Goal: Information Seeking & Learning: Check status

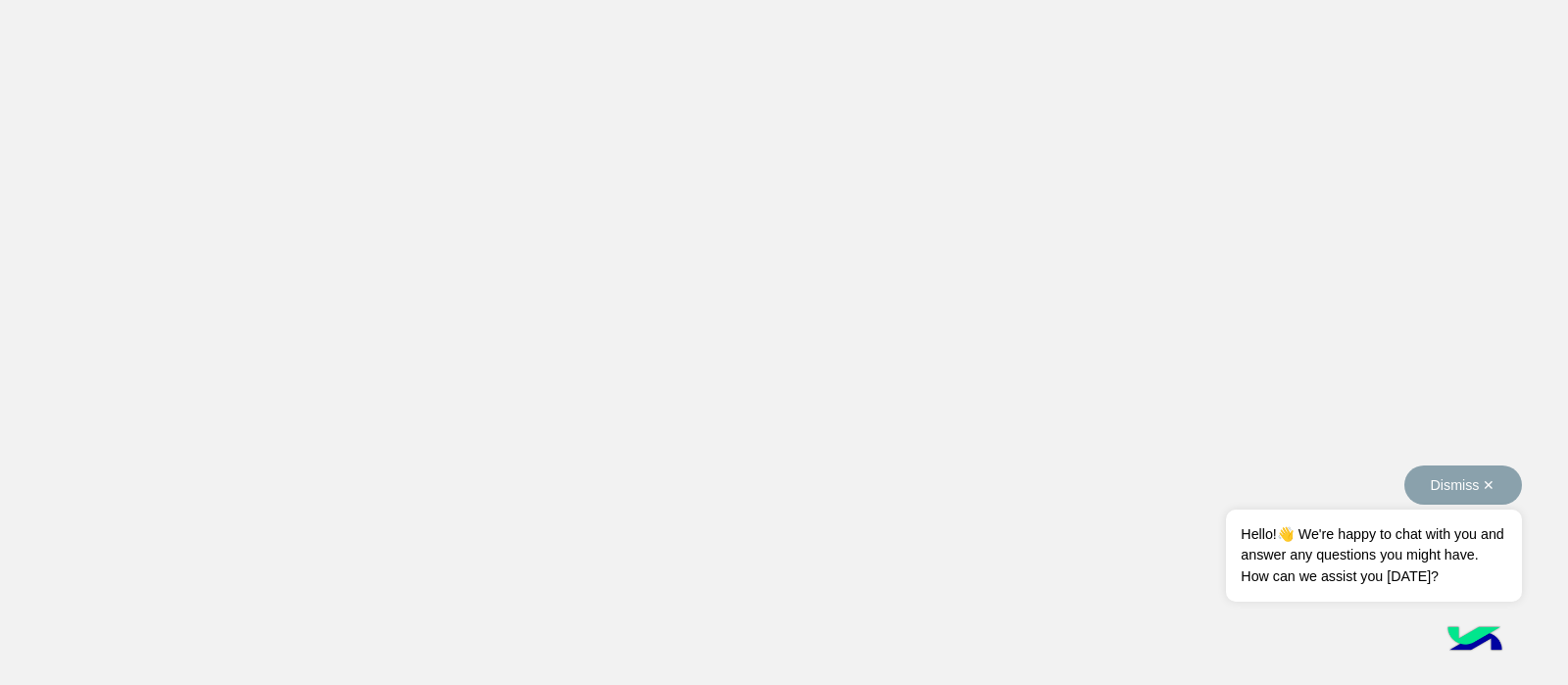
click at [1470, 488] on button "Dismiss ✕" at bounding box center [1463, 484] width 117 height 39
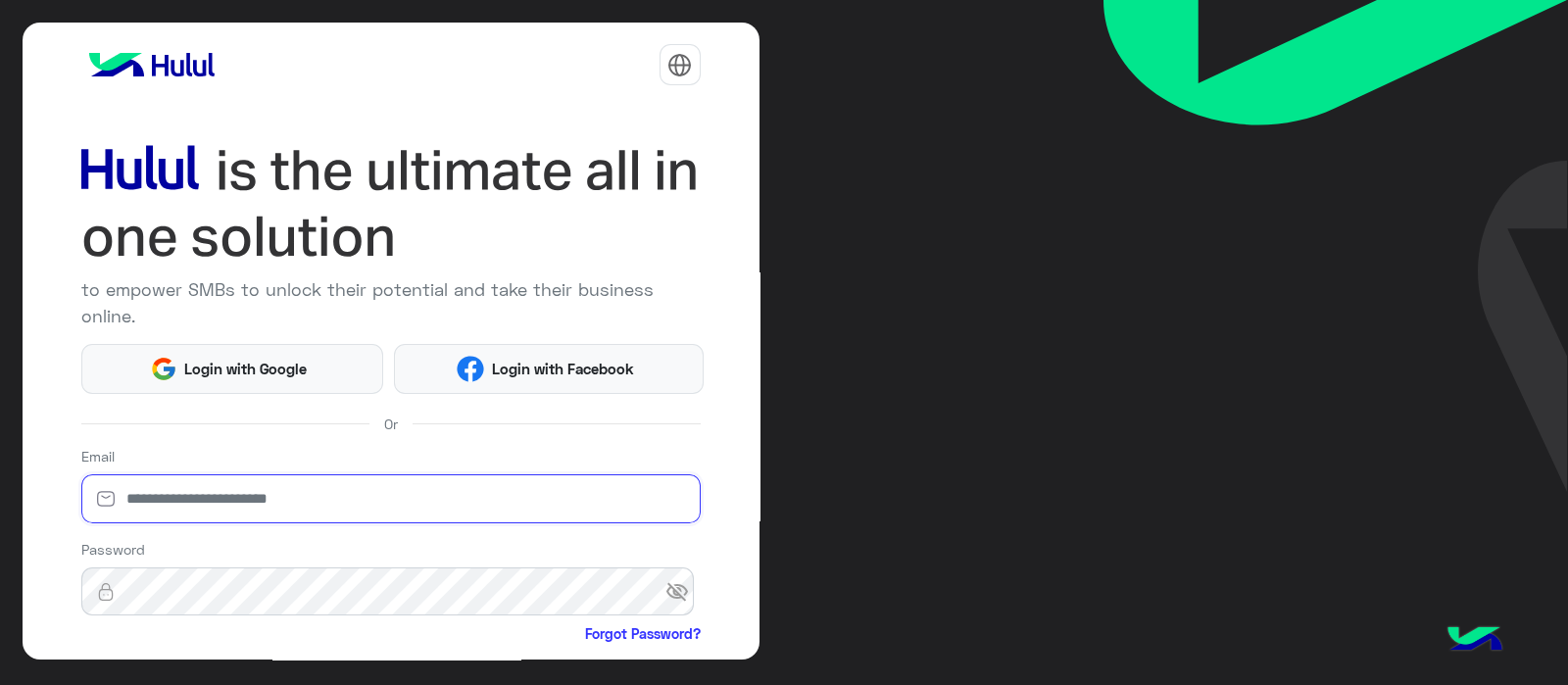
type input "**********"
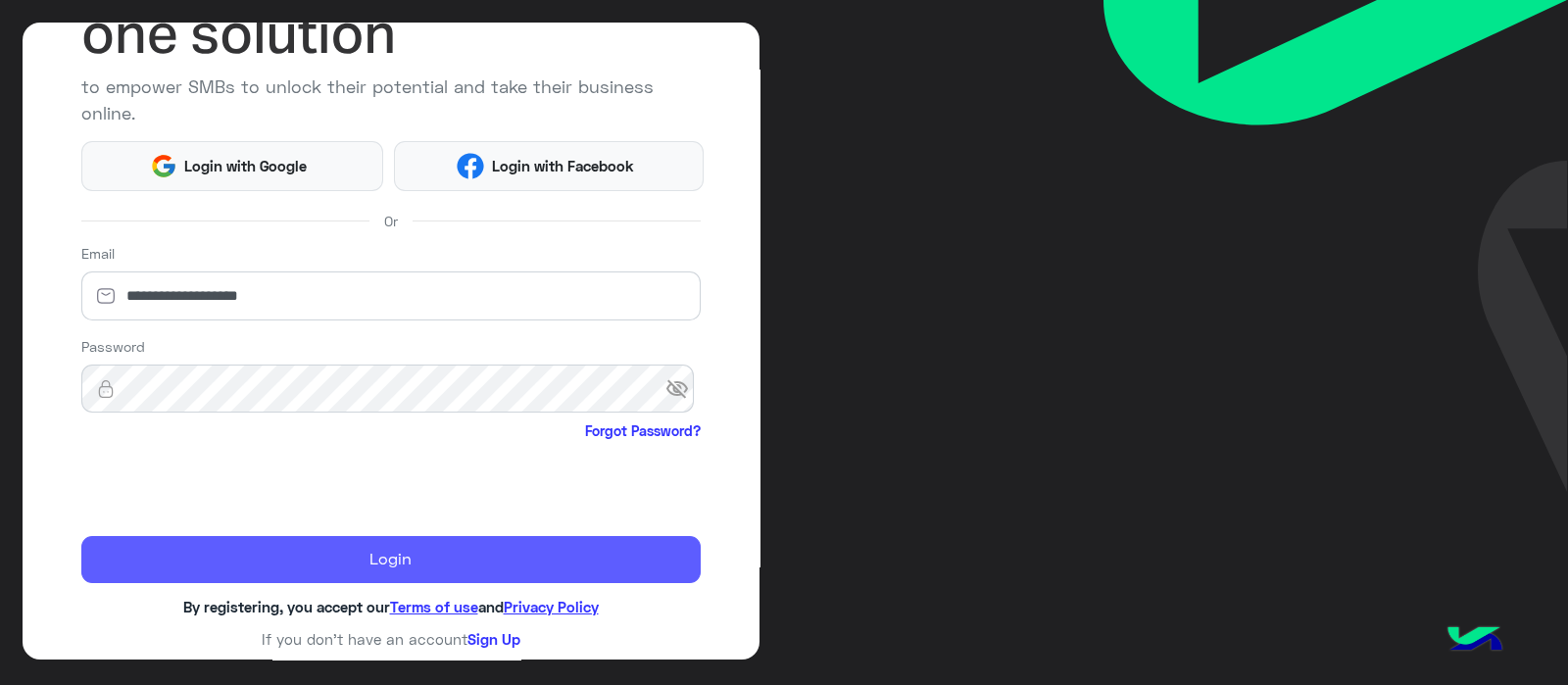
click at [121, 557] on button "Login" at bounding box center [391, 559] width 619 height 47
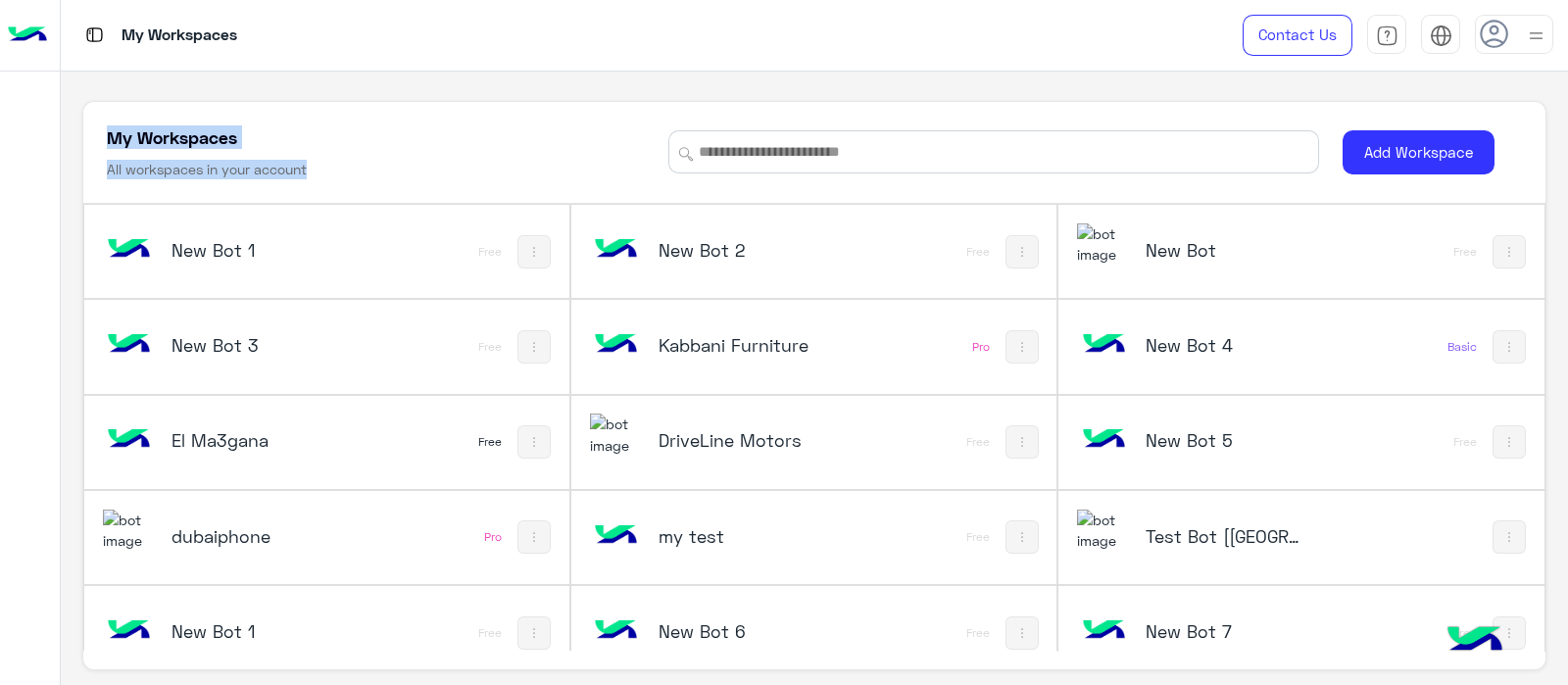
click at [566, 98] on div "My Workspaces All workspaces in your account Add Workspace New Bot 1 Free New B…" at bounding box center [814, 379] width 1507 height 614
click at [782, 28] on div "My Workspaces" at bounding box center [563, 35] width 1006 height 71
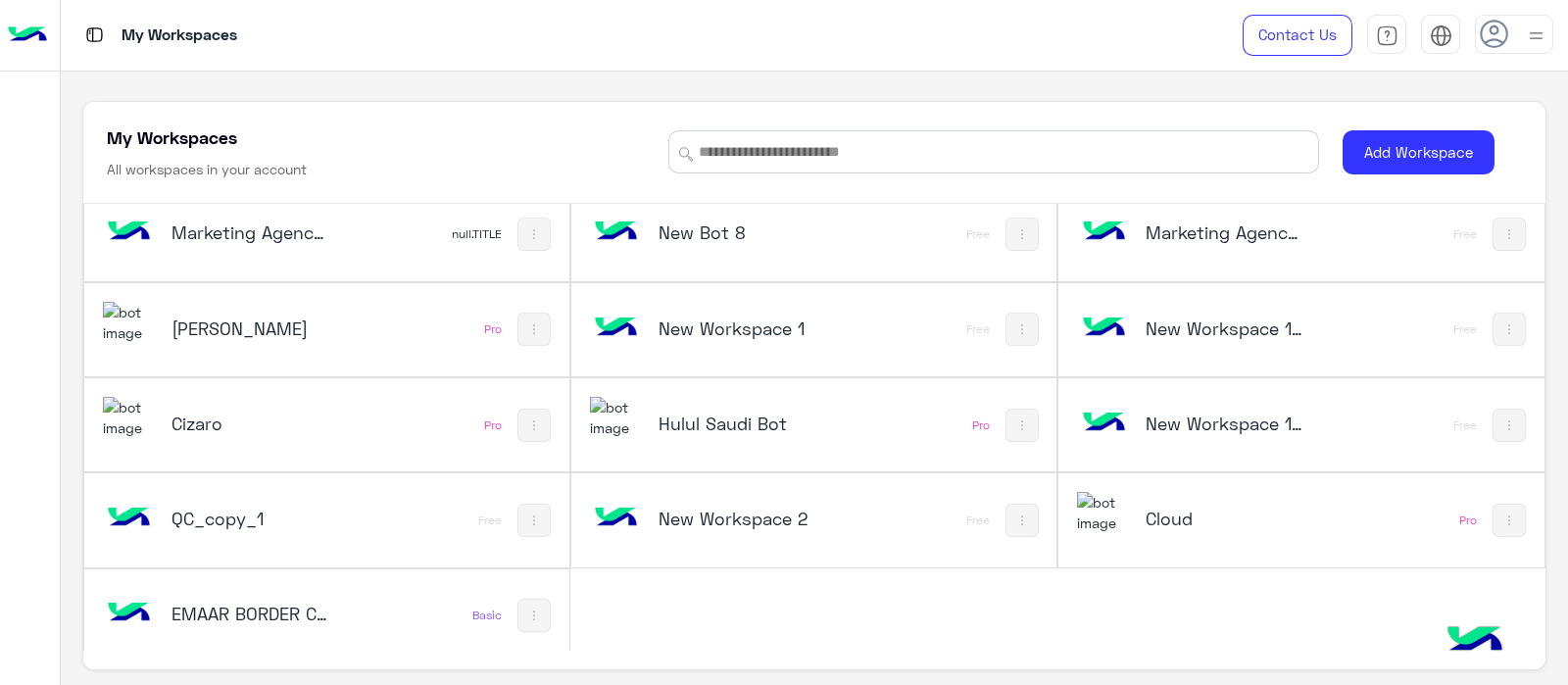
scroll to position [598, 0]
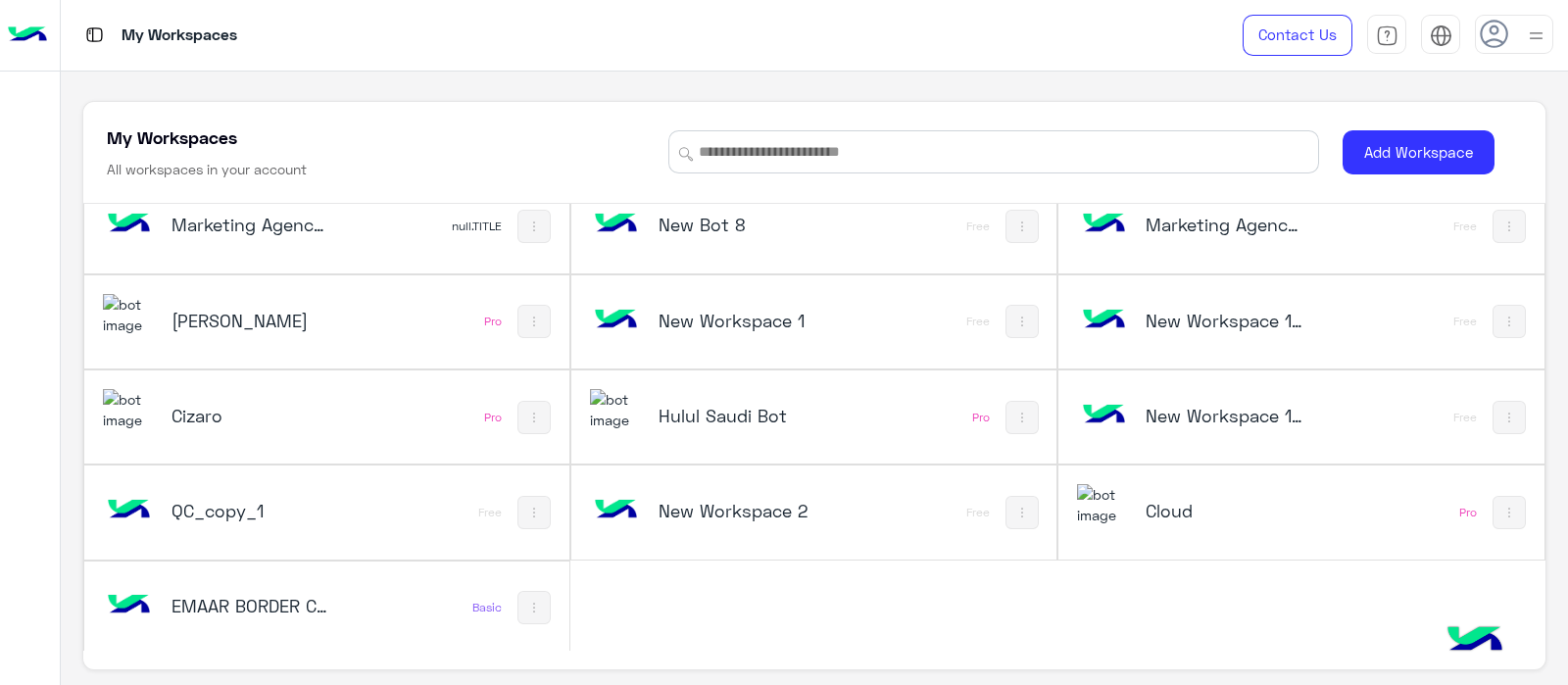
click at [265, 397] on div "Cizaro" at bounding box center [237, 418] width 269 height 57
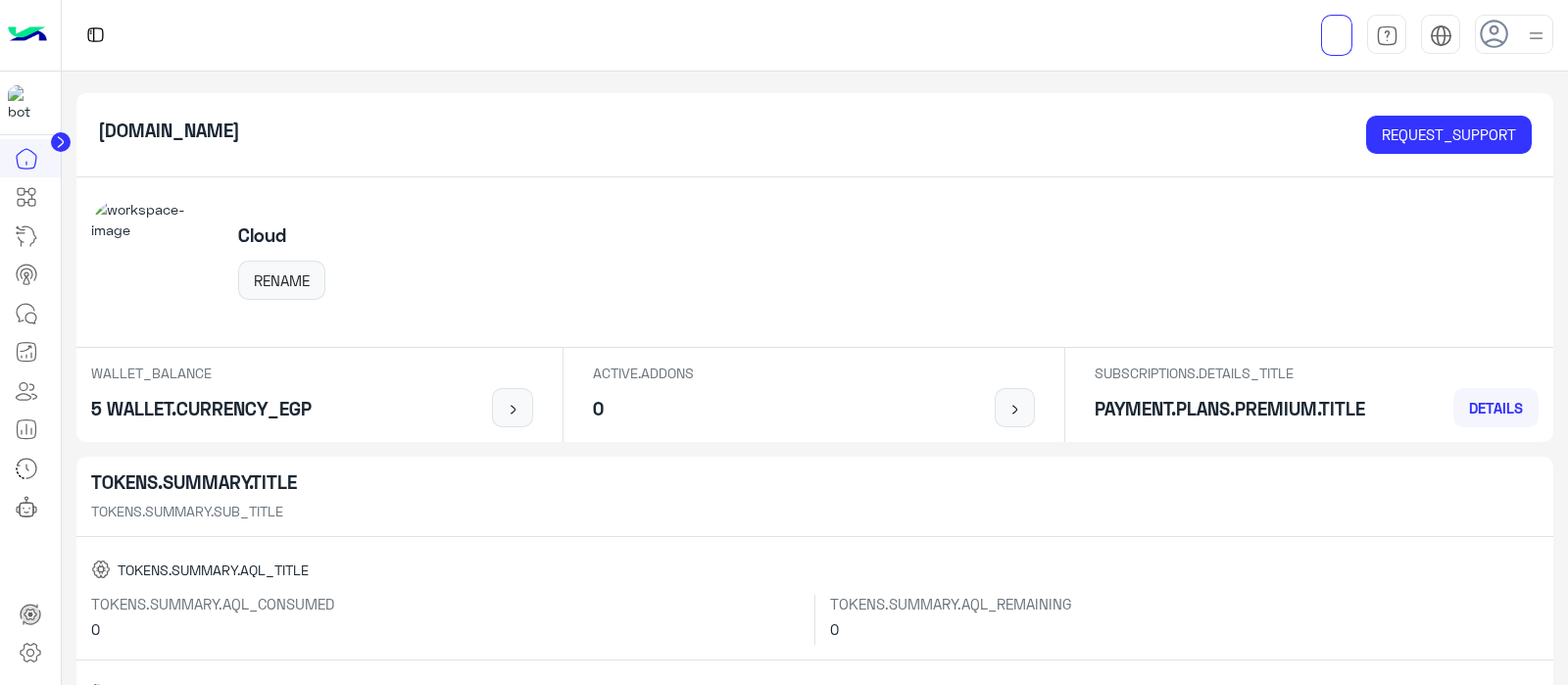
click at [42, 320] on link at bounding box center [26, 313] width 53 height 39
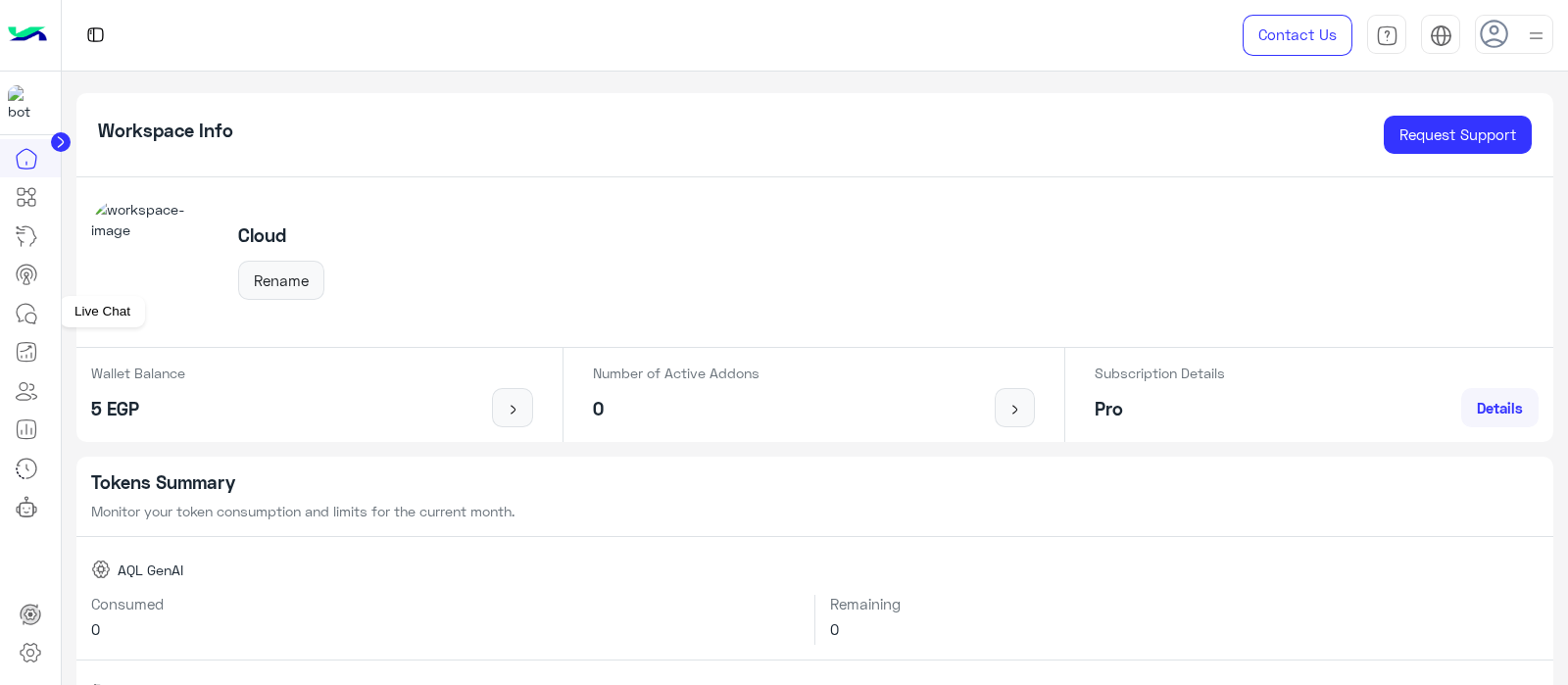
click at [42, 325] on link at bounding box center [26, 313] width 53 height 39
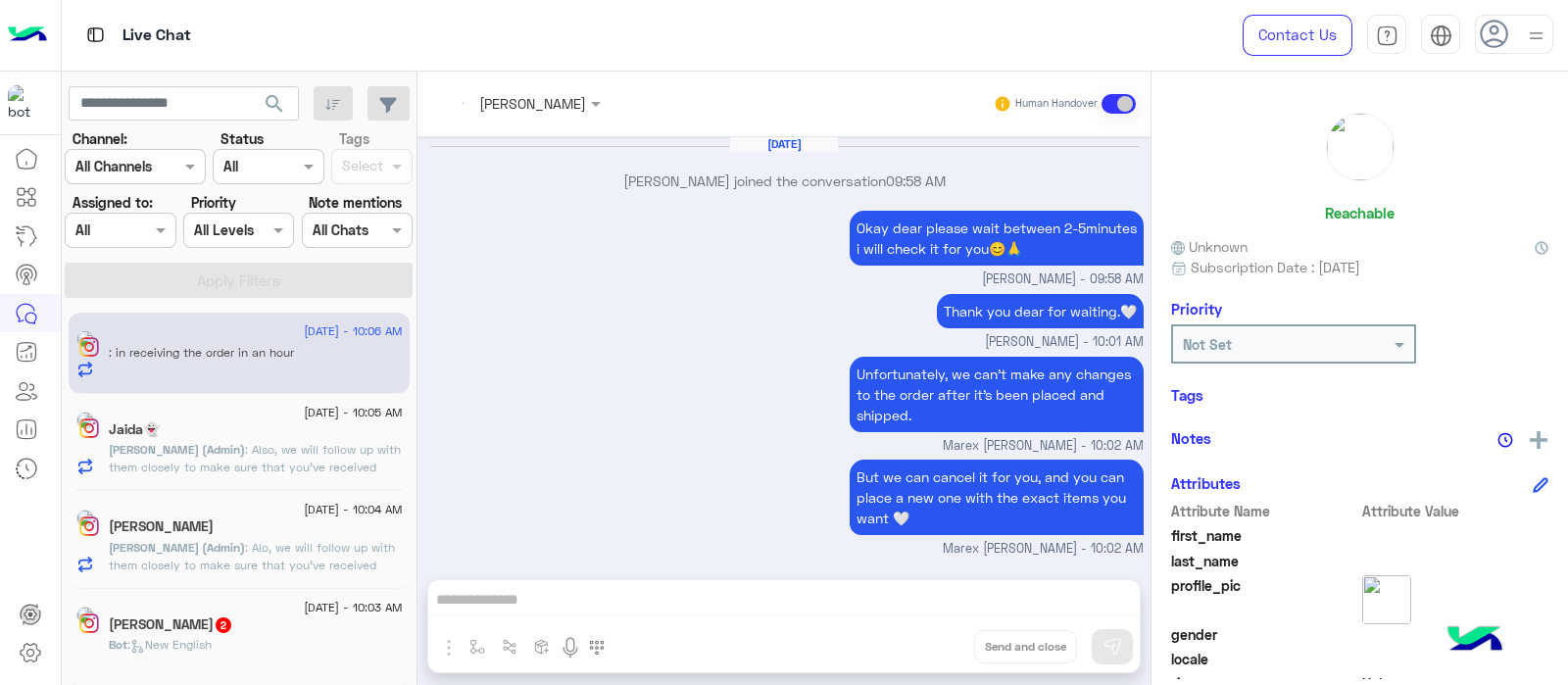
scroll to position [578, 0]
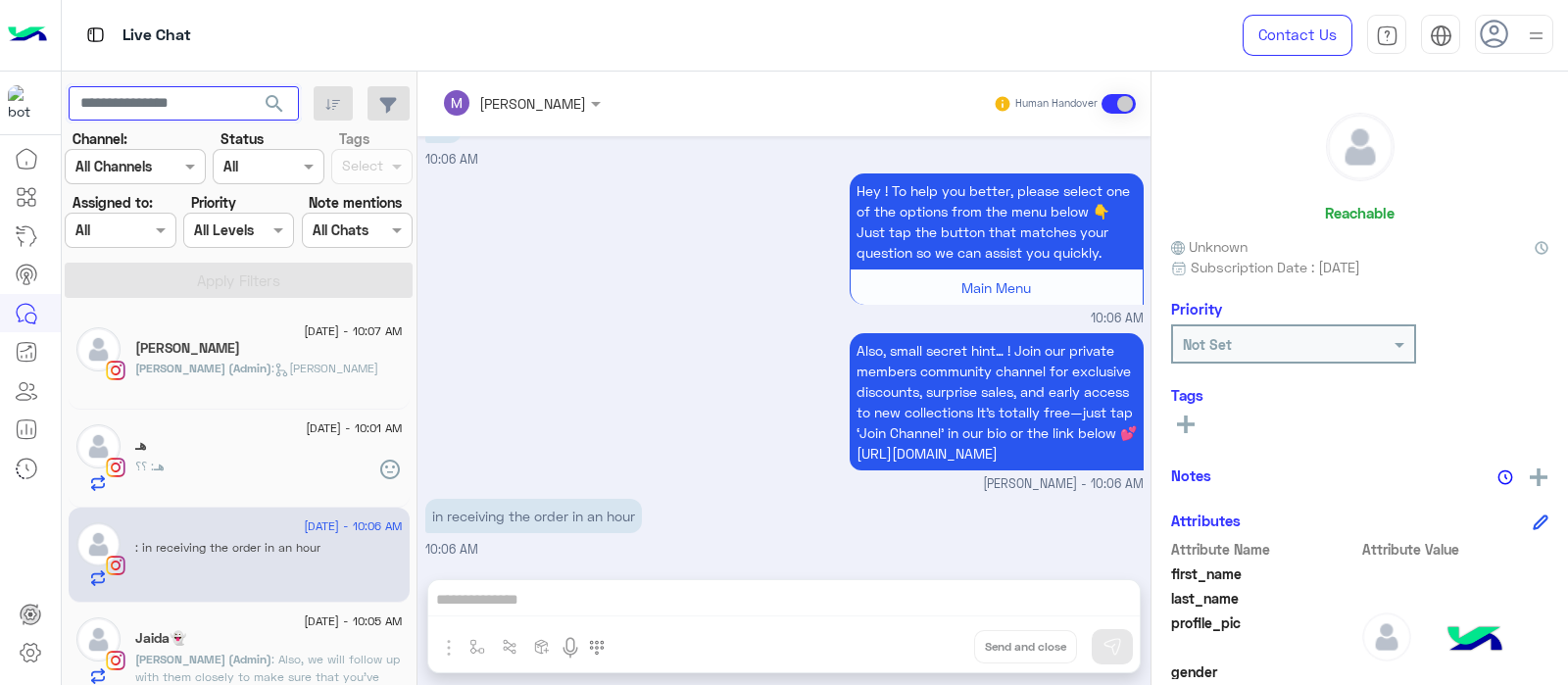
click at [192, 119] on input "text" at bounding box center [184, 104] width 231 height 36
paste input "**********"
type input "**********"
click at [250, 86] on button "search" at bounding box center [274, 107] width 48 height 42
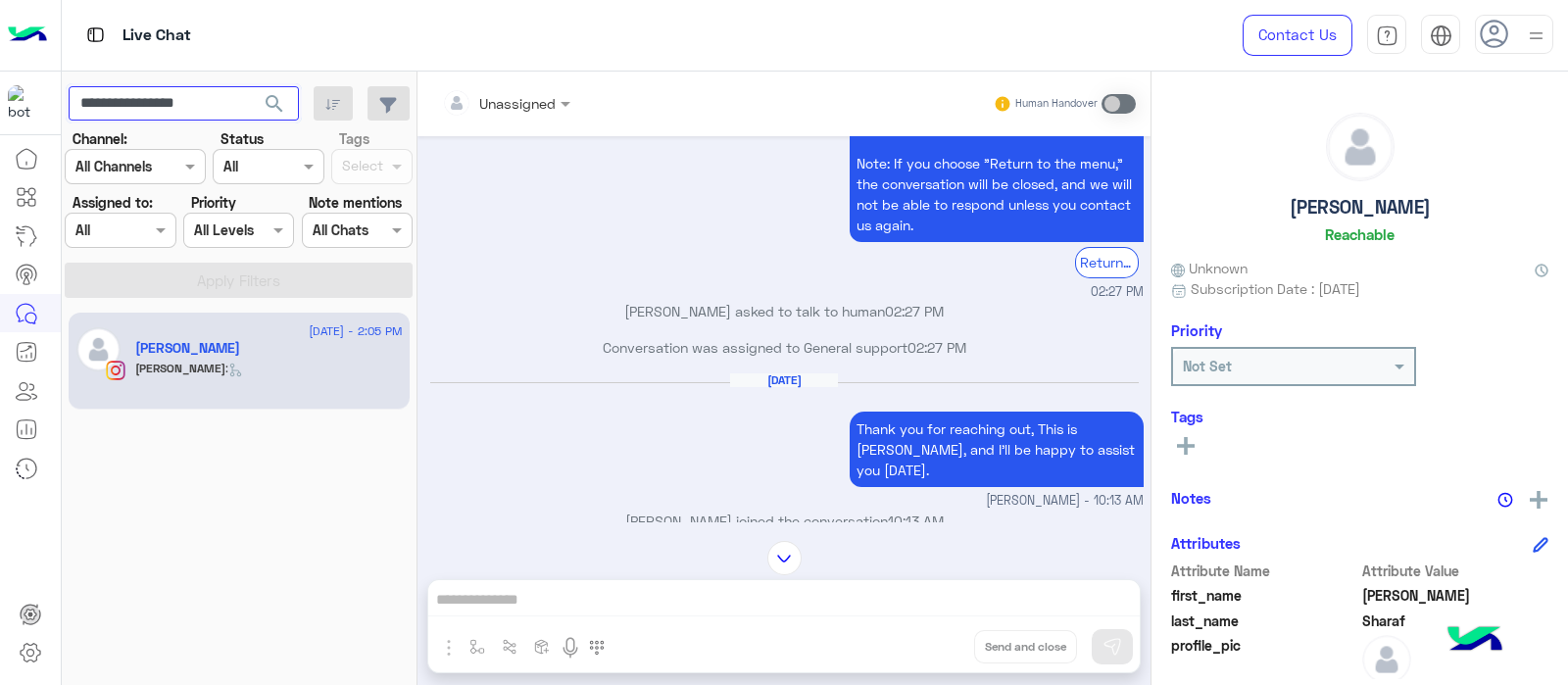
scroll to position [2509, 0]
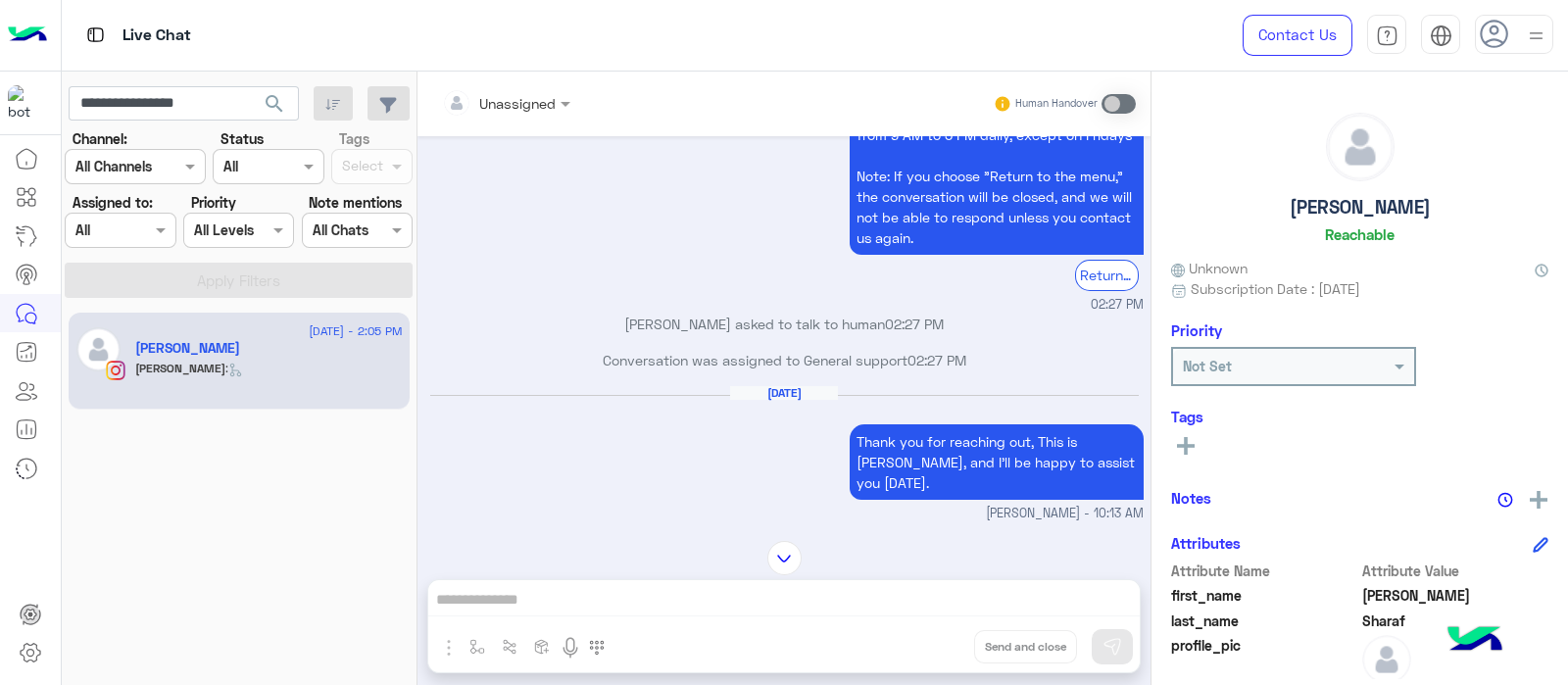
click at [795, 365] on div "Conversation was assigned to General support 02:27 PM" at bounding box center [784, 368] width 718 height 36
click at [664, 320] on p "Jana Sharaf asked to talk to human 02:27 PM" at bounding box center [784, 324] width 718 height 21
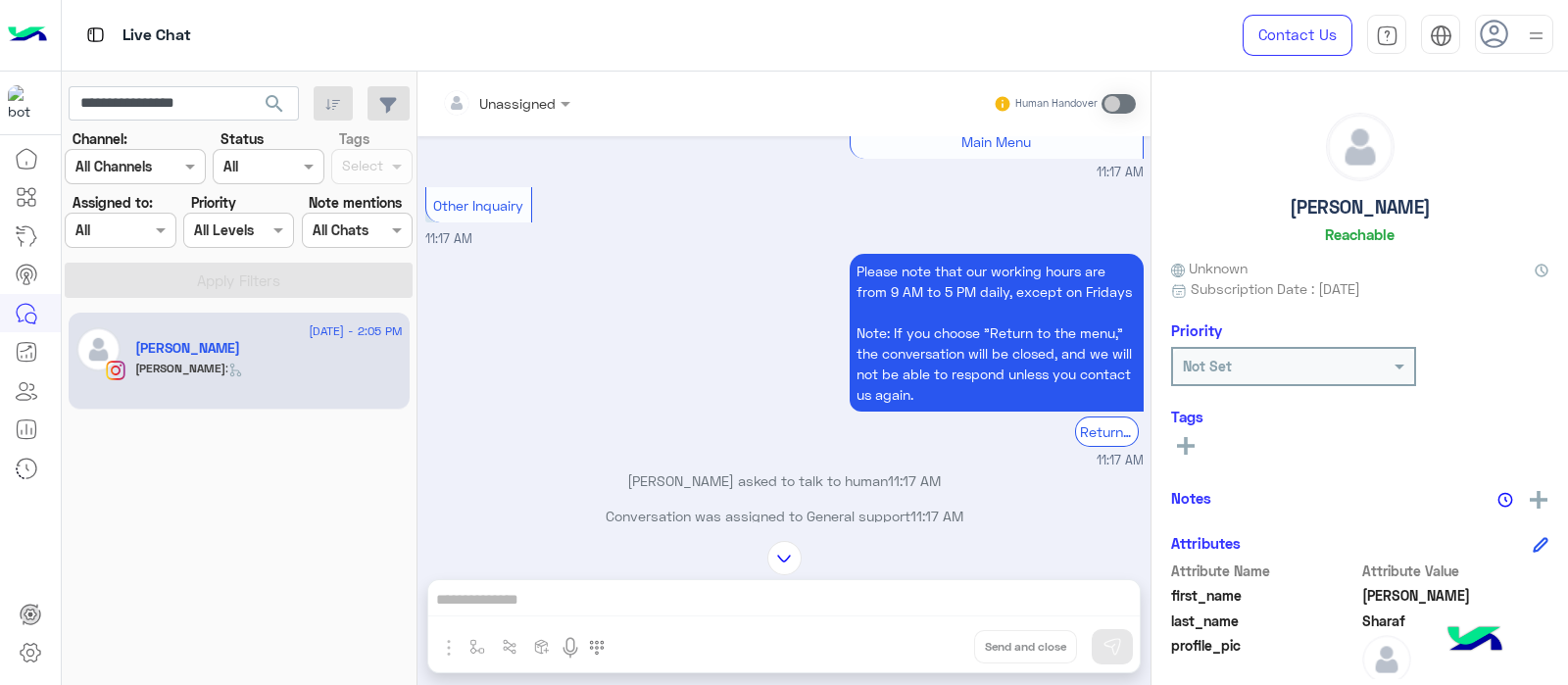
scroll to position [3816, 0]
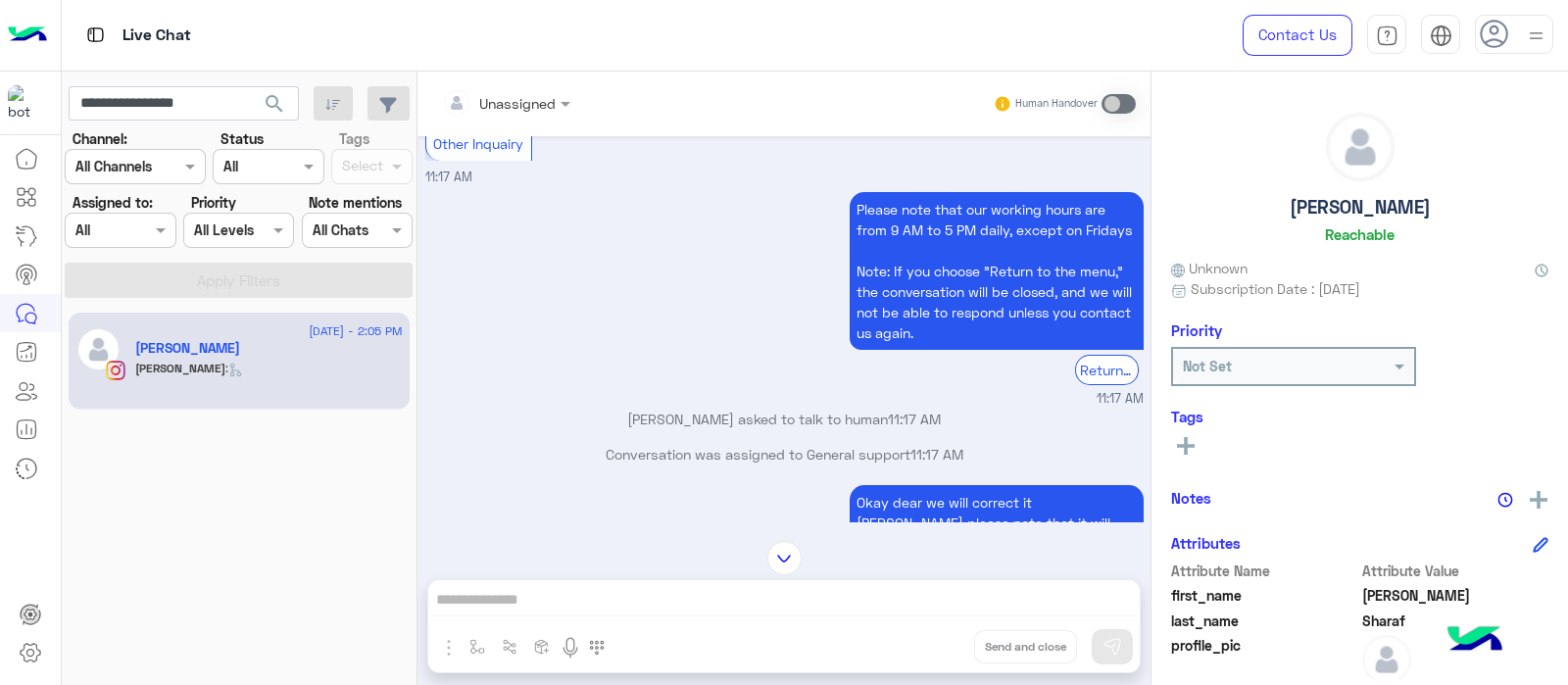
drag, startPoint x: 685, startPoint y: 357, endPoint x: 820, endPoint y: 375, distance: 136.2
click at [820, 375] on div "Please note that our working hours are from 9 AM to 5 PM daily, except on Frida…" at bounding box center [784, 297] width 718 height 222
click at [820, 391] on small "11:17 AM" at bounding box center [784, 400] width 718 height 19
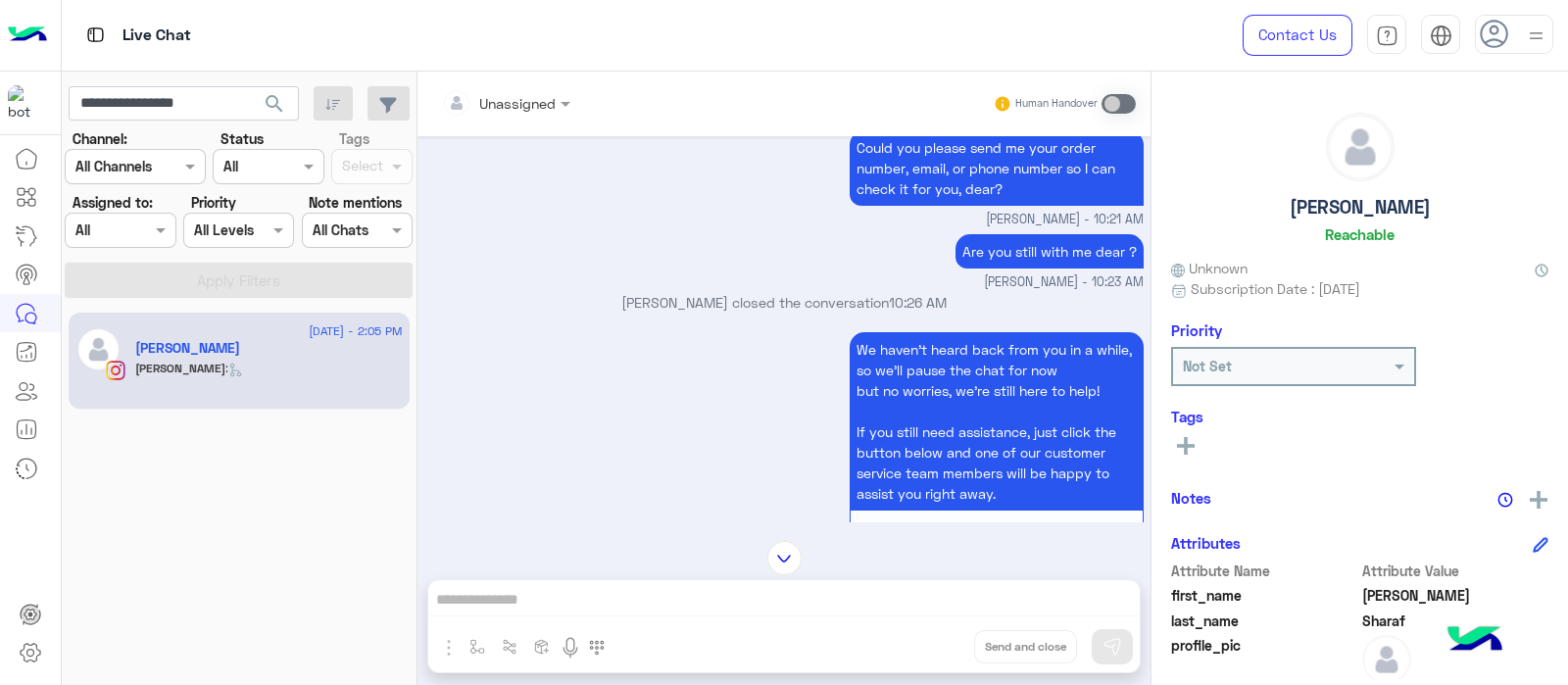
scroll to position [2908, 0]
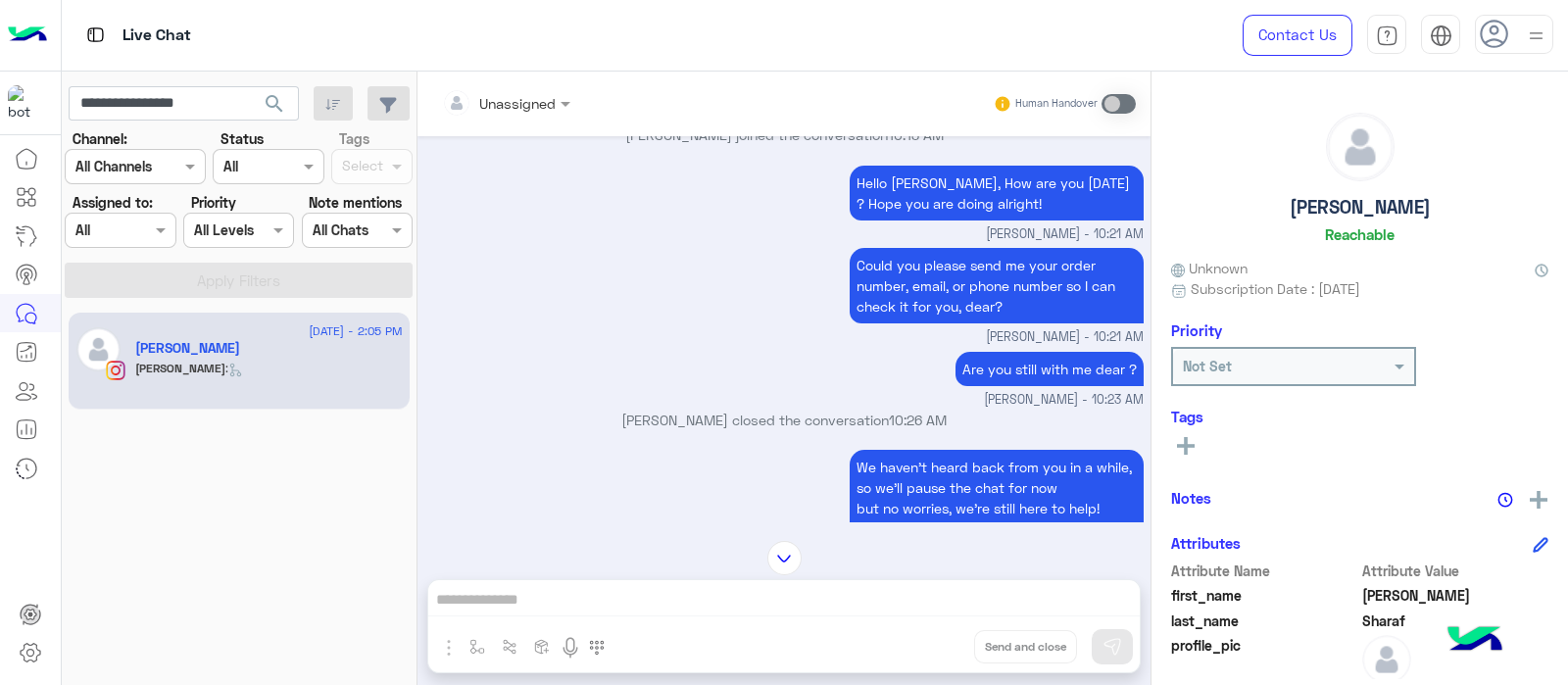
click at [824, 410] on p "Marex George closed the conversation 10:26 AM" at bounding box center [784, 420] width 718 height 21
drag, startPoint x: 824, startPoint y: 396, endPoint x: 870, endPoint y: 409, distance: 47.8
click at [870, 410] on div "Marex George closed the conversation 10:26 AM" at bounding box center [784, 428] width 718 height 36
drag, startPoint x: 764, startPoint y: 385, endPoint x: 1035, endPoint y: 420, distance: 273.3
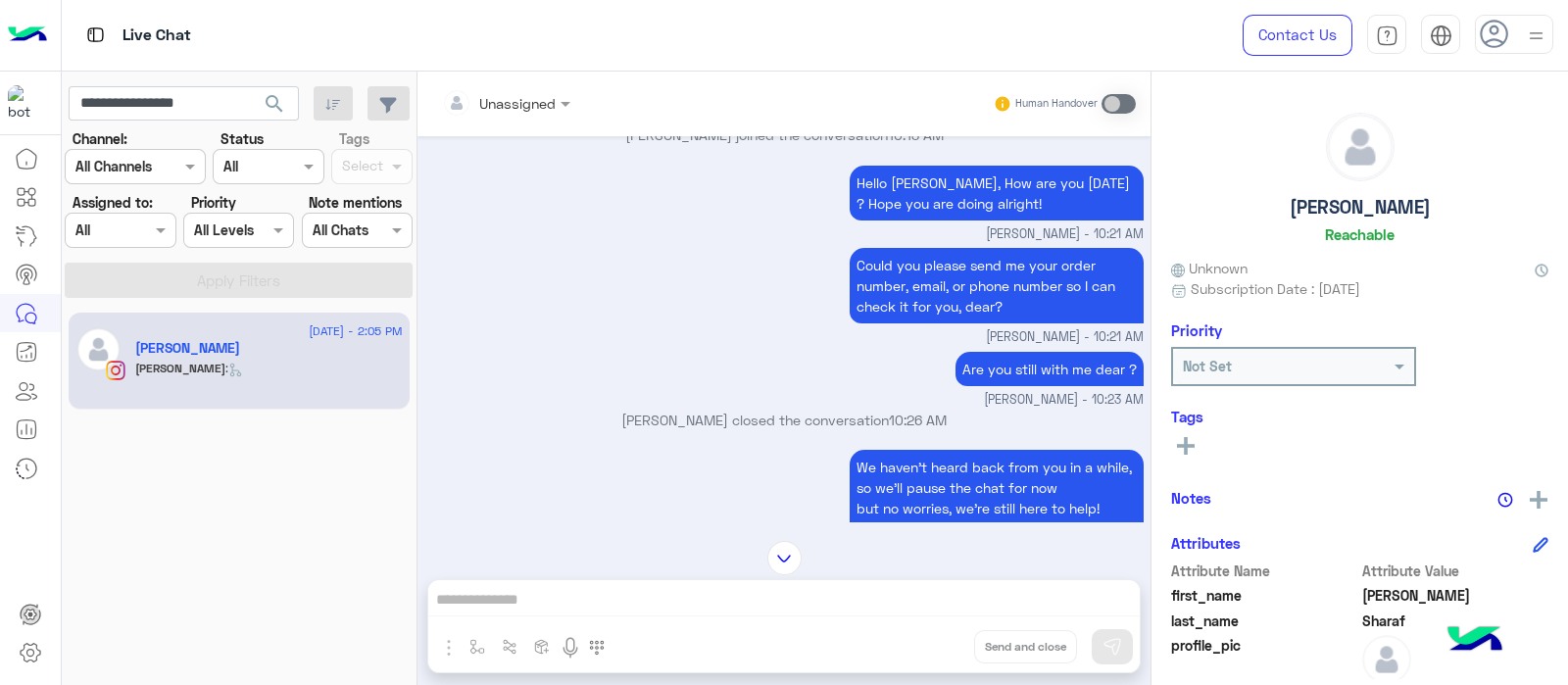
click at [1035, 420] on div "Aug 24, 2025 Choose 02:25 PM To request refund and exchange, simply click the “…" at bounding box center [784, 329] width 733 height 386
click at [1035, 445] on div "We haven’t heard back from you in a while, so we’ll pause the chat for now but …" at bounding box center [997, 557] width 294 height 224
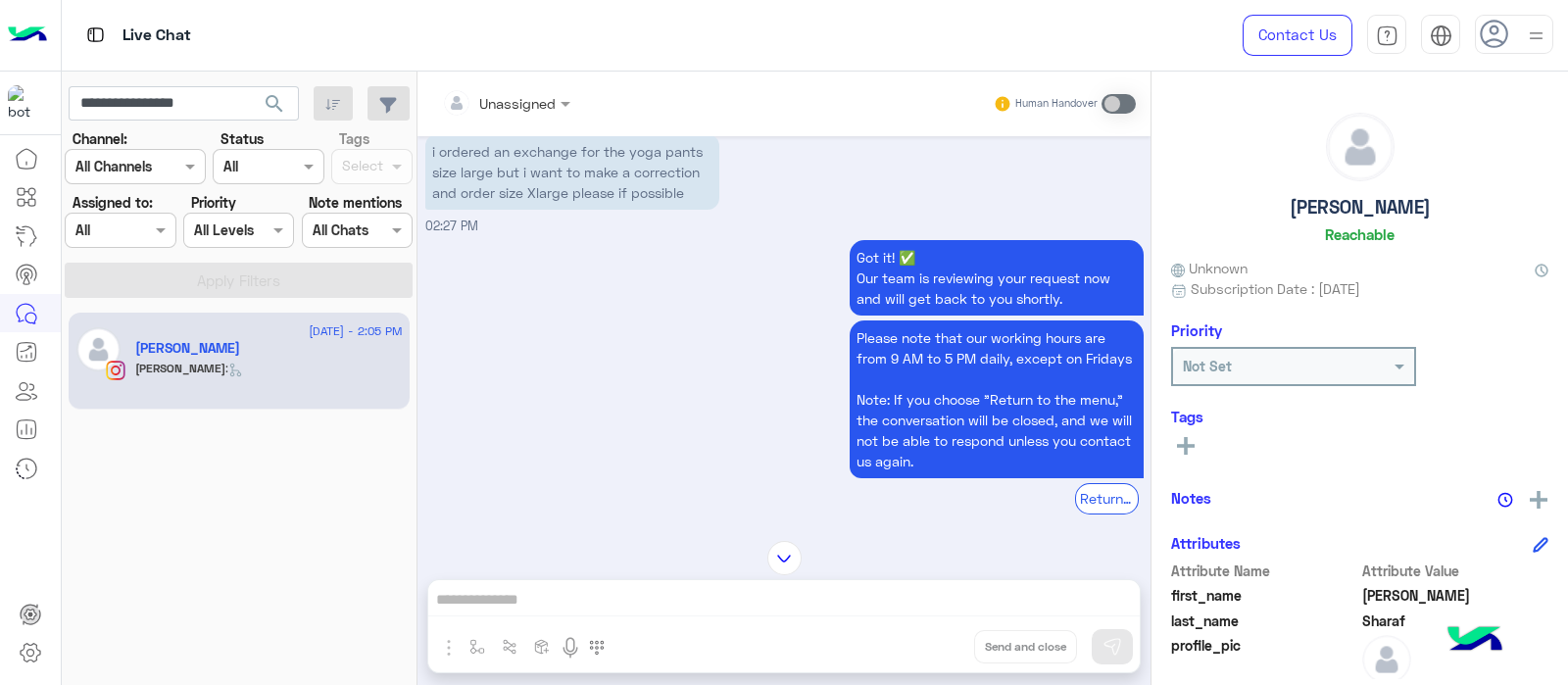
scroll to position [2417, 0]
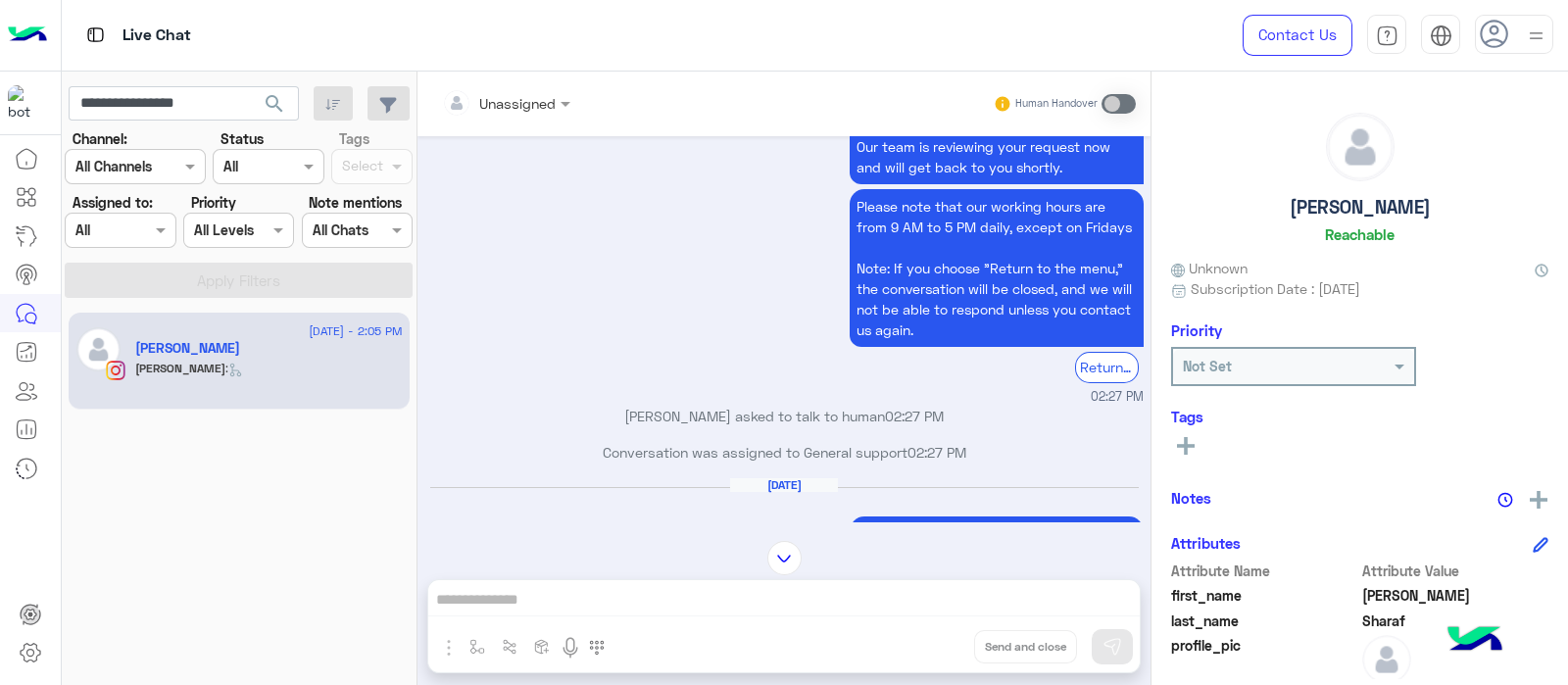
click at [628, 428] on div "Jana Sharaf asked to talk to human 02:27 PM" at bounding box center [784, 424] width 718 height 36
drag, startPoint x: 628, startPoint y: 428, endPoint x: 653, endPoint y: 427, distance: 25.0
click at [653, 427] on div "Jana Sharaf asked to talk to human 02:27 PM" at bounding box center [784, 424] width 718 height 36
drag, startPoint x: 877, startPoint y: 383, endPoint x: 951, endPoint y: 380, distance: 74.1
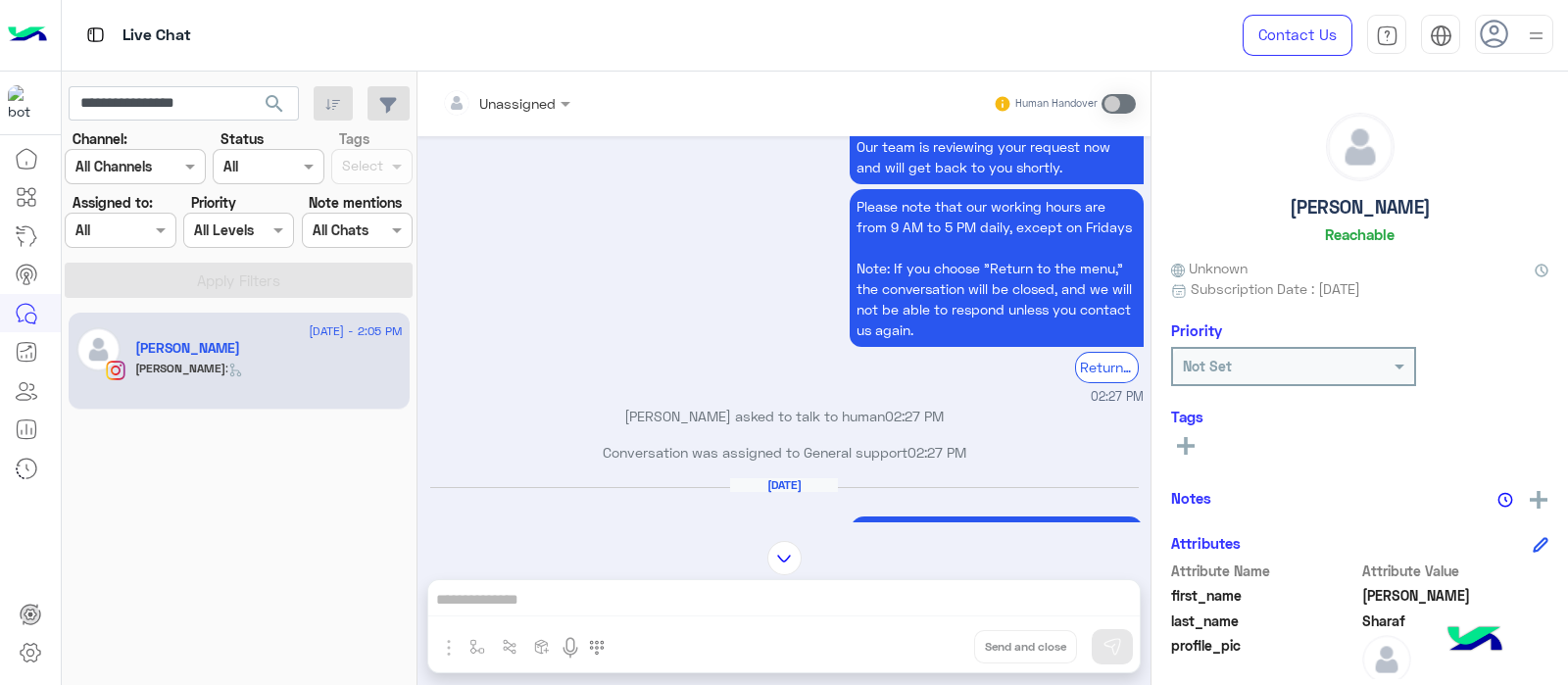
click at [951, 380] on div "Got it! ✅ Our team is reviewing your request now and will get back to you short…" at bounding box center [784, 256] width 718 height 302
click at [951, 380] on div "Got it! ✅ Our team is reviewing your request now and will get back to you short…" at bounding box center [997, 246] width 294 height 283
drag, startPoint x: 670, startPoint y: 432, endPoint x: 730, endPoint y: 431, distance: 60.0
click at [730, 431] on div "Jana Sharaf asked to talk to human 02:27 PM" at bounding box center [784, 424] width 718 height 36
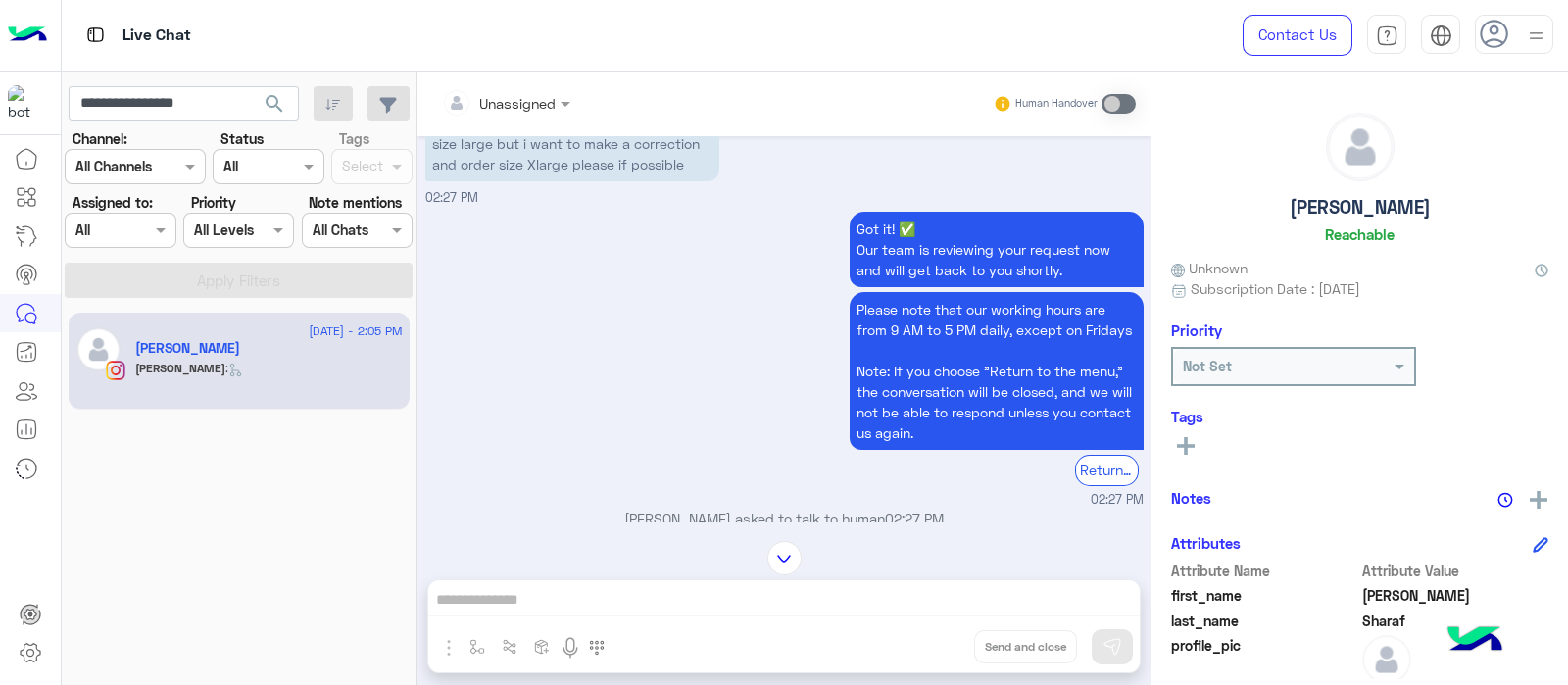
click at [730, 431] on div "Got it! ✅ Our team is reviewing your request now and will get back to you short…" at bounding box center [784, 358] width 718 height 302
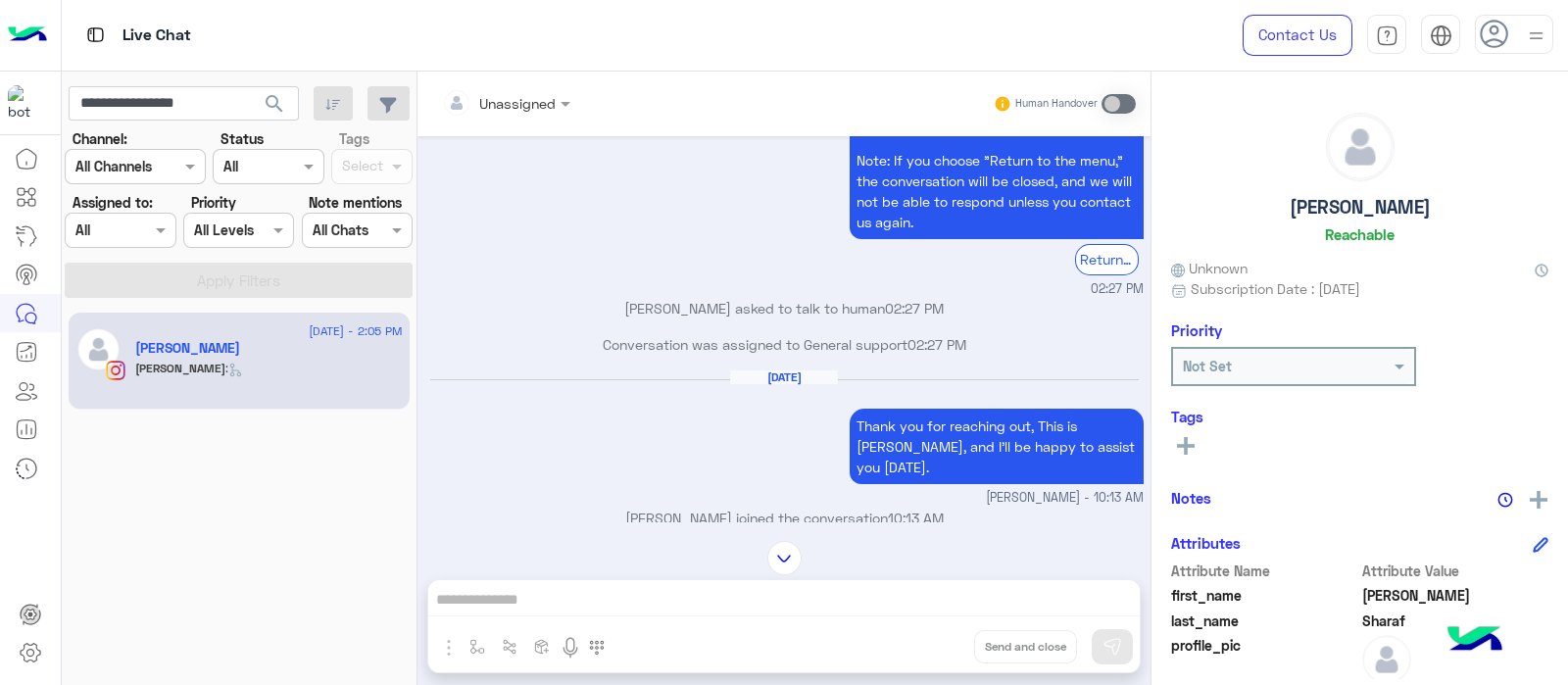
scroll to position [2525, 0]
drag, startPoint x: 911, startPoint y: 419, endPoint x: 992, endPoint y: 434, distance: 82.4
click at [992, 434] on p "Thank you for reaching out, This is [PERSON_NAME], and I’ll be happy to assist …" at bounding box center [997, 445] width 294 height 76
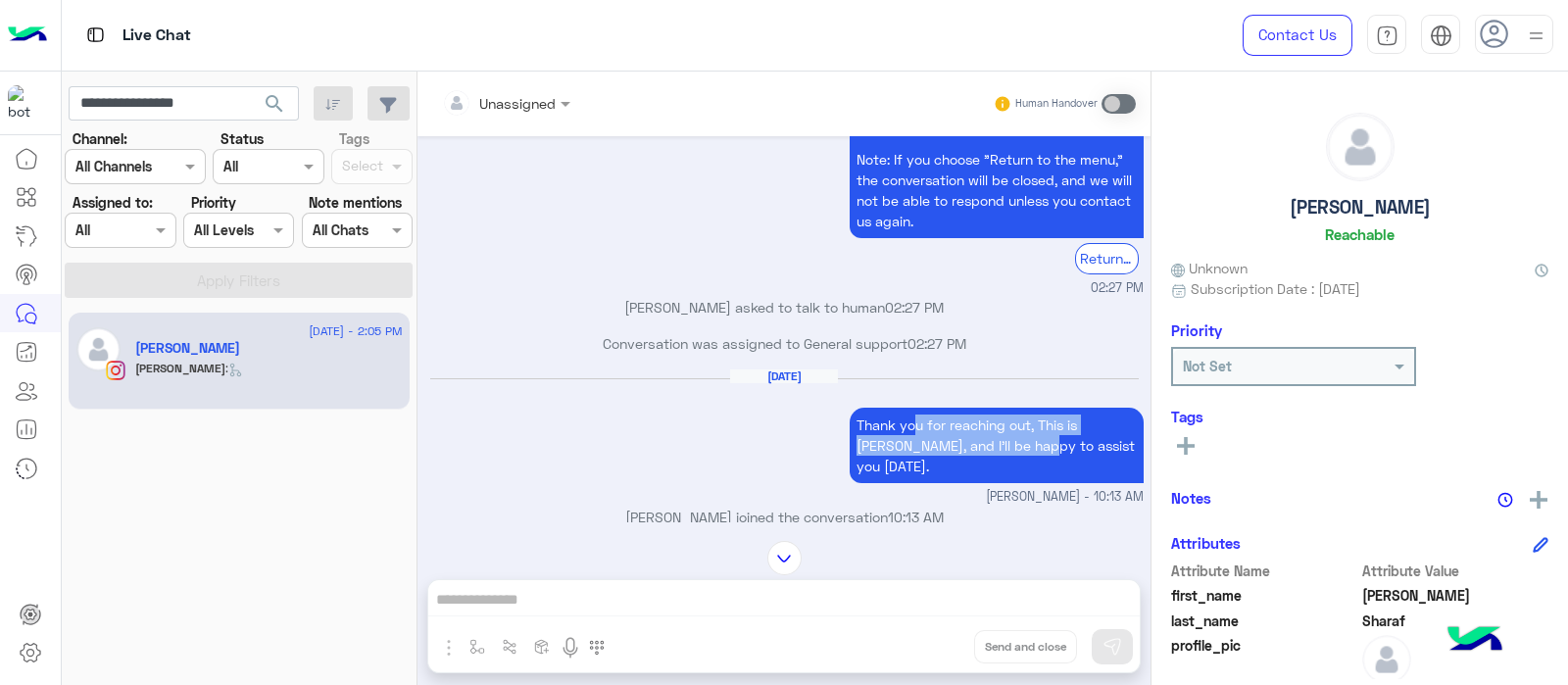
click at [992, 434] on p "Thank you for reaching out, This is [PERSON_NAME], and I’ll be happy to assist …" at bounding box center [997, 445] width 294 height 76
drag, startPoint x: 927, startPoint y: 448, endPoint x: 1008, endPoint y: 457, distance: 81.5
click at [1008, 457] on div "Thank you for reaching out, This is [PERSON_NAME], and I’ll be happy to assist …" at bounding box center [997, 445] width 294 height 86
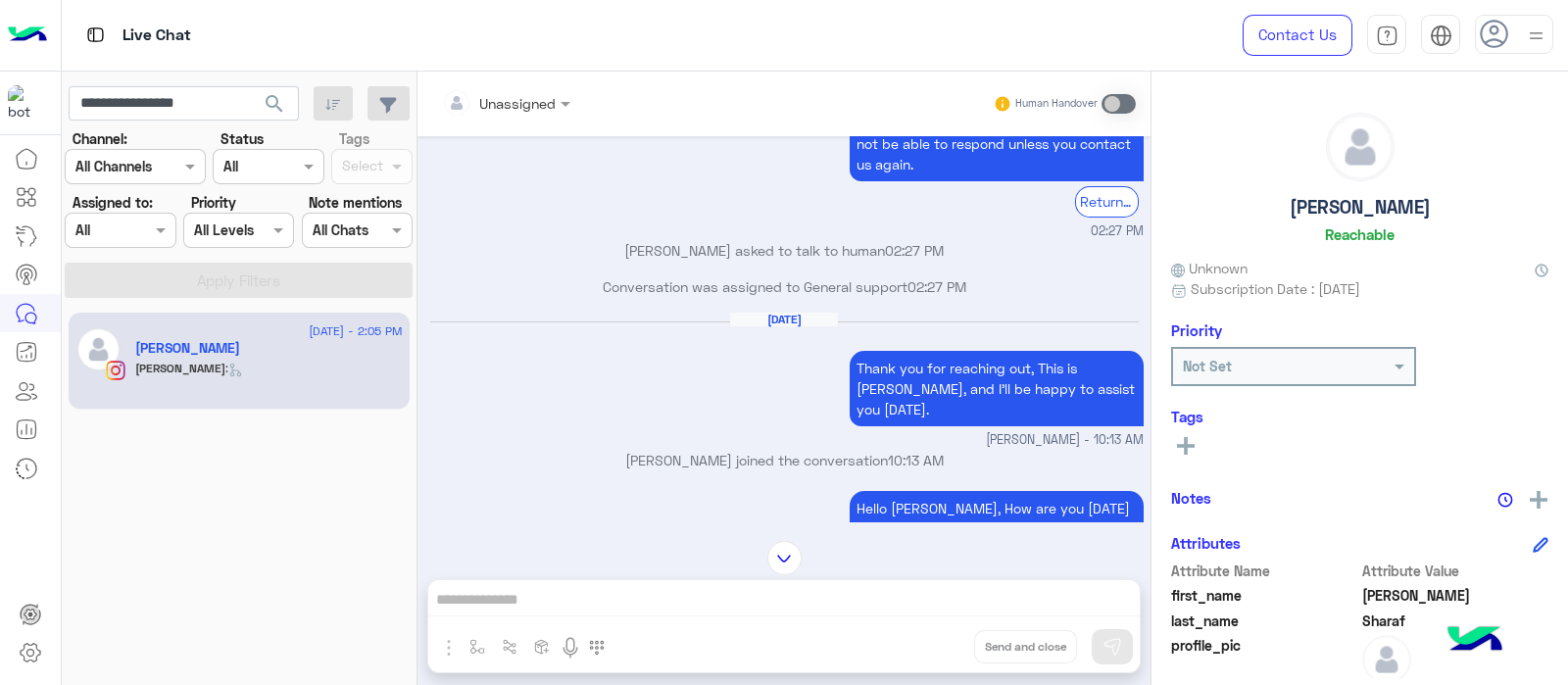
scroll to position [2618, 0]
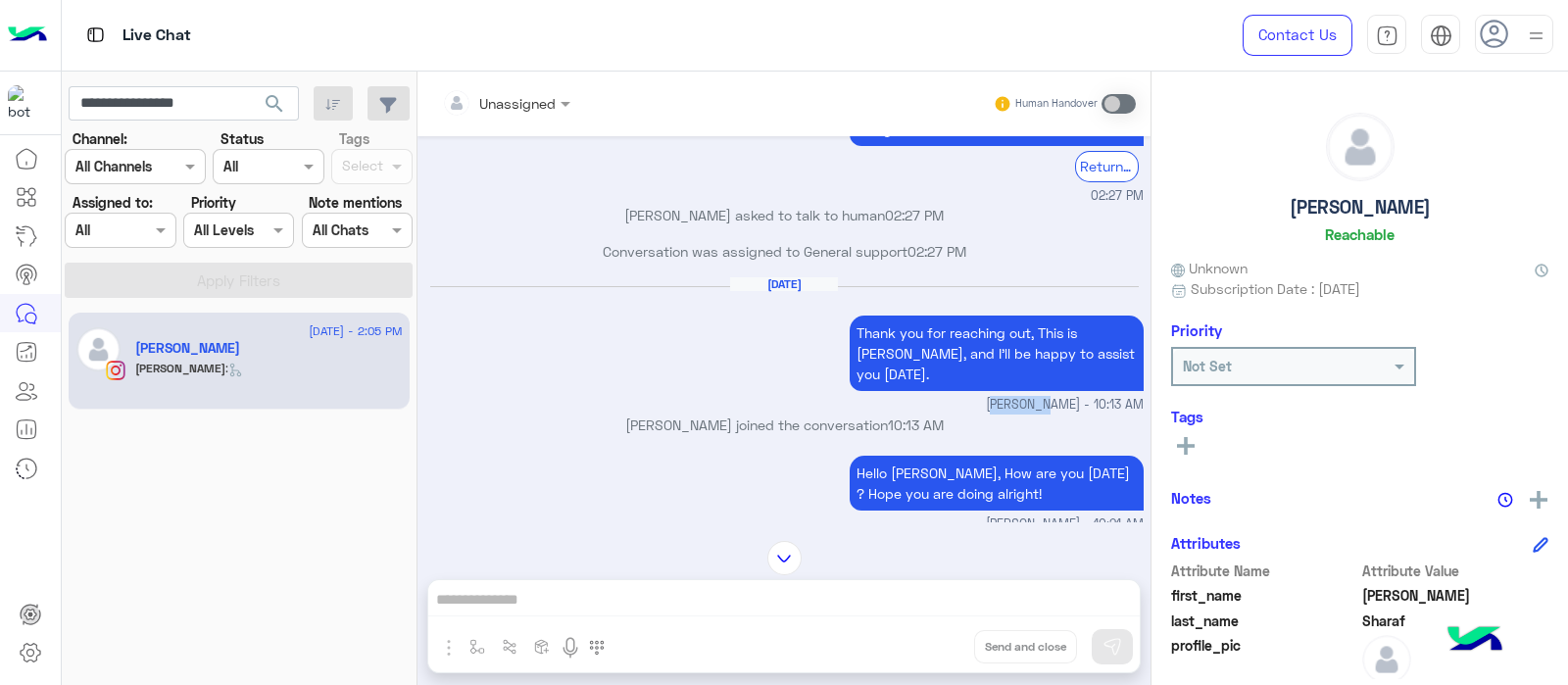
drag, startPoint x: 998, startPoint y: 375, endPoint x: 1056, endPoint y: 379, distance: 58.1
click at [1056, 396] on span "[PERSON_NAME] - 10:13 AM" at bounding box center [1064, 405] width 158 height 19
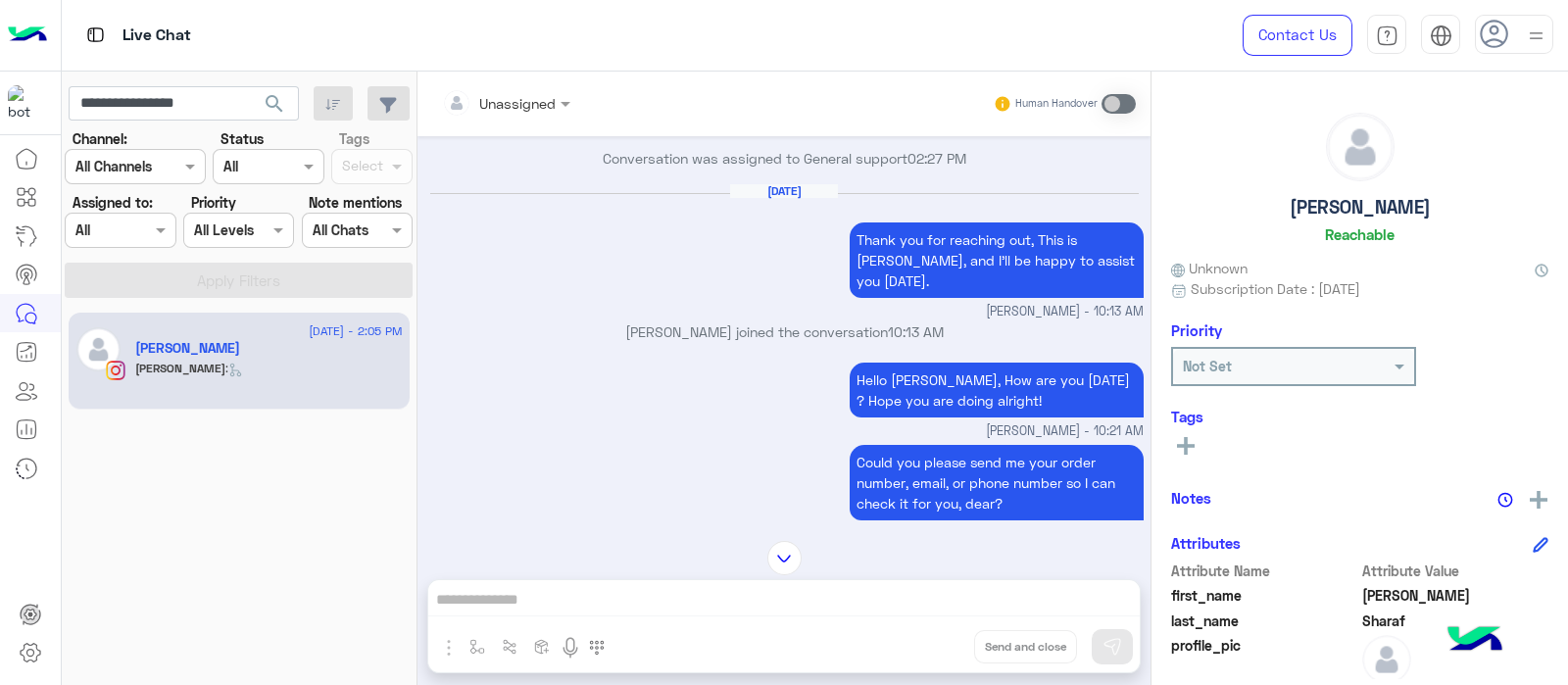
click at [934, 358] on div "Hello [PERSON_NAME], How are you [DATE] ? Hope you are doing alright!" at bounding box center [997, 390] width 294 height 65
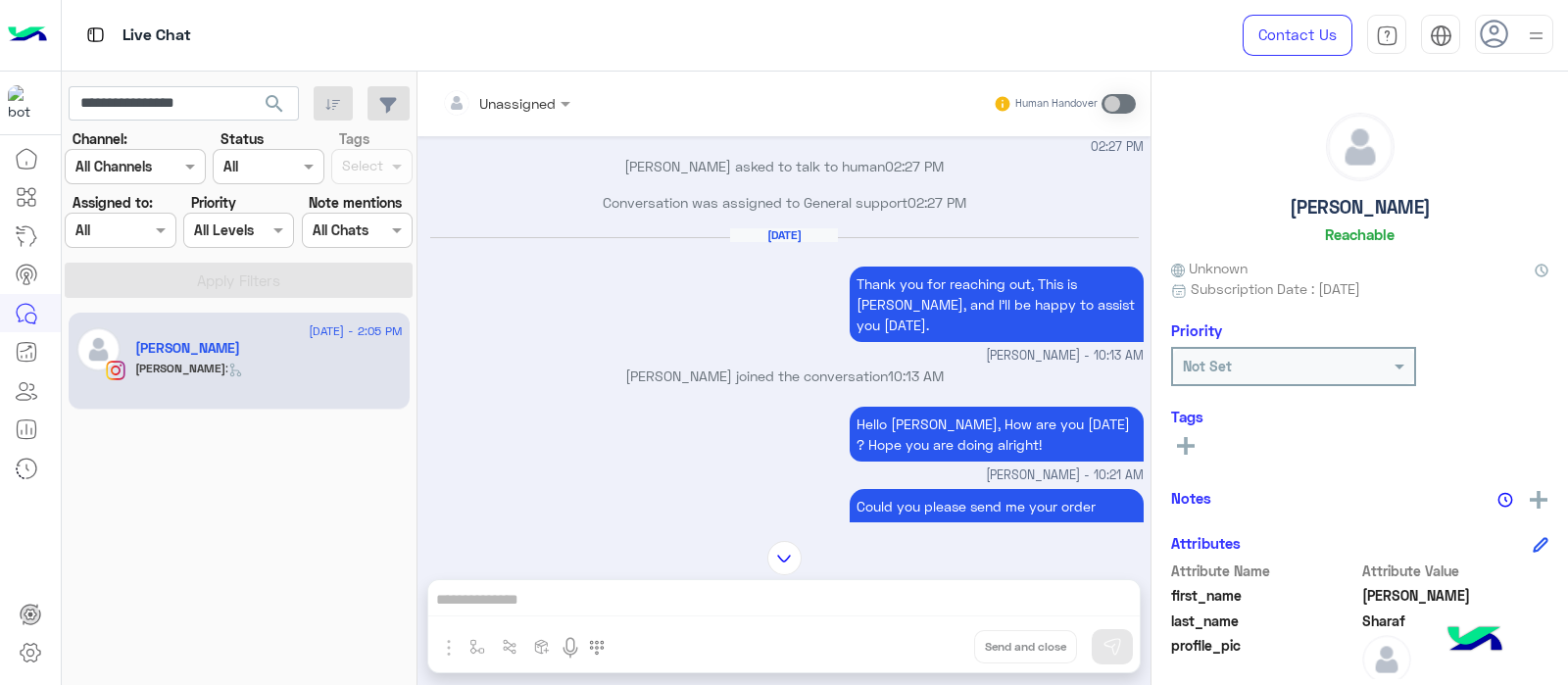
scroll to position [2666, 0]
click at [886, 348] on small "[PERSON_NAME] - 10:13 AM" at bounding box center [784, 357] width 718 height 19
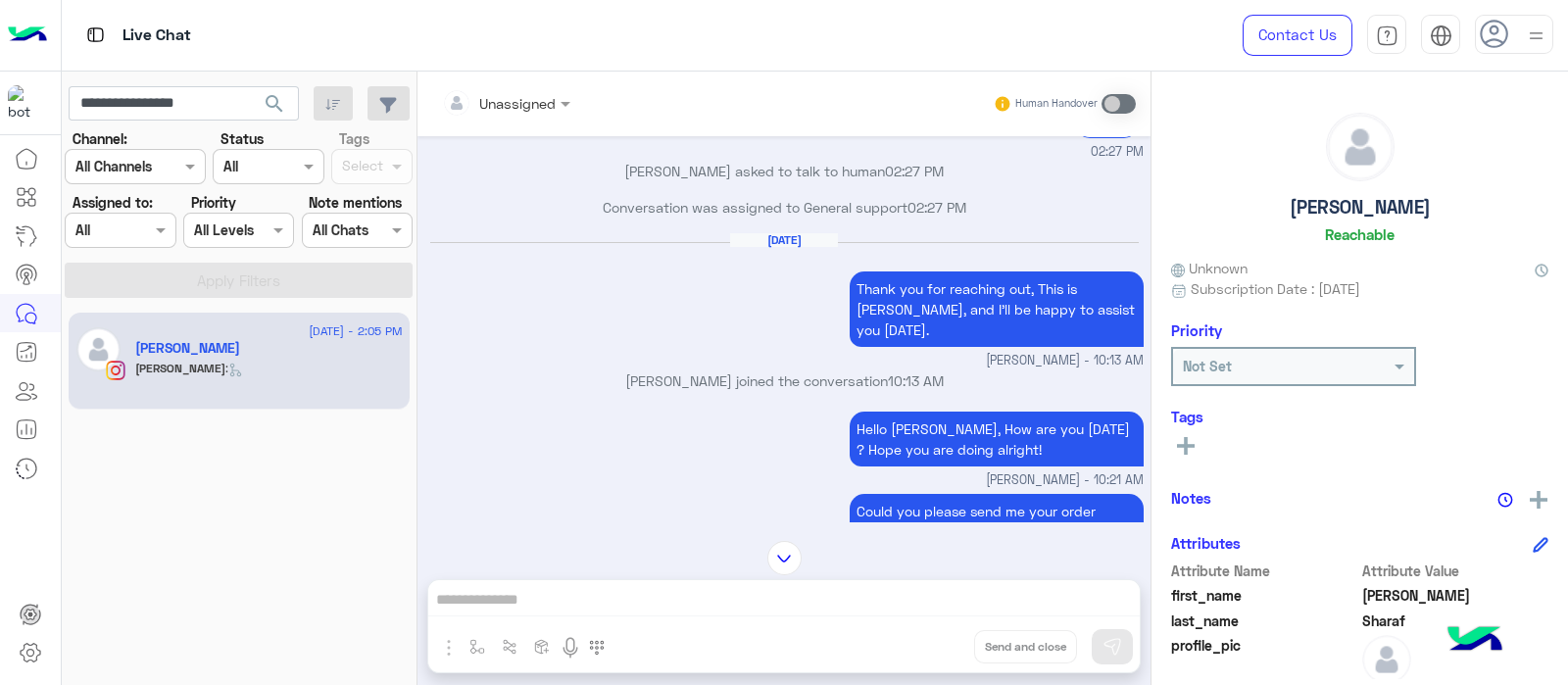
scroll to position [2657, 0]
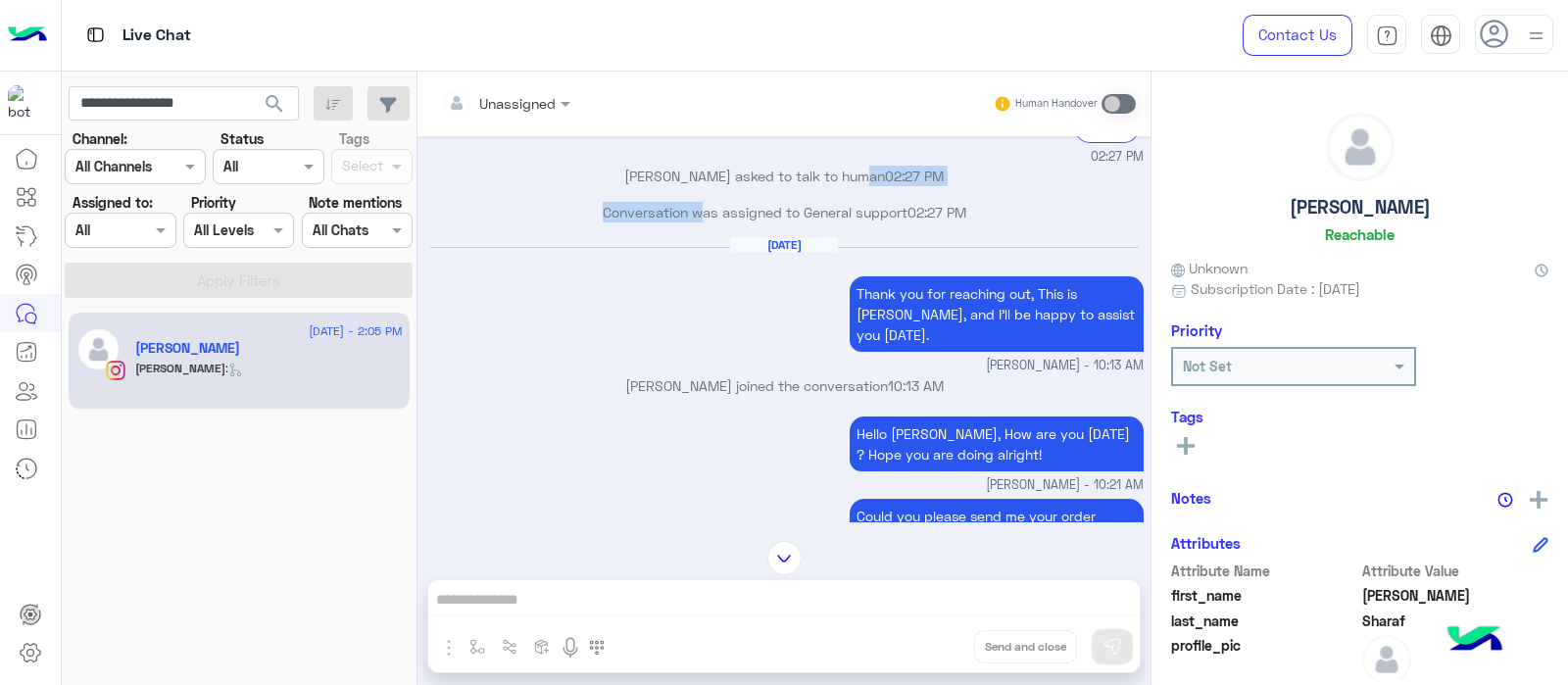
drag, startPoint x: 686, startPoint y: 208, endPoint x: 964, endPoint y: 217, distance: 278.1
click at [964, 217] on div "Conversation was assigned to General support 02:27 PM" at bounding box center [784, 220] width 718 height 36
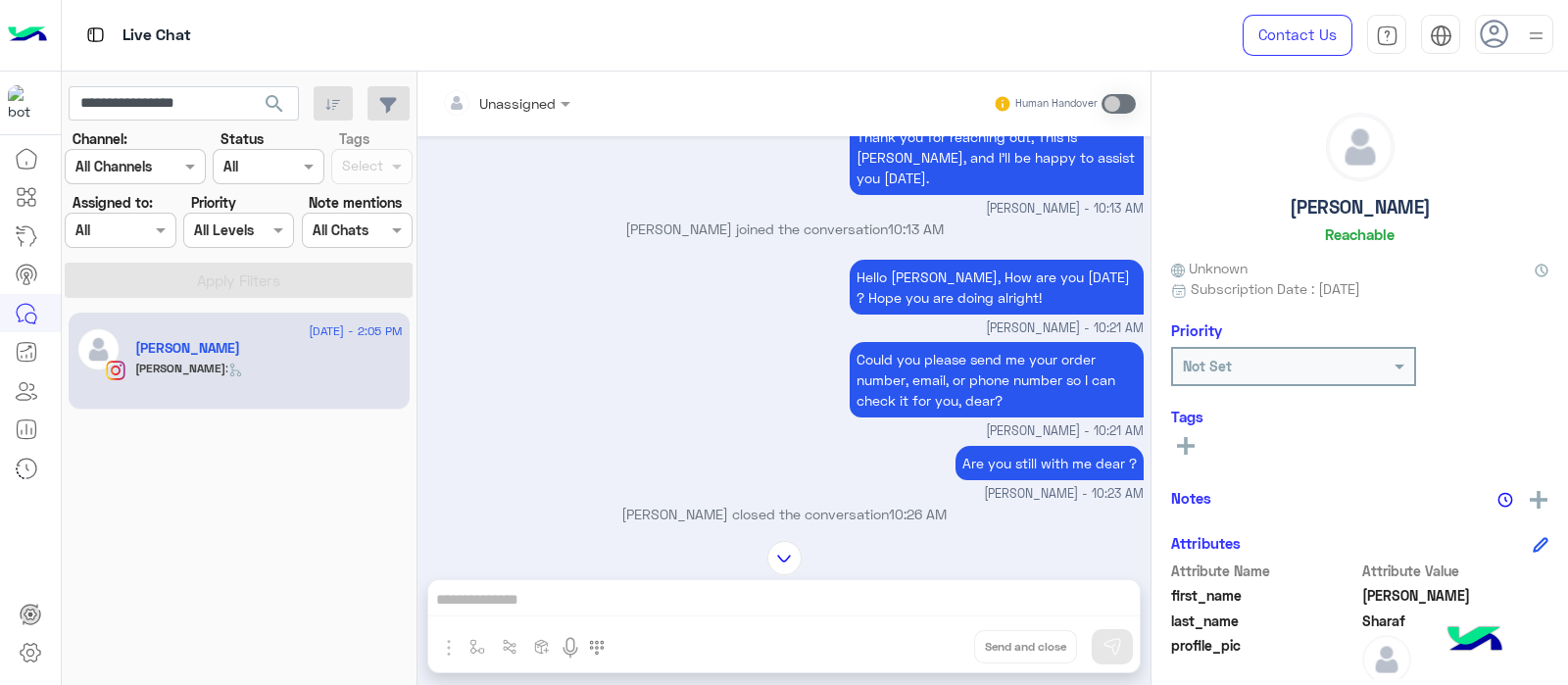
scroll to position [2891, 0]
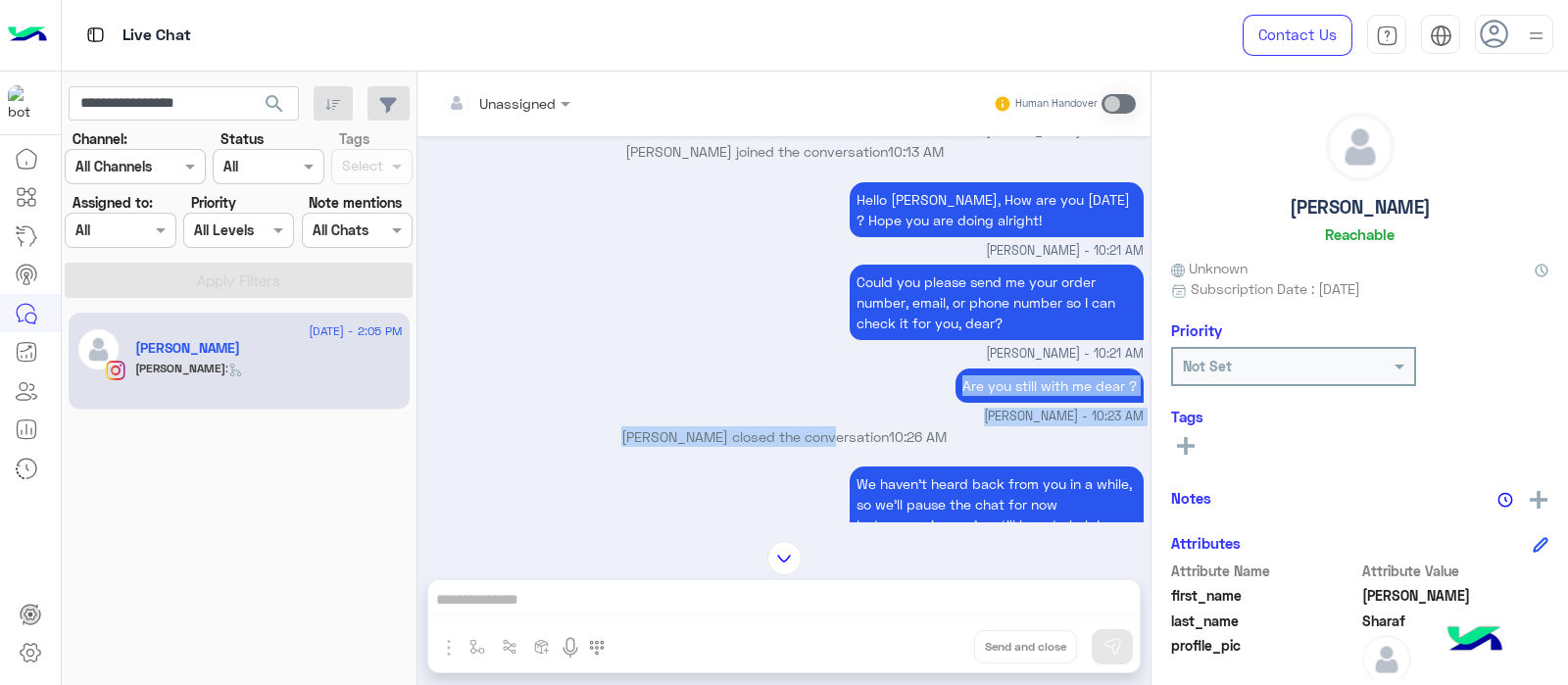
drag, startPoint x: 721, startPoint y: 373, endPoint x: 823, endPoint y: 418, distance: 111.5
click at [823, 418] on div "Aug 24, 2025 Choose 02:25 PM To request refund and exchange, simply click the “…" at bounding box center [784, 329] width 733 height 386
click at [823, 427] on p "Marex George closed the conversation 10:26 AM" at bounding box center [784, 436] width 718 height 21
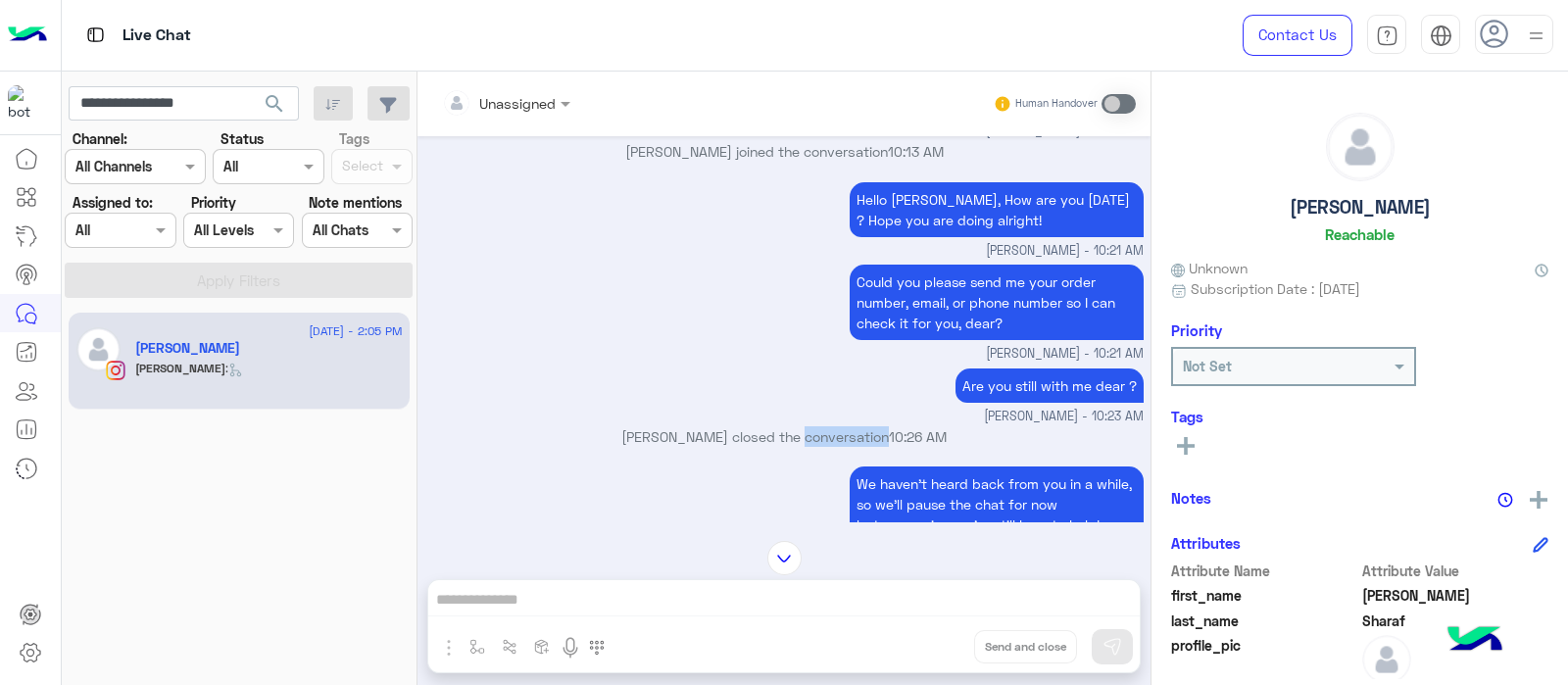
drag, startPoint x: 823, startPoint y: 418, endPoint x: 956, endPoint y: 411, distance: 133.2
click at [956, 427] on p "Marex George closed the conversation 10:26 AM" at bounding box center [784, 436] width 718 height 21
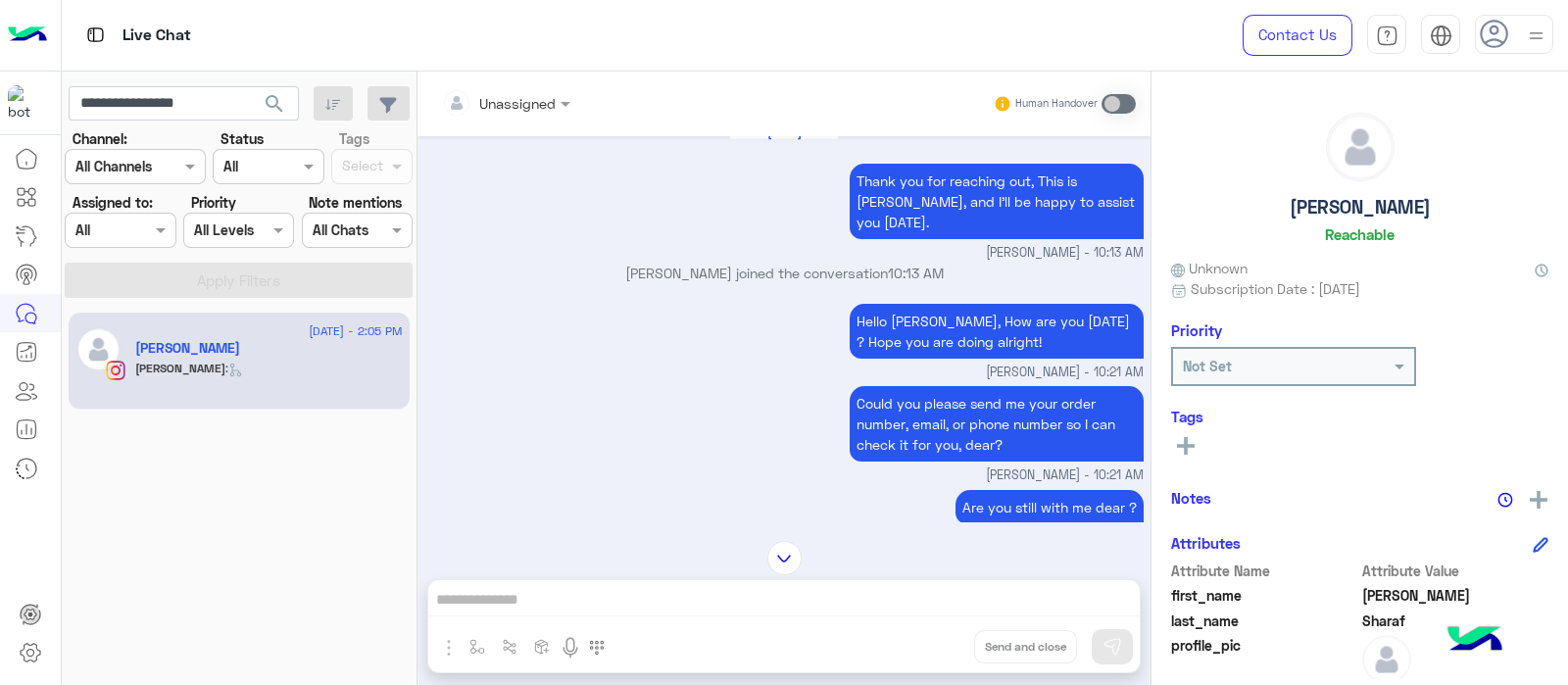
scroll to position [2711, 0]
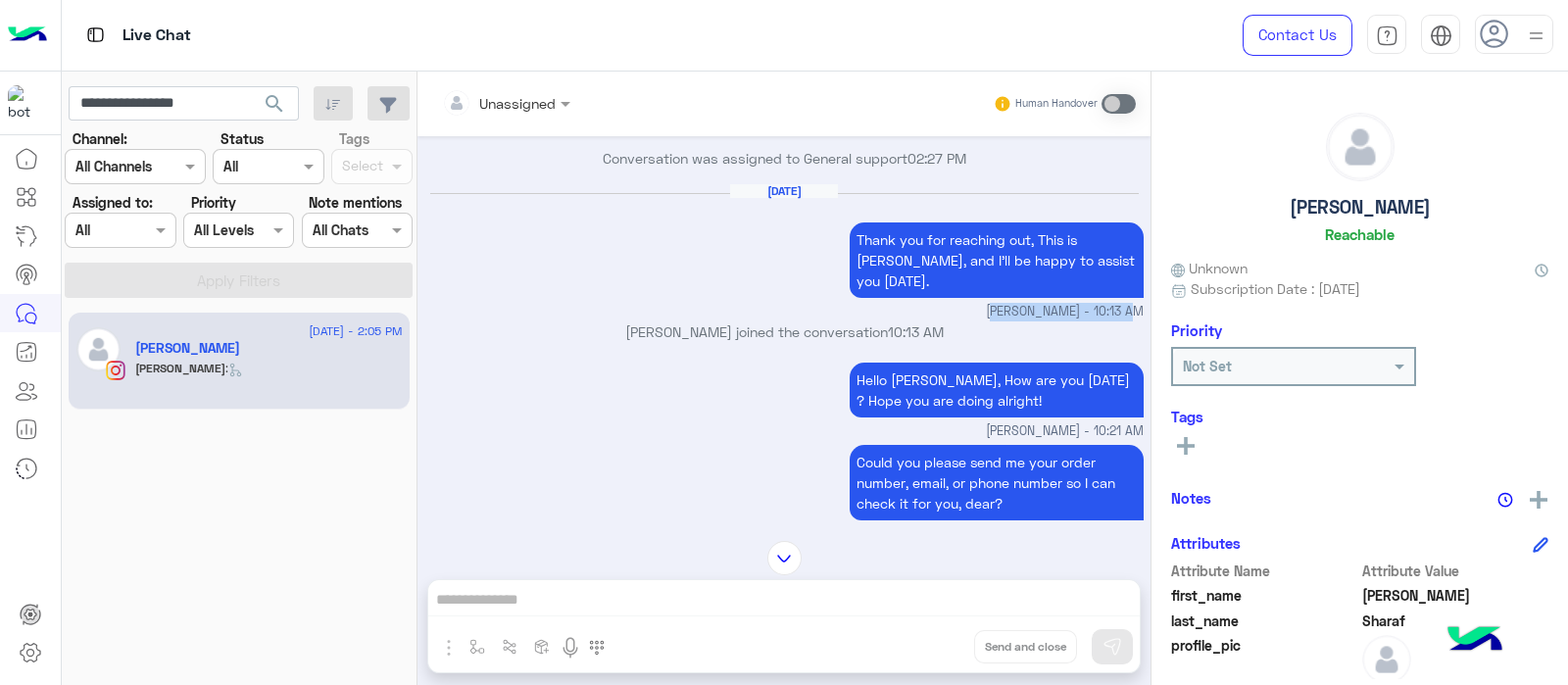
drag, startPoint x: 988, startPoint y: 288, endPoint x: 1127, endPoint y: 289, distance: 139.0
click at [1127, 303] on small "[PERSON_NAME] - 10:13 AM" at bounding box center [784, 312] width 718 height 19
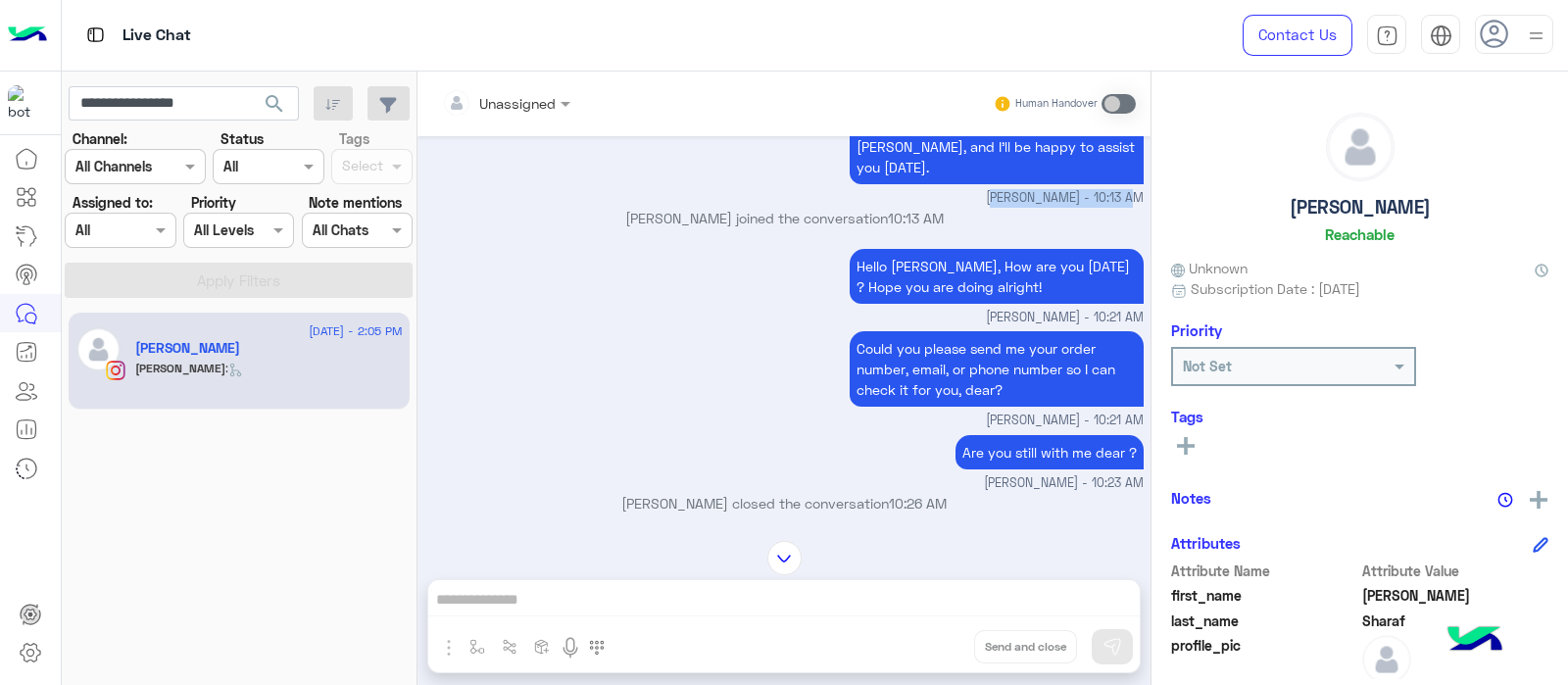
scroll to position [2826, 0]
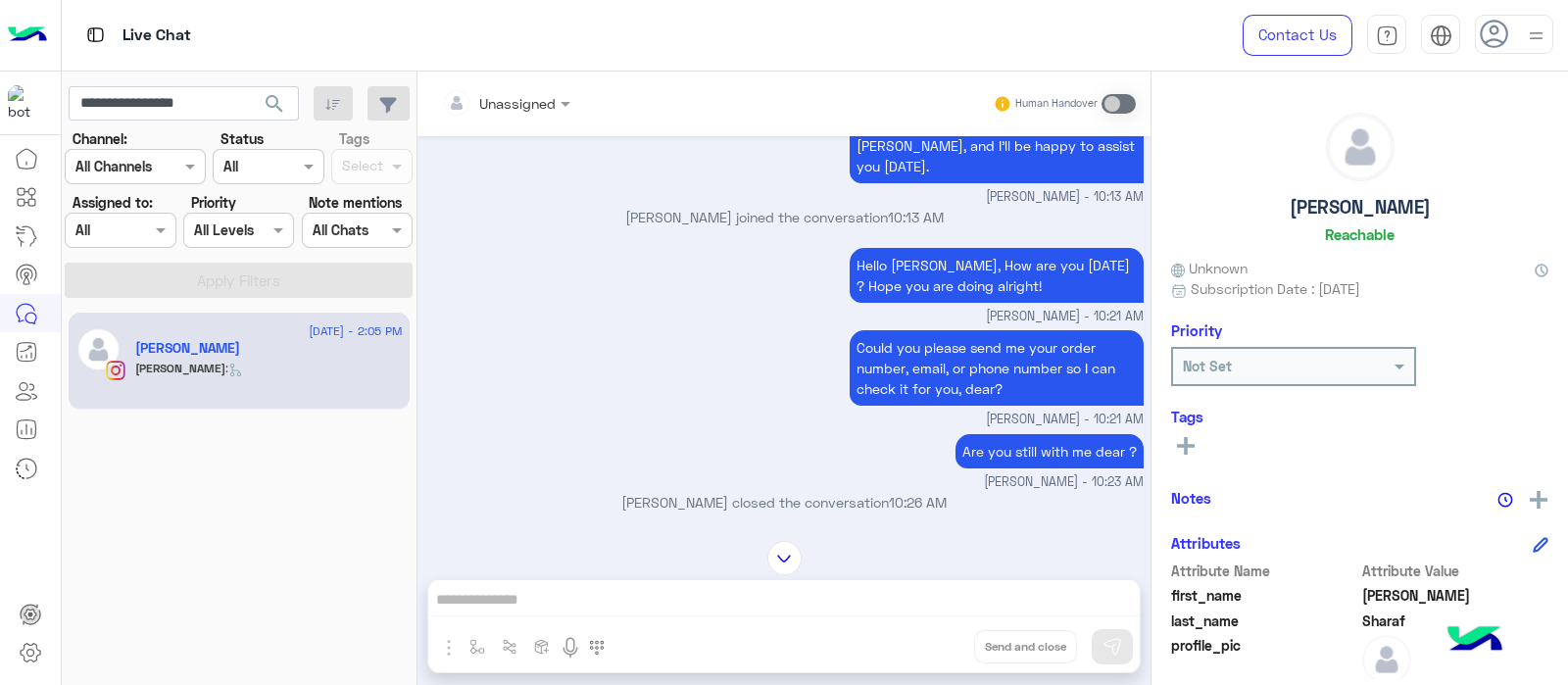
click at [901, 330] on p "Could you please send me your order number, email, or phone number so I can che…" at bounding box center [997, 368] width 294 height 76
drag, startPoint x: 995, startPoint y: 174, endPoint x: 1142, endPoint y: 173, distance: 147.0
click at [1142, 173] on div "Aug 24, 2025 Choose 02:25 PM To request refund and exchange, simply click the “…" at bounding box center [784, 329] width 733 height 386
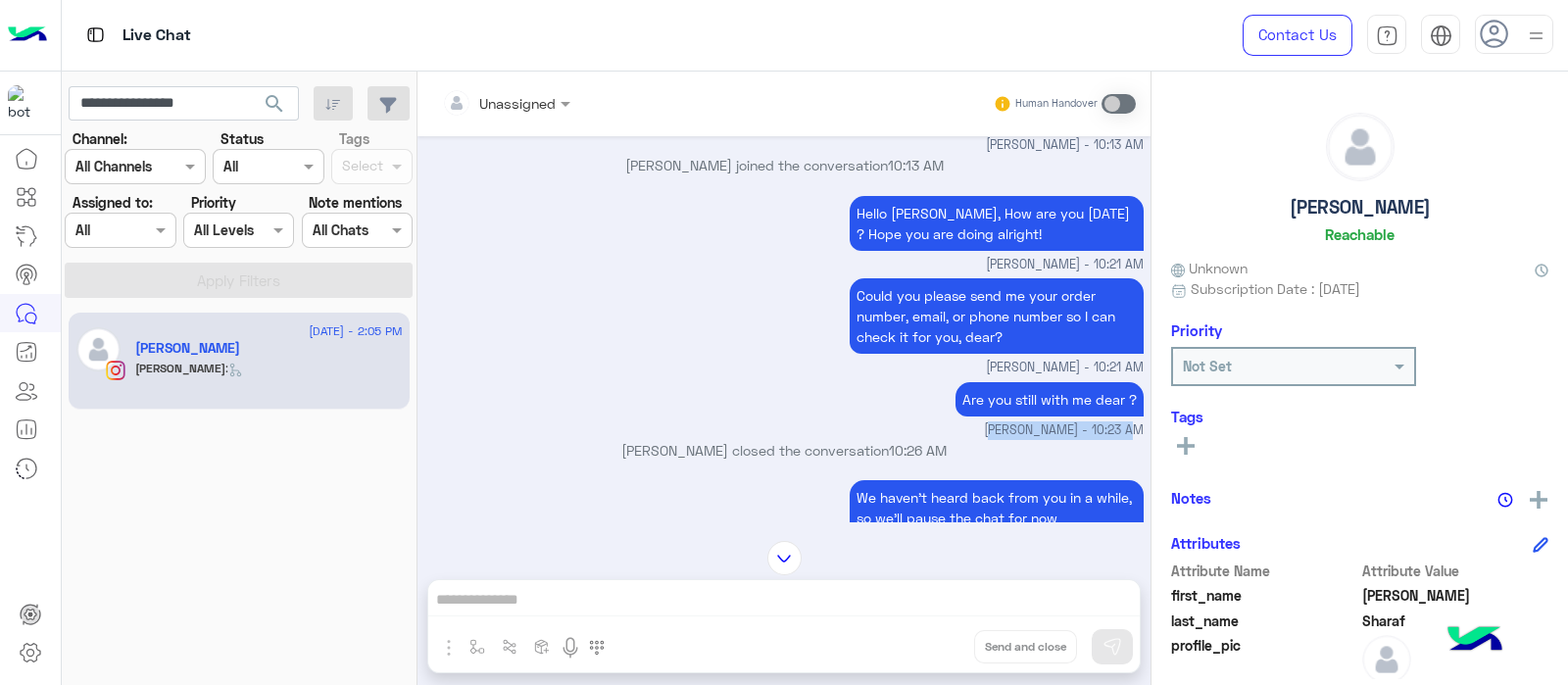
drag, startPoint x: 955, startPoint y: 404, endPoint x: 1127, endPoint y: 407, distance: 172.0
click at [1127, 422] on small "[PERSON_NAME] - 10:23 AM" at bounding box center [784, 430] width 718 height 19
click at [1127, 422] on span "[PERSON_NAME] - 10:23 AM" at bounding box center [1063, 430] width 160 height 19
drag, startPoint x: 1007, startPoint y: 416, endPoint x: 750, endPoint y: 428, distance: 257.3
click at [750, 440] on p "Marex George closed the conversation 10:26 AM" at bounding box center [784, 450] width 718 height 21
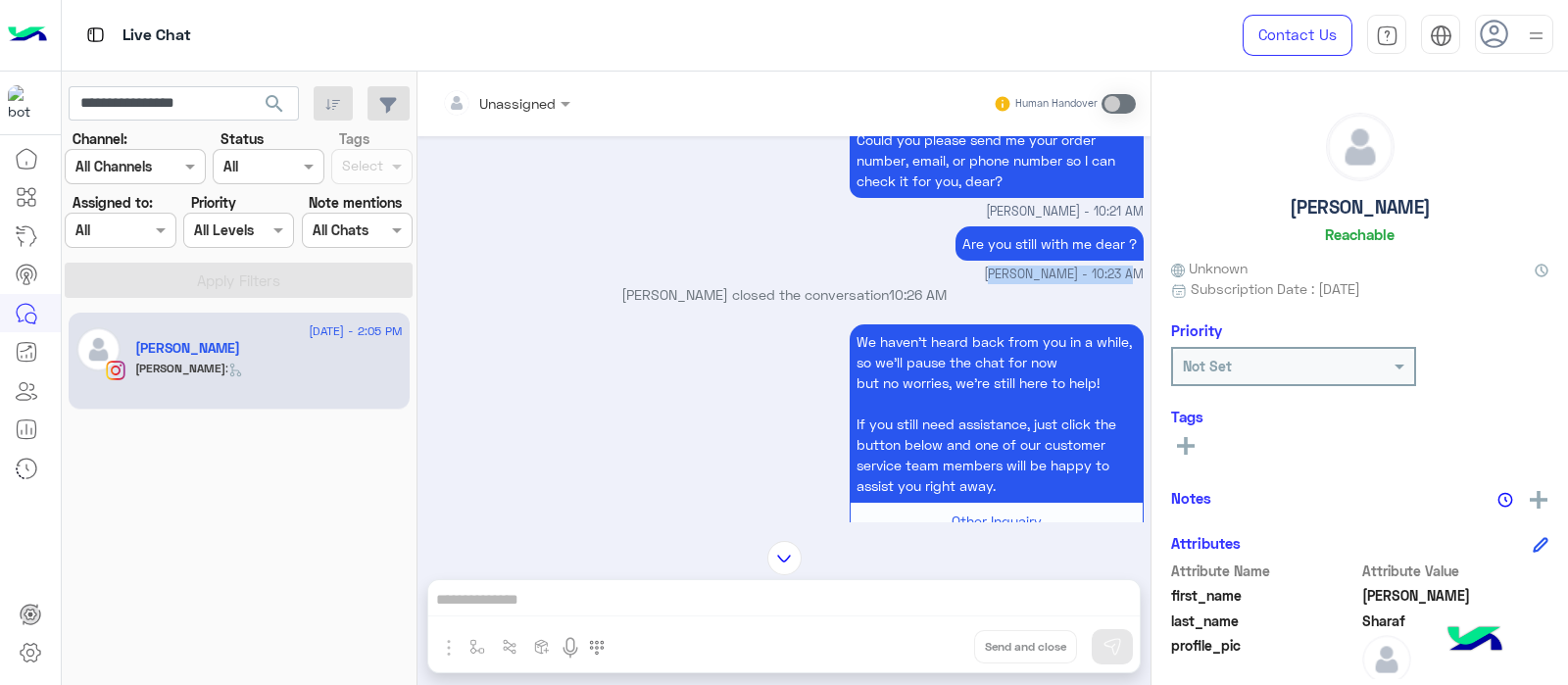
scroll to position [3033, 0]
click at [701, 392] on div "We haven’t heard back from you in a while, so we’ll pause the chat for now but …" at bounding box center [784, 441] width 718 height 243
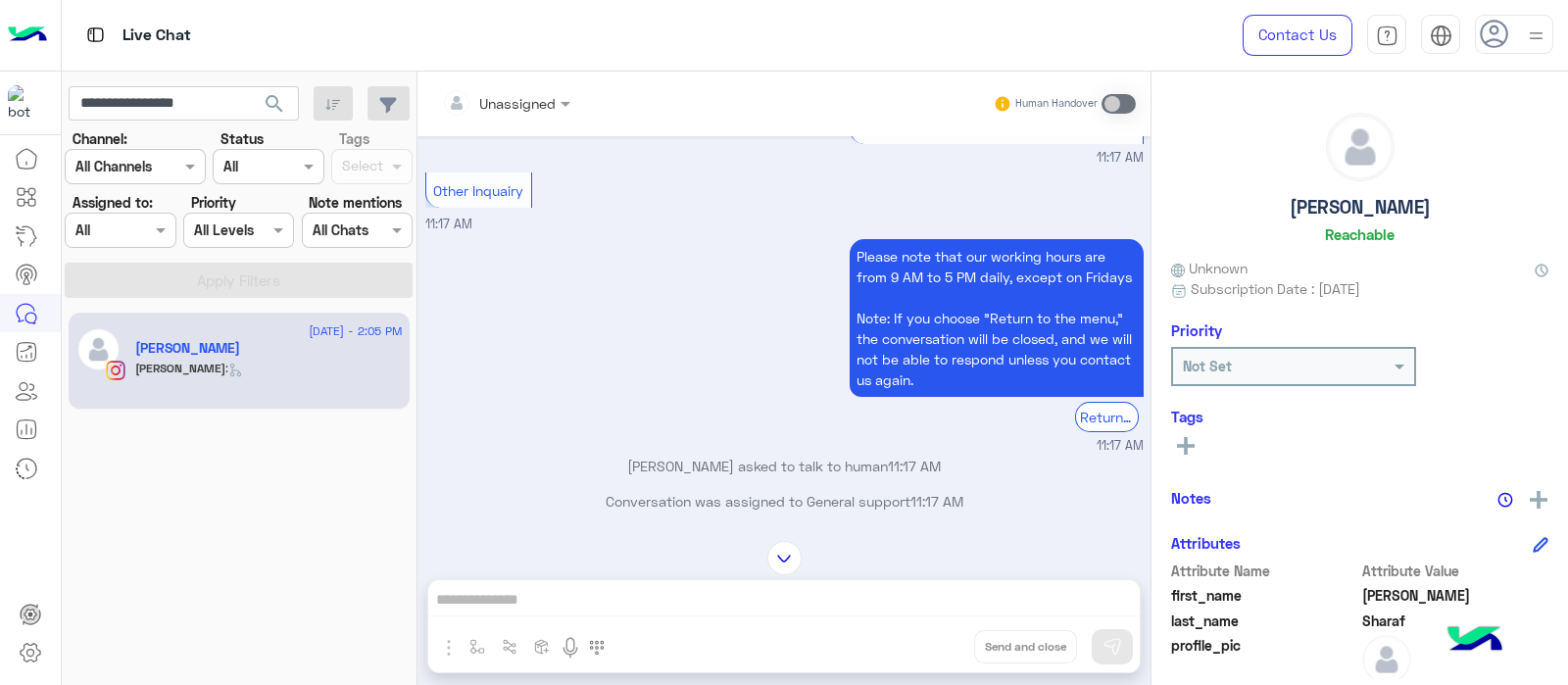
scroll to position [3851, 0]
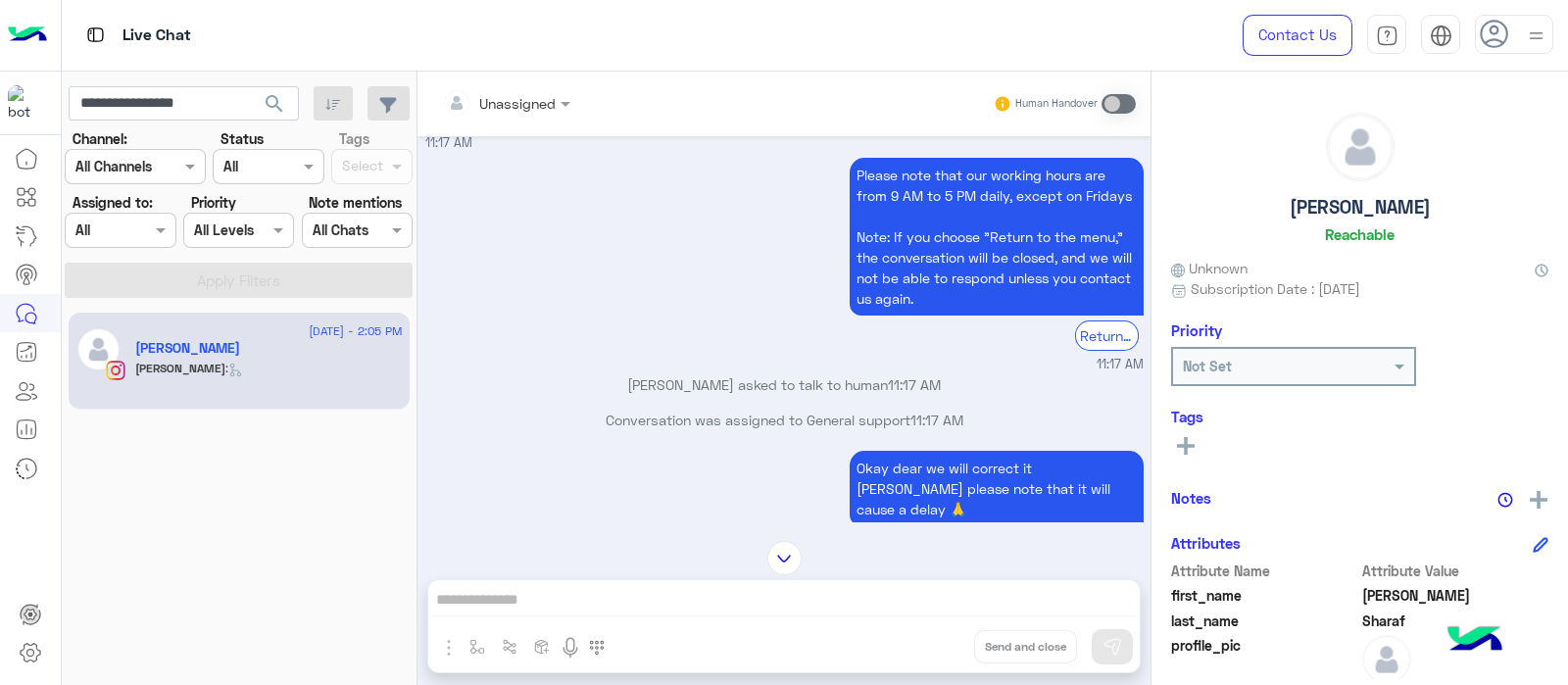
drag, startPoint x: 872, startPoint y: 393, endPoint x: 946, endPoint y: 409, distance: 75.7
click at [946, 410] on div "Conversation was assigned to General support 11:17 AM" at bounding box center [784, 428] width 718 height 36
click at [818, 523] on div "Unassigned Human Handover Aug 24, 2025 Choose 02:25 PM To request refund and ex…" at bounding box center [784, 382] width 733 height 621
drag, startPoint x: 818, startPoint y: 523, endPoint x: 889, endPoint y: 523, distance: 71.0
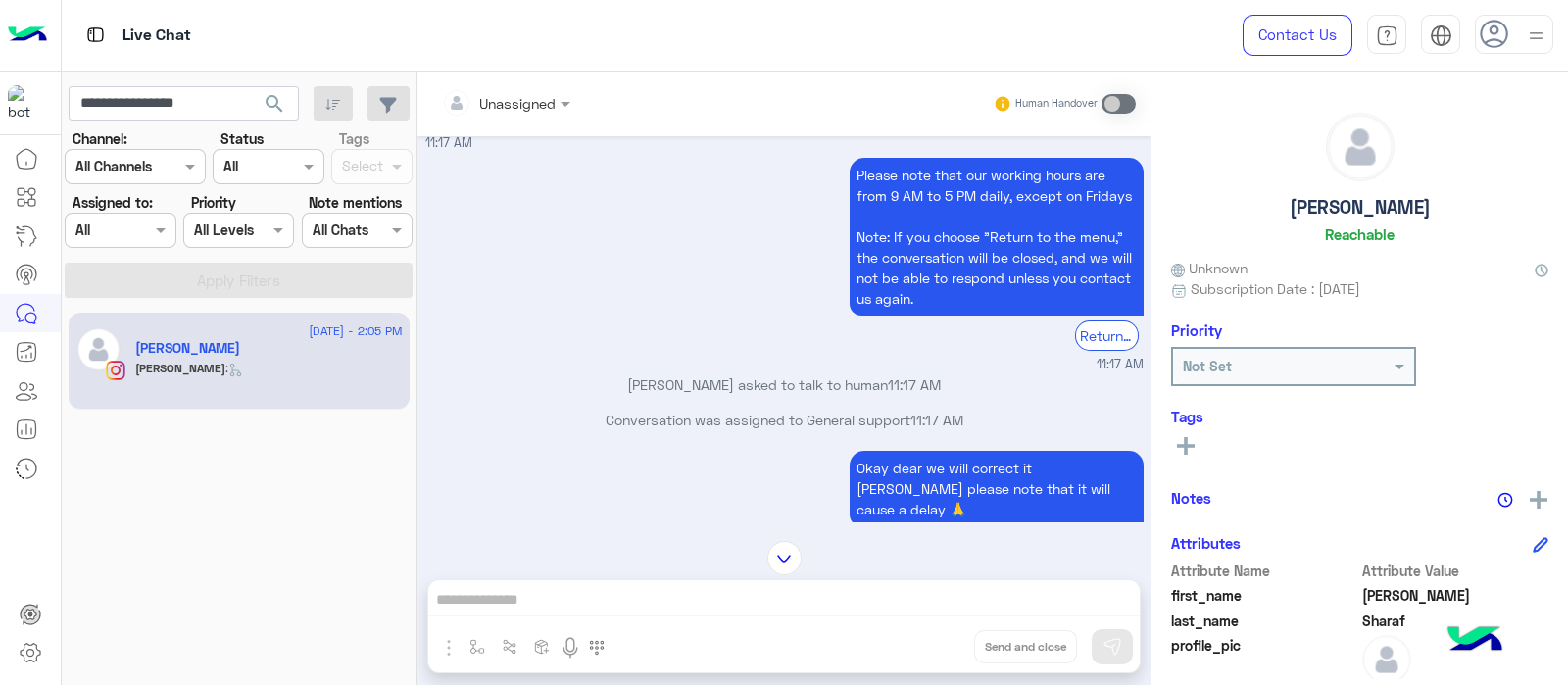
click at [889, 523] on div "Unassigned Human Handover Aug 24, 2025 Choose 02:25 PM To request refund and ex…" at bounding box center [784, 382] width 733 height 621
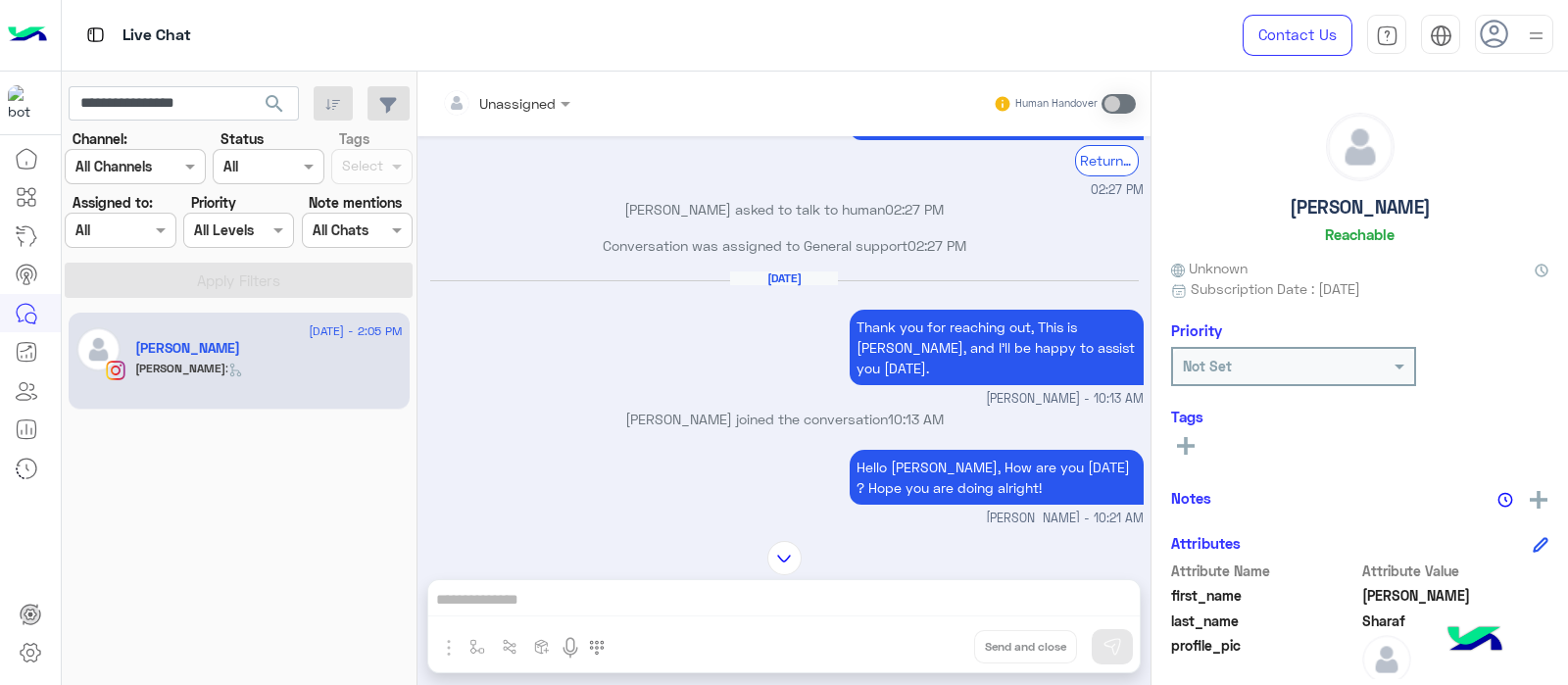
scroll to position [2623, 0]
drag, startPoint x: 783, startPoint y: 382, endPoint x: 891, endPoint y: 398, distance: 109.2
click at [891, 398] on div "Aug 24, 2025 Choose 02:25 PM To request refund and exchange, simply click the “…" at bounding box center [784, 329] width 733 height 386
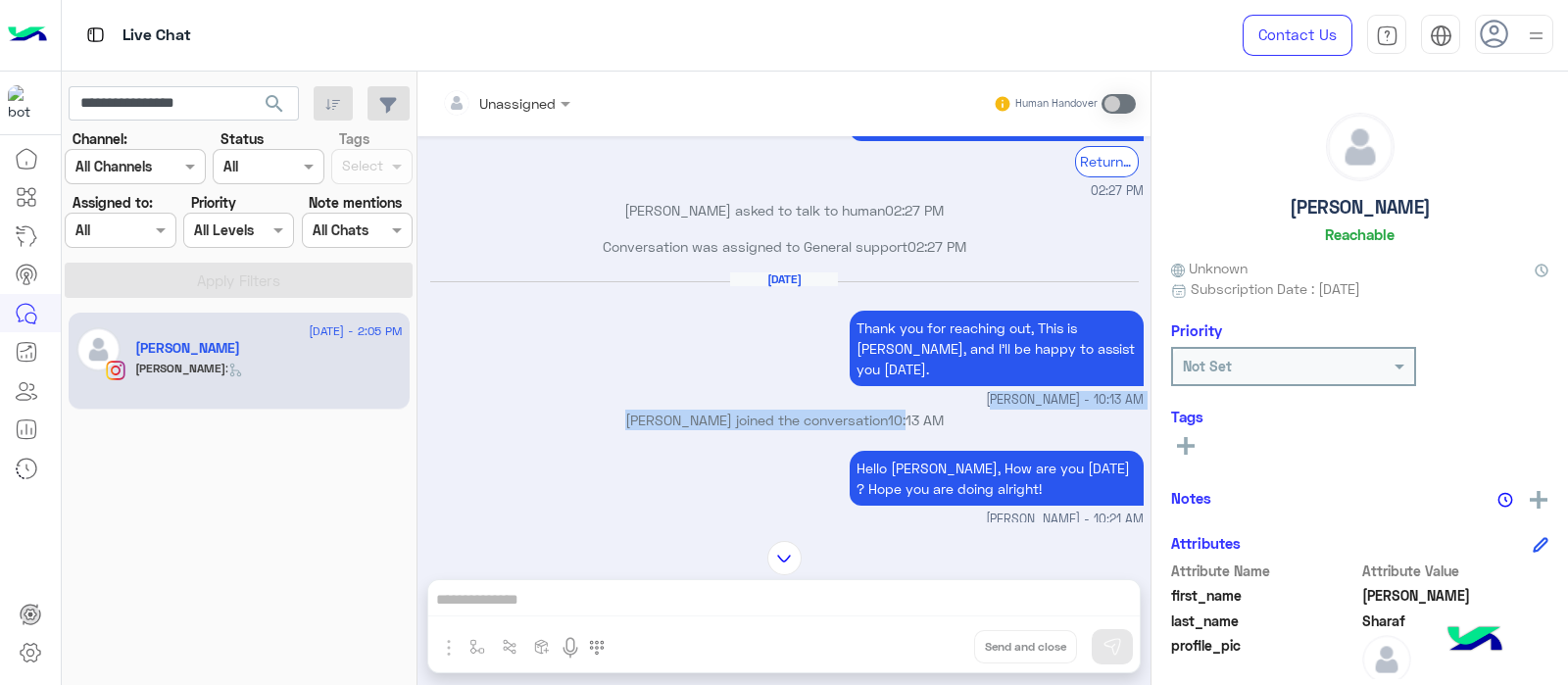
click at [891, 412] on span "10:13 AM" at bounding box center [916, 420] width 56 height 17
drag, startPoint x: 891, startPoint y: 398, endPoint x: 911, endPoint y: 403, distance: 20.6
click at [911, 410] on p "Marex George joined the conversation 10:13 AM" at bounding box center [784, 420] width 718 height 21
drag, startPoint x: 911, startPoint y: 403, endPoint x: 940, endPoint y: 403, distance: 29.0
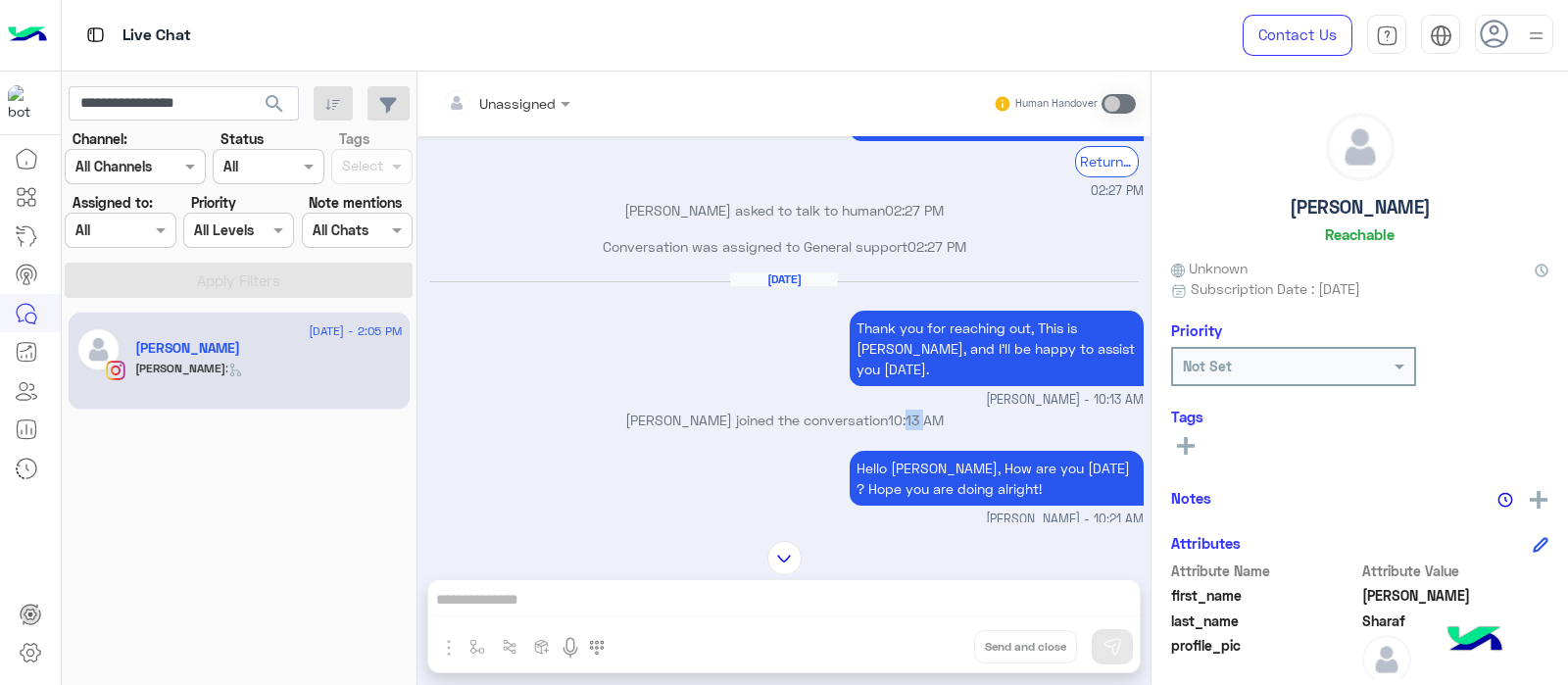
click at [940, 410] on p "Marex George joined the conversation 10:13 AM" at bounding box center [784, 420] width 718 height 21
drag, startPoint x: 940, startPoint y: 403, endPoint x: 879, endPoint y: 396, distance: 61.4
click at [879, 410] on p "Marex George joined the conversation 10:13 AM" at bounding box center [784, 420] width 718 height 21
click at [888, 412] on span "10:13 AM" at bounding box center [916, 420] width 56 height 17
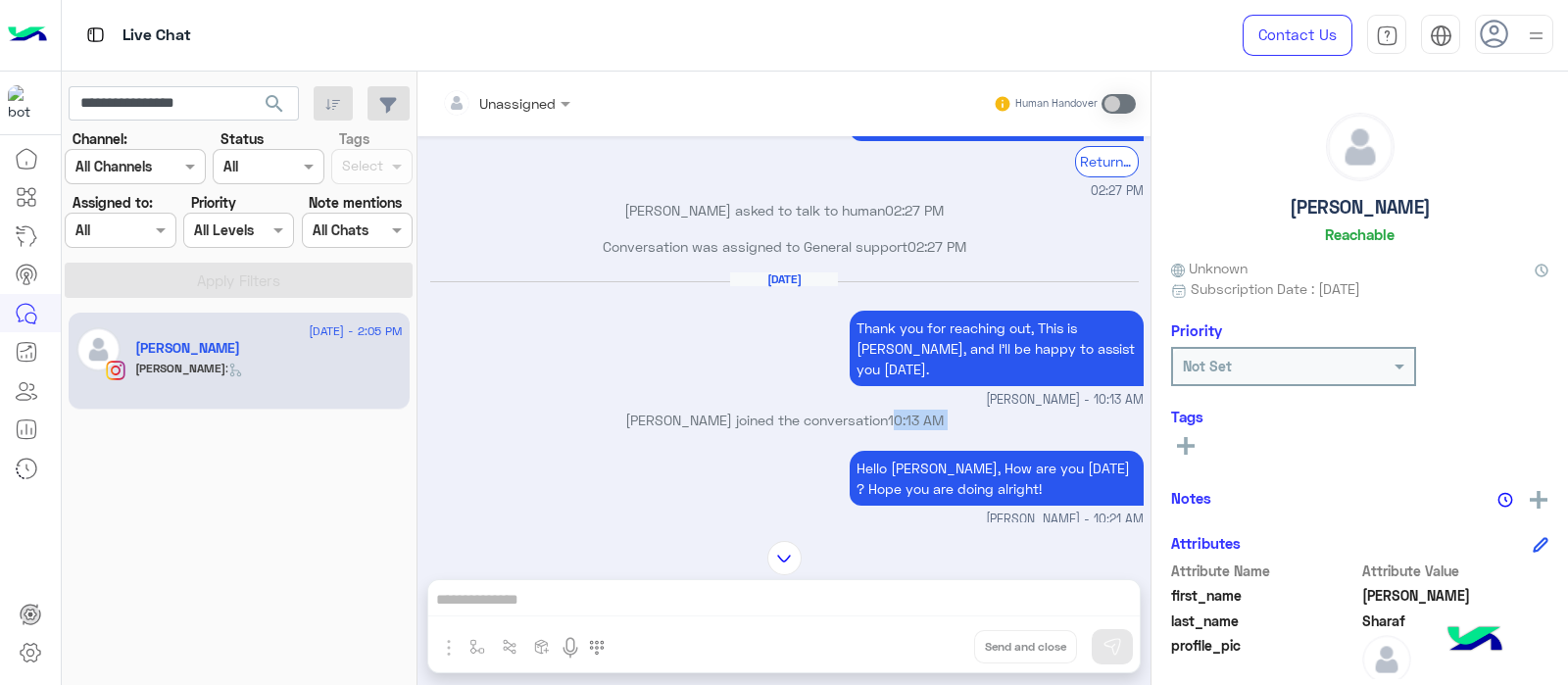
drag, startPoint x: 879, startPoint y: 396, endPoint x: 935, endPoint y: 394, distance: 56.0
click at [935, 412] on span "10:13 AM" at bounding box center [916, 420] width 56 height 17
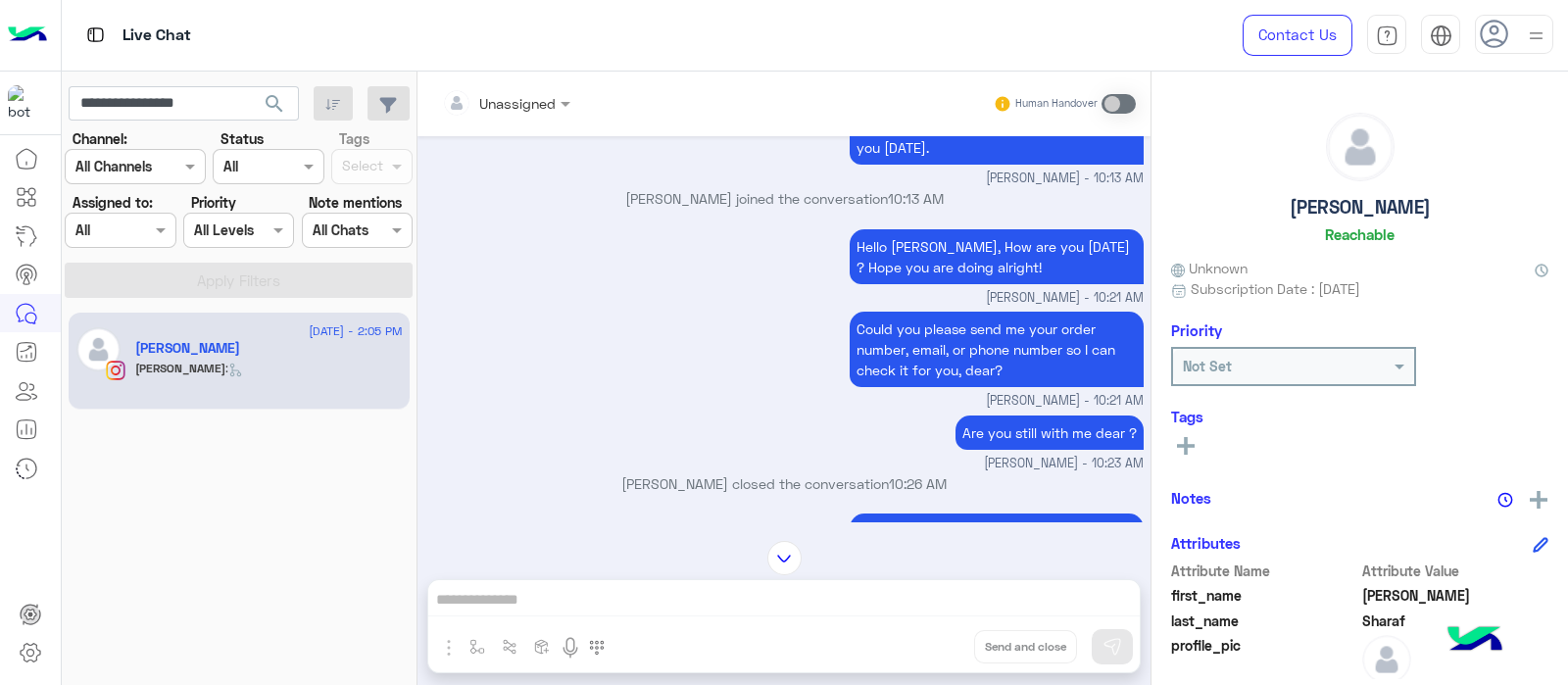
scroll to position [2883, 0]
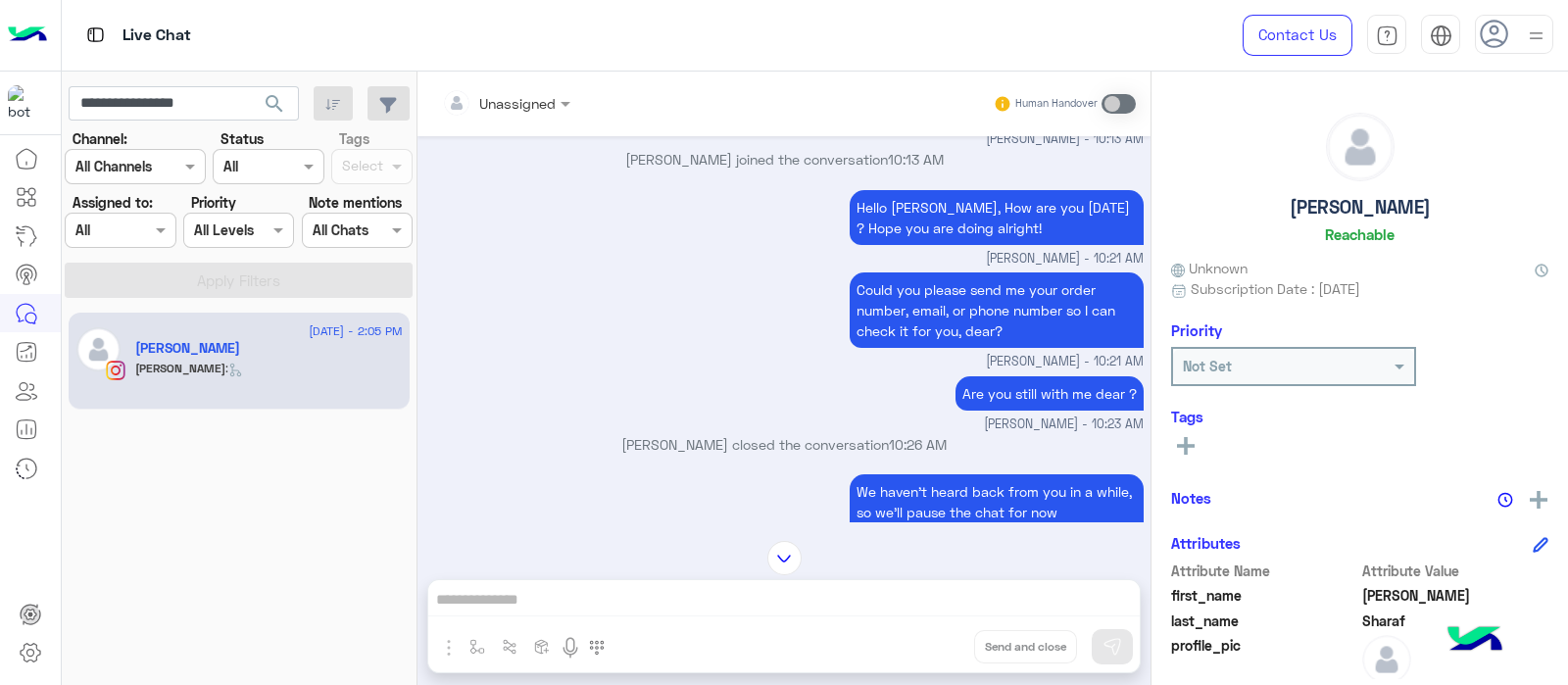
drag, startPoint x: 627, startPoint y: 426, endPoint x: 654, endPoint y: 424, distance: 27.1
click at [654, 434] on p "Marex George closed the conversation 10:26 AM" at bounding box center [784, 444] width 718 height 21
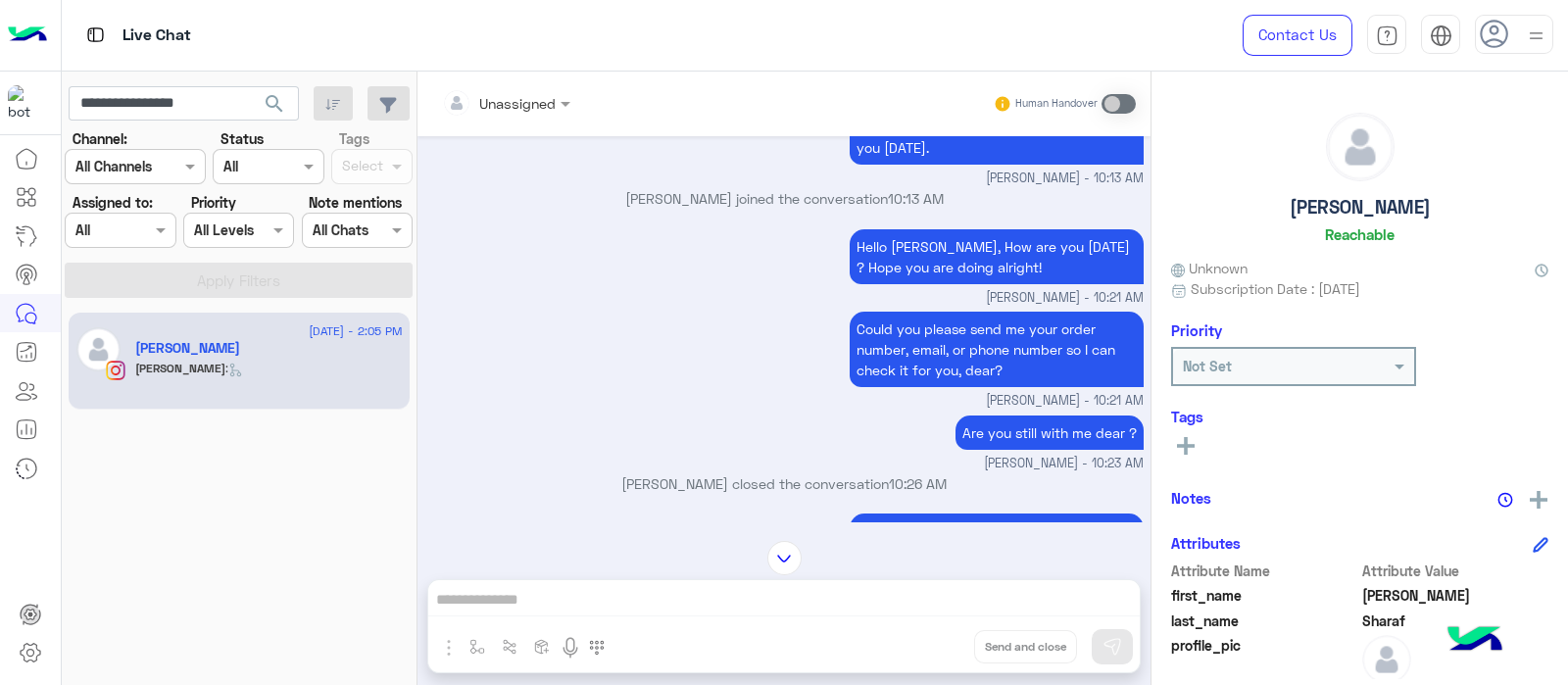
scroll to position [2845, 0]
drag, startPoint x: 977, startPoint y: 435, endPoint x: 1068, endPoint y: 441, distance: 91.2
click at [1068, 454] on small "[PERSON_NAME] - 10:23 AM" at bounding box center [784, 463] width 718 height 19
copy span "[PERSON_NAME]"
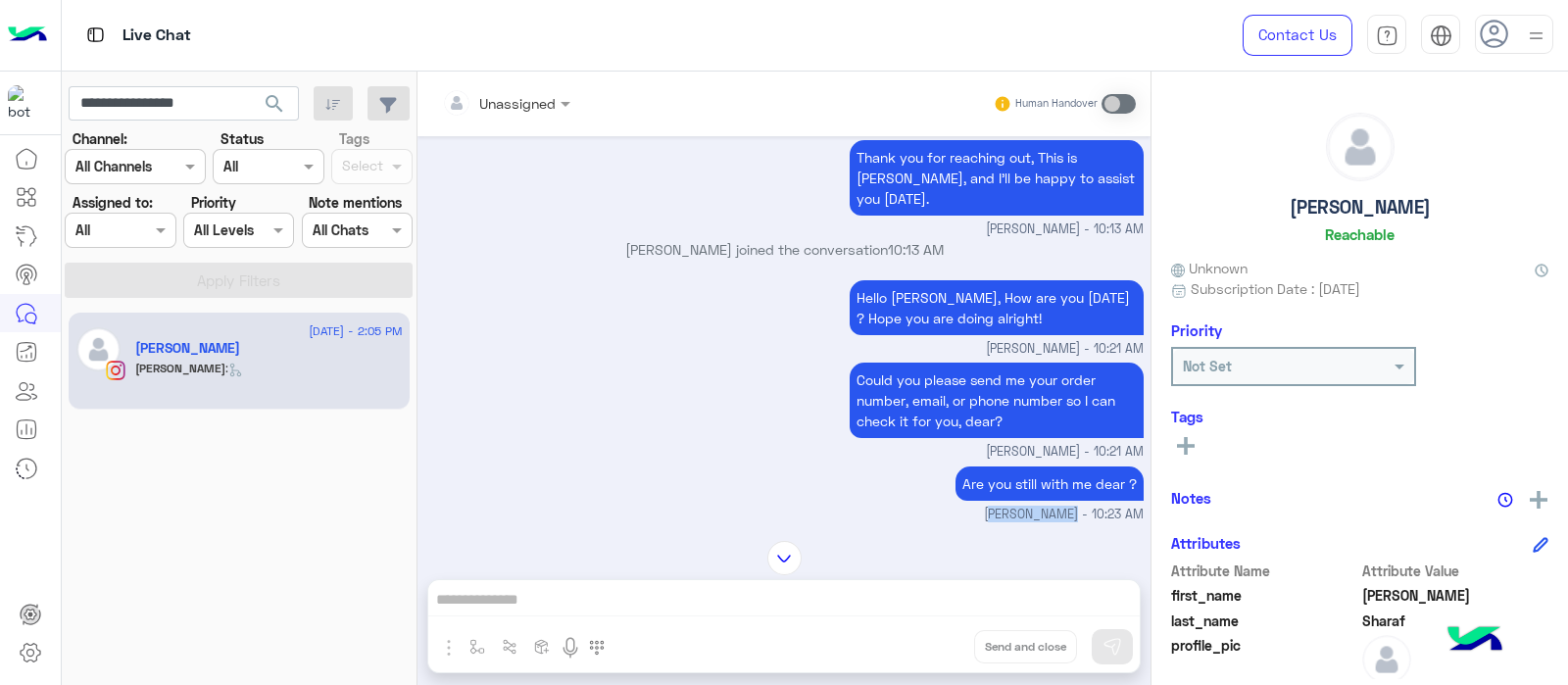
scroll to position [2814, 0]
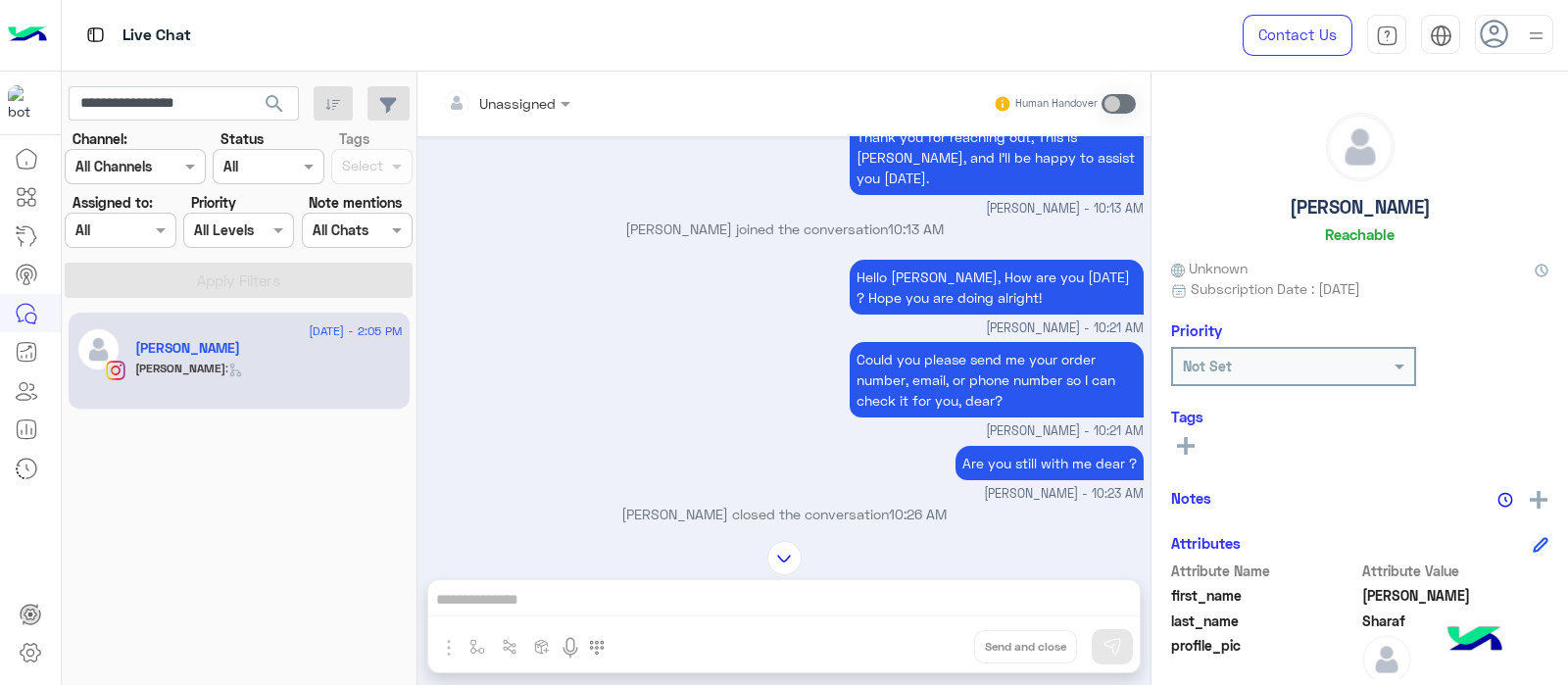
click at [735, 355] on div "Could you please send me your order number, email, or phone number so I can che…" at bounding box center [784, 389] width 718 height 104
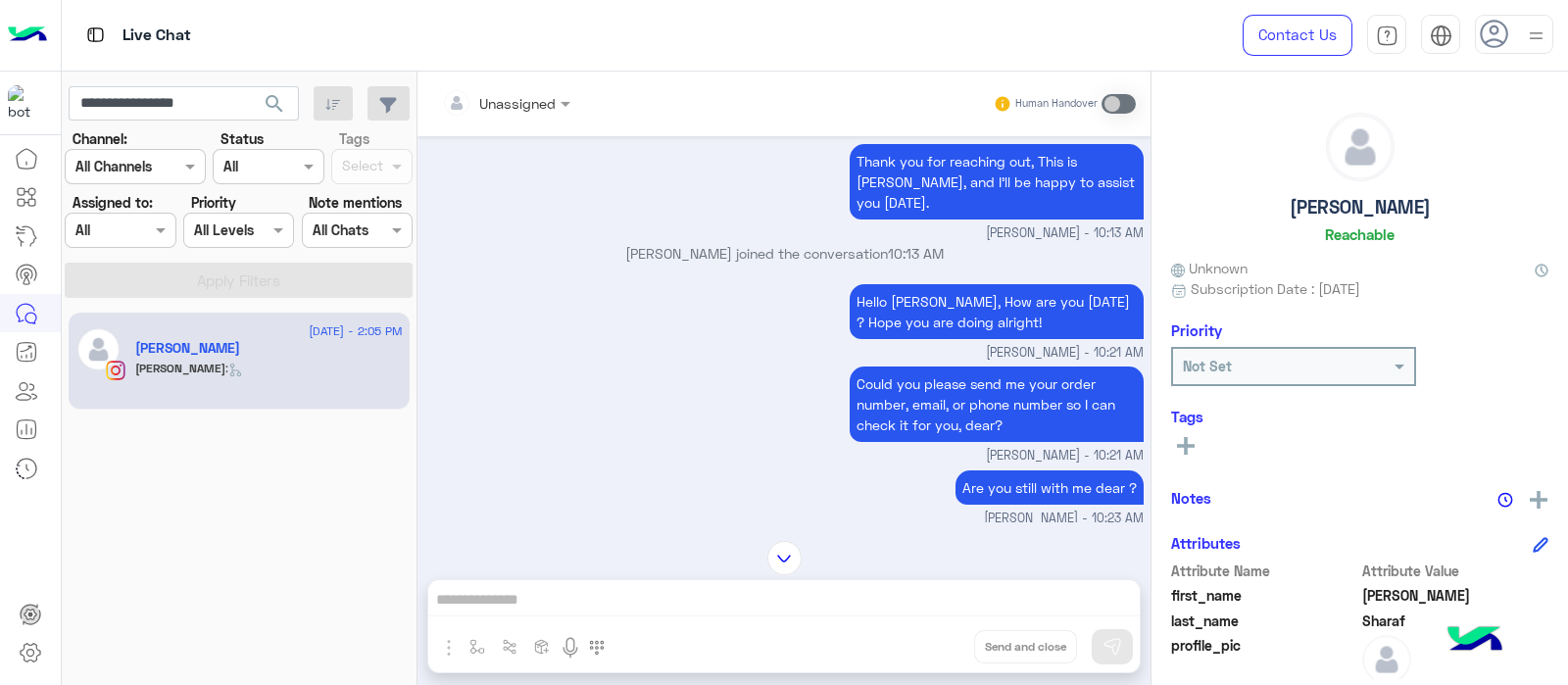
scroll to position [2787, 0]
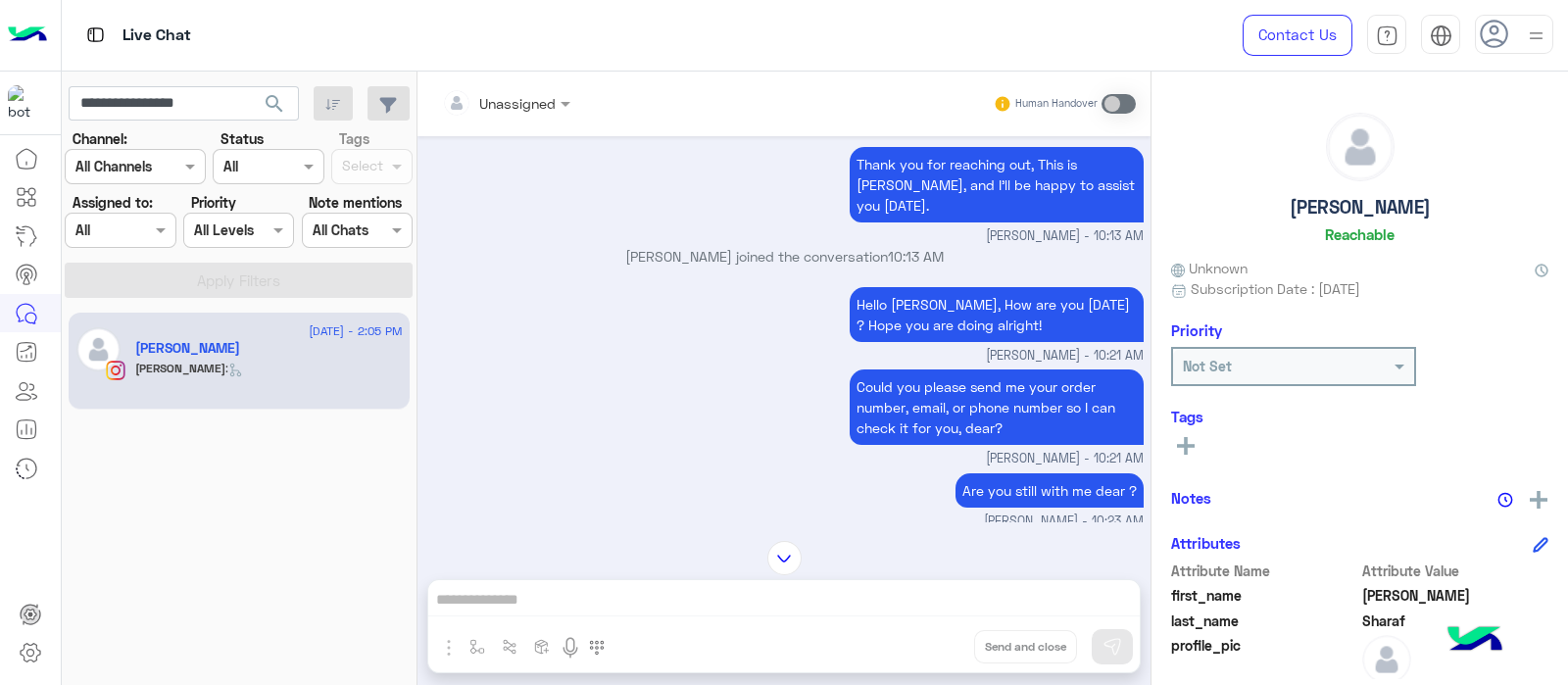
click at [763, 384] on div "Could you please send me your order number, email, or phone number so I can che…" at bounding box center [784, 417] width 718 height 104
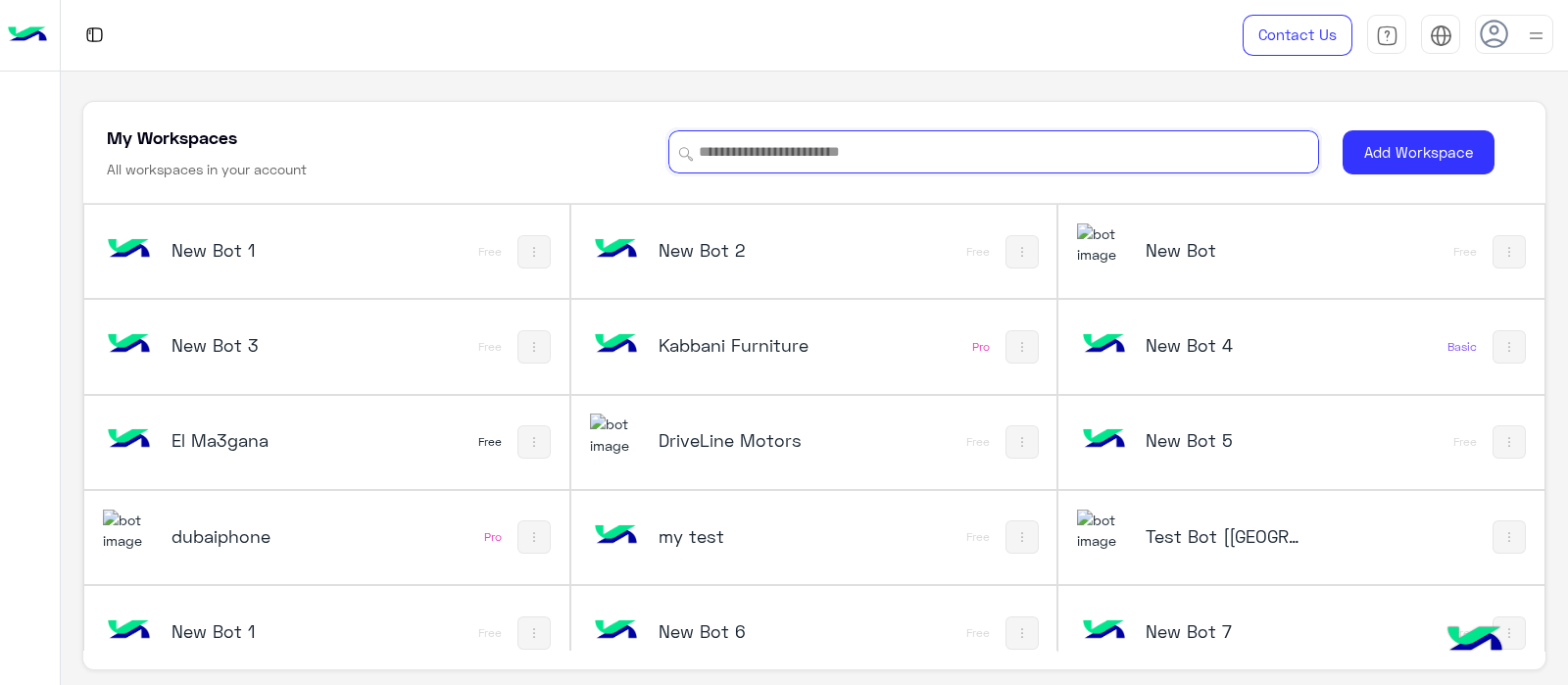
click at [814, 168] on input at bounding box center [994, 151] width 651 height 43
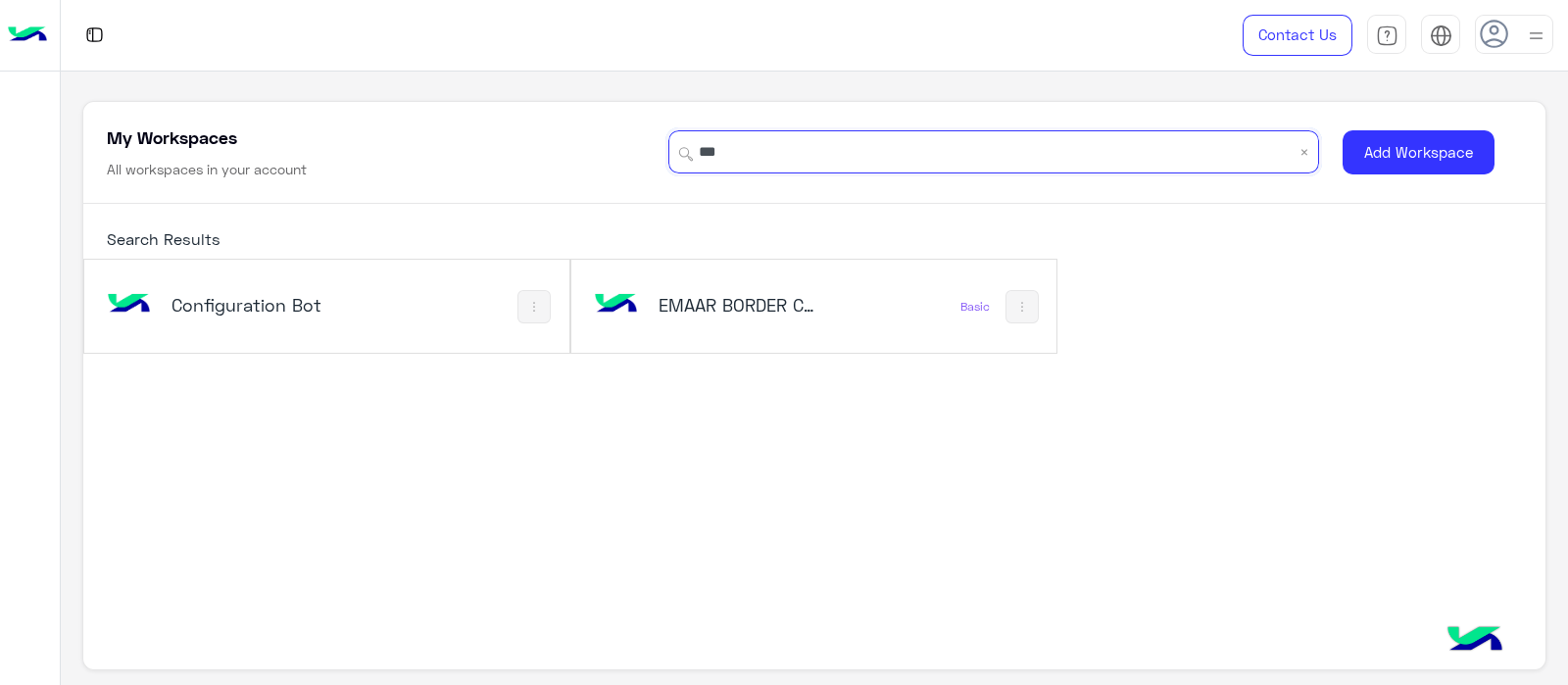
type input "***"
click at [180, 316] on div "Configuration Bot" at bounding box center [252, 307] width 162 height 28
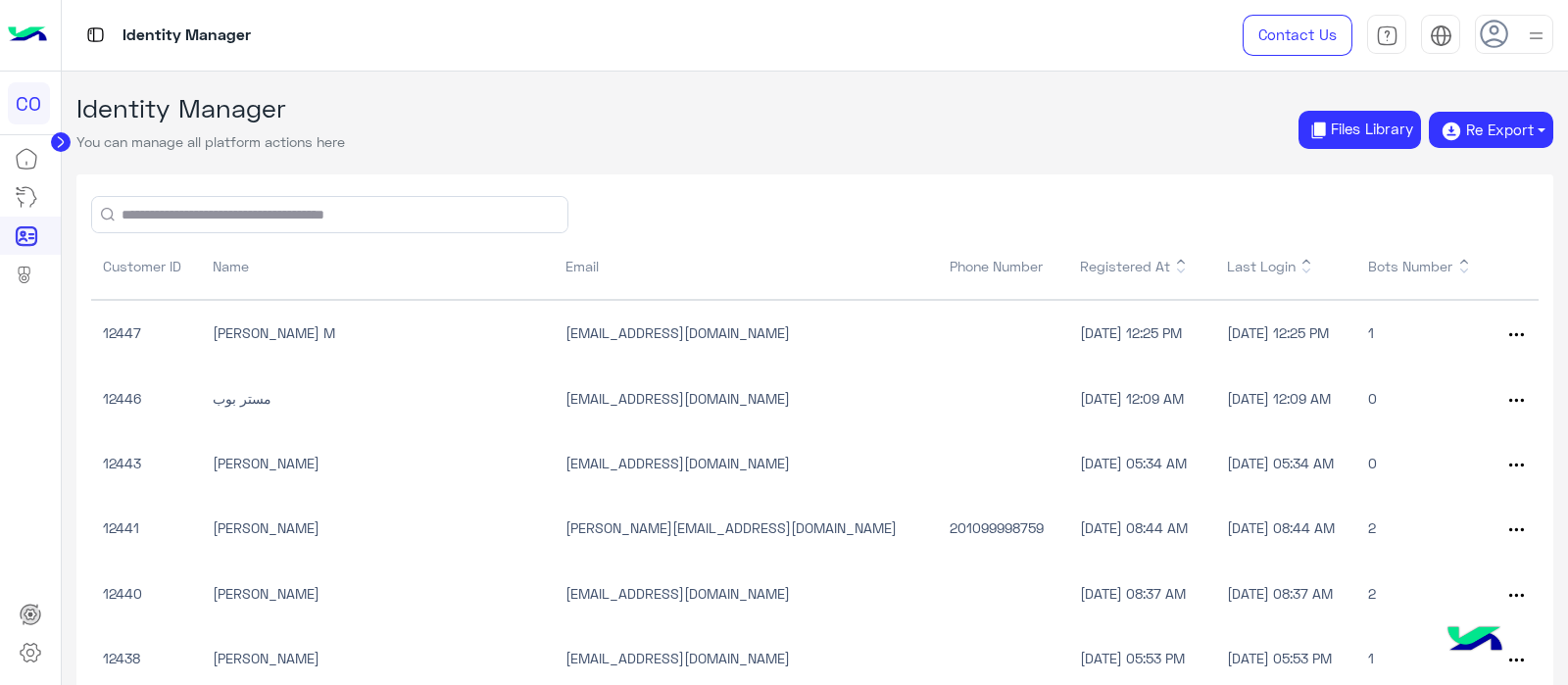
click at [221, 213] on input "text" at bounding box center [330, 215] width 476 height 36
paste input "**********"
type input "**********"
click at [101, 208] on button "submit" at bounding box center [108, 215] width 14 height 14
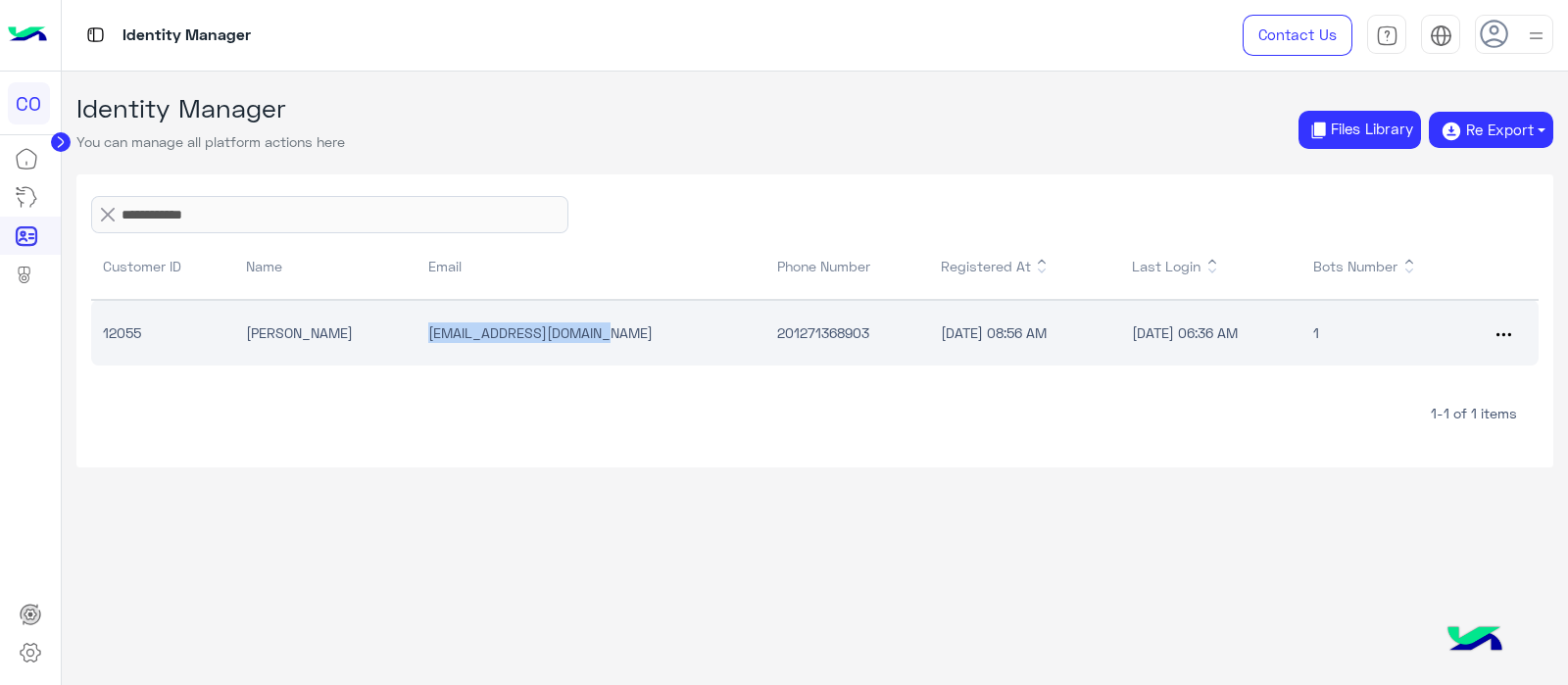
drag, startPoint x: 398, startPoint y: 322, endPoint x: 581, endPoint y: 331, distance: 183.2
click at [581, 331] on td "[EMAIL_ADDRESS][DOMAIN_NAME]" at bounding box center [590, 333] width 348 height 66
copy td "[EMAIL_ADDRESS][DOMAIN_NAME]"
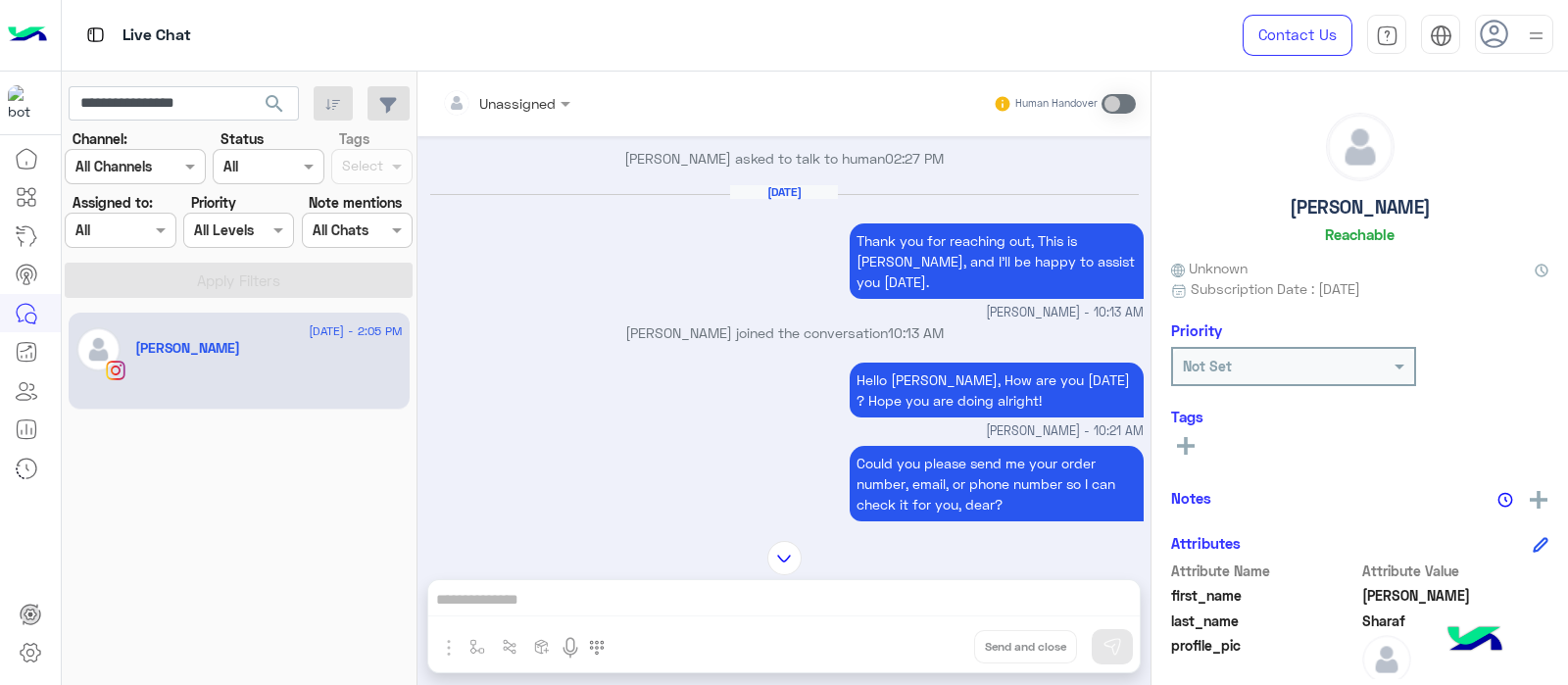
scroll to position [1107, 0]
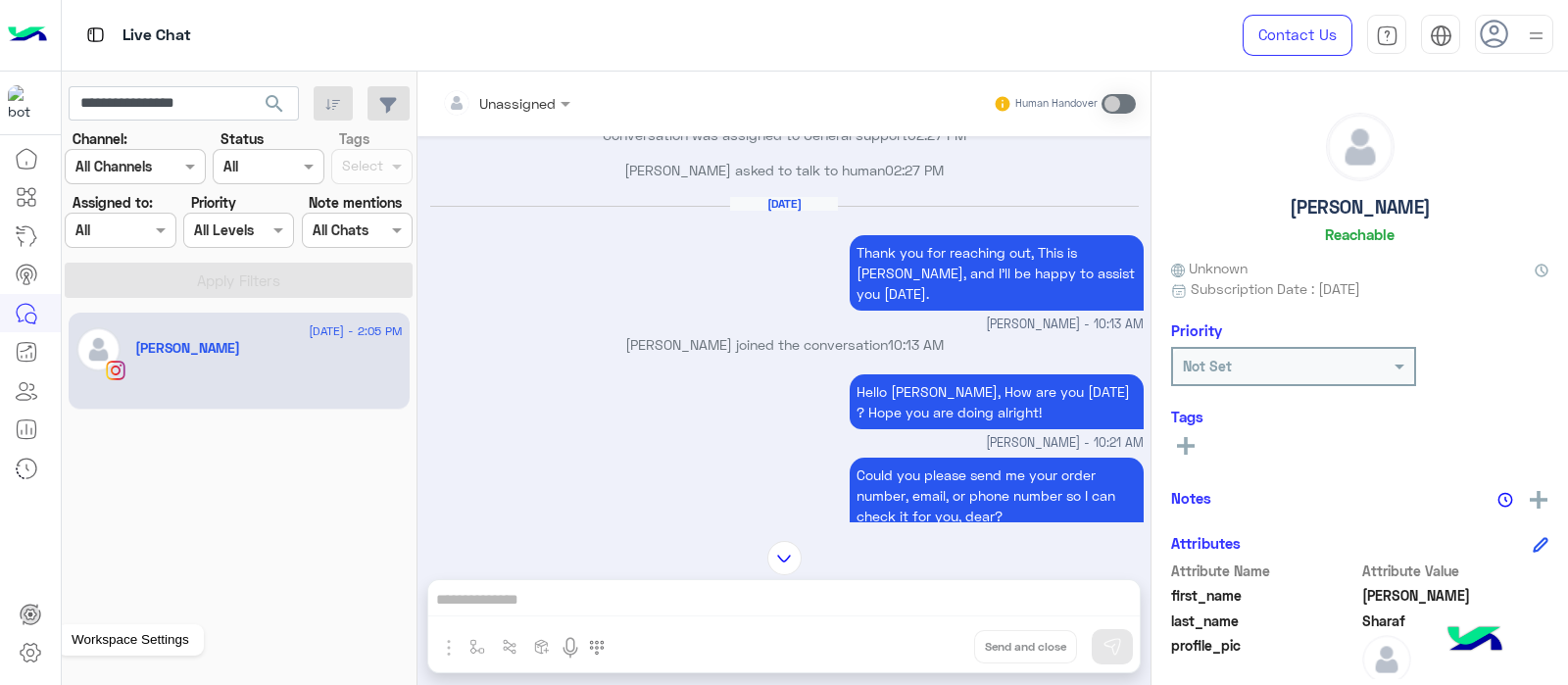
click at [25, 644] on icon at bounding box center [31, 653] width 24 height 24
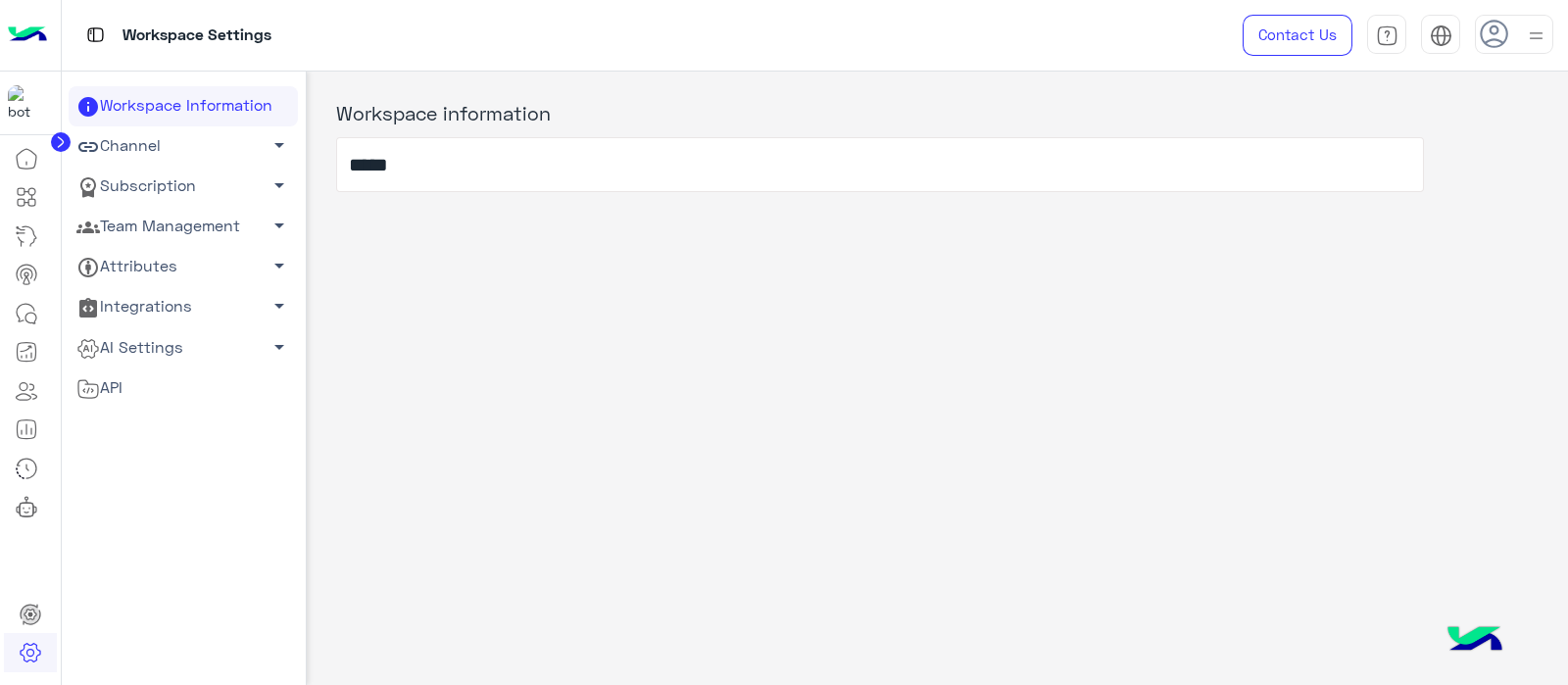
click at [168, 181] on link "Subscription arrow_drop_down" at bounding box center [183, 187] width 230 height 40
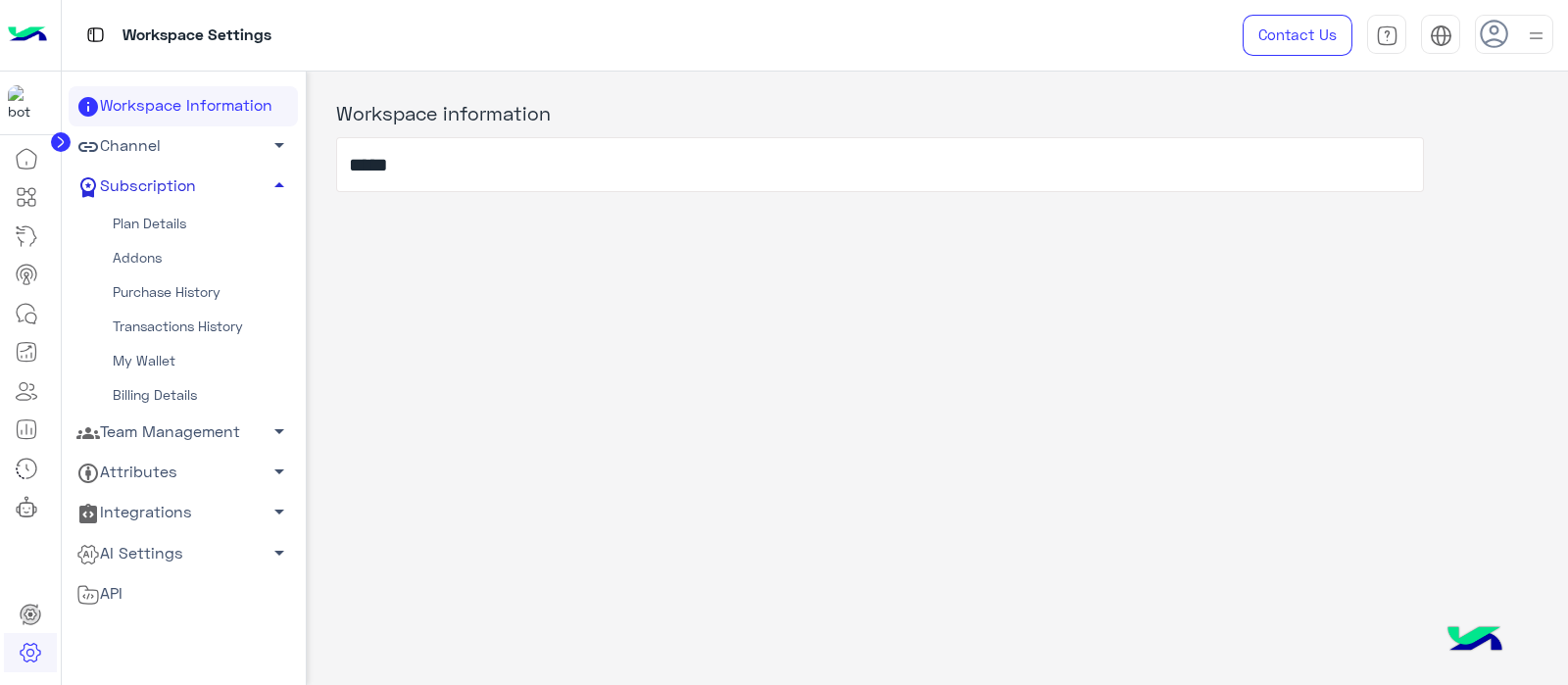
click at [168, 181] on link "Subscription arrow_drop_up" at bounding box center [183, 187] width 230 height 40
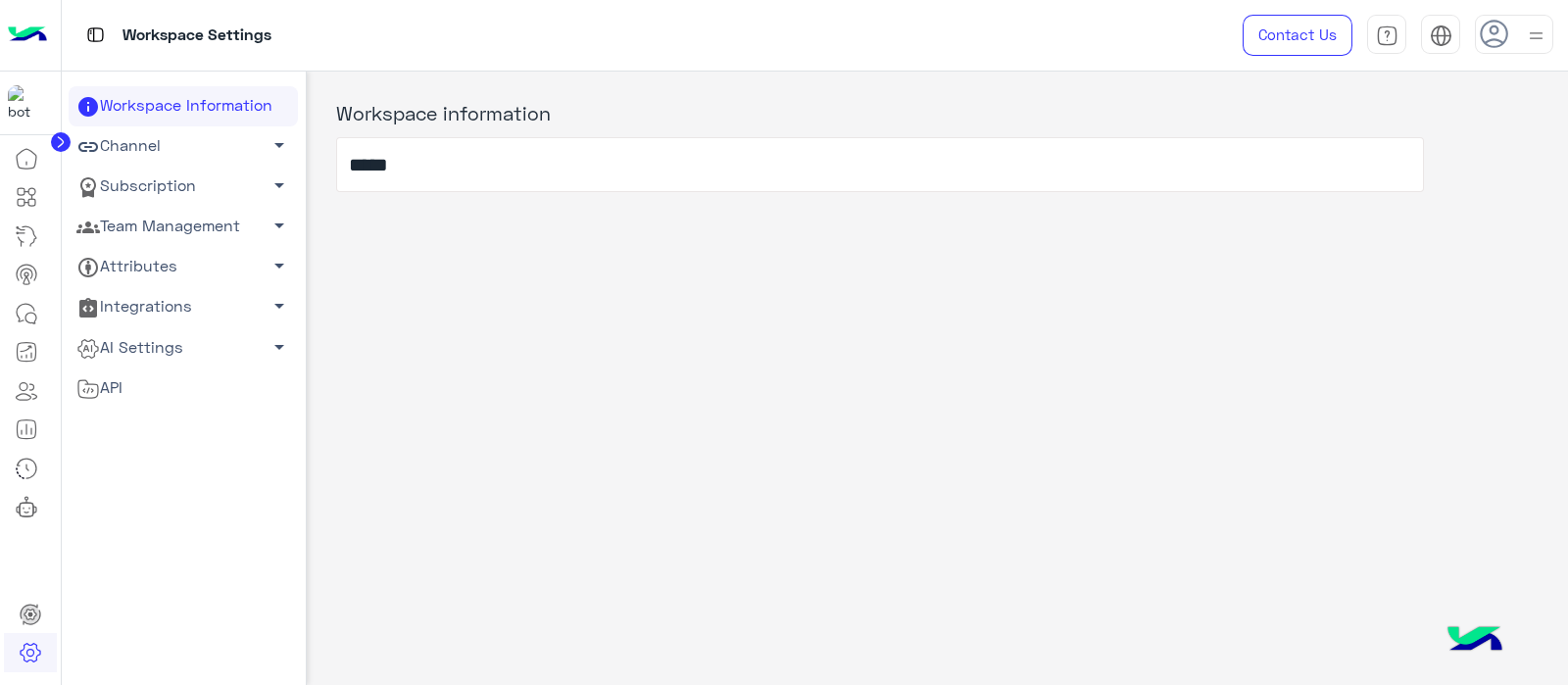
click at [175, 228] on link "Team Management arrow_drop_down" at bounding box center [183, 227] width 230 height 40
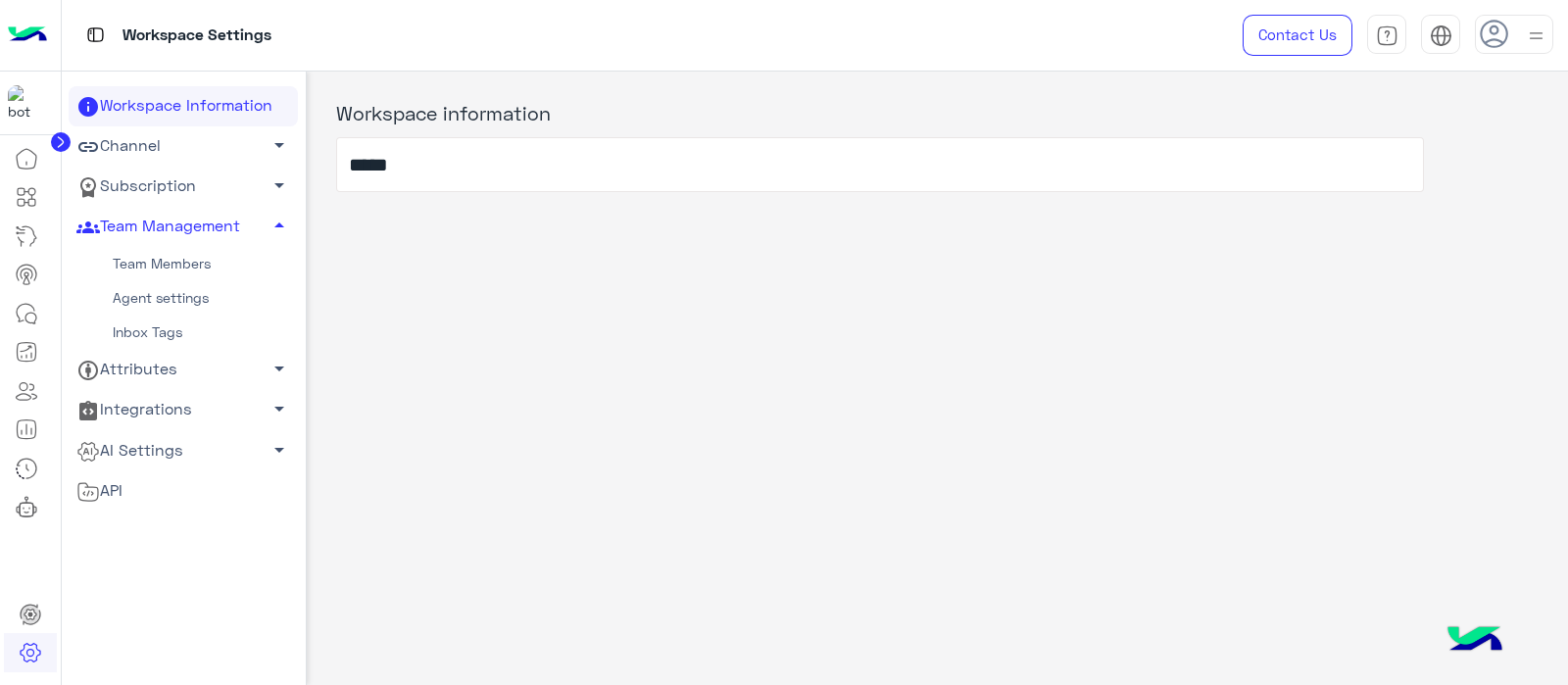
click at [167, 264] on link "Team Members" at bounding box center [183, 264] width 230 height 35
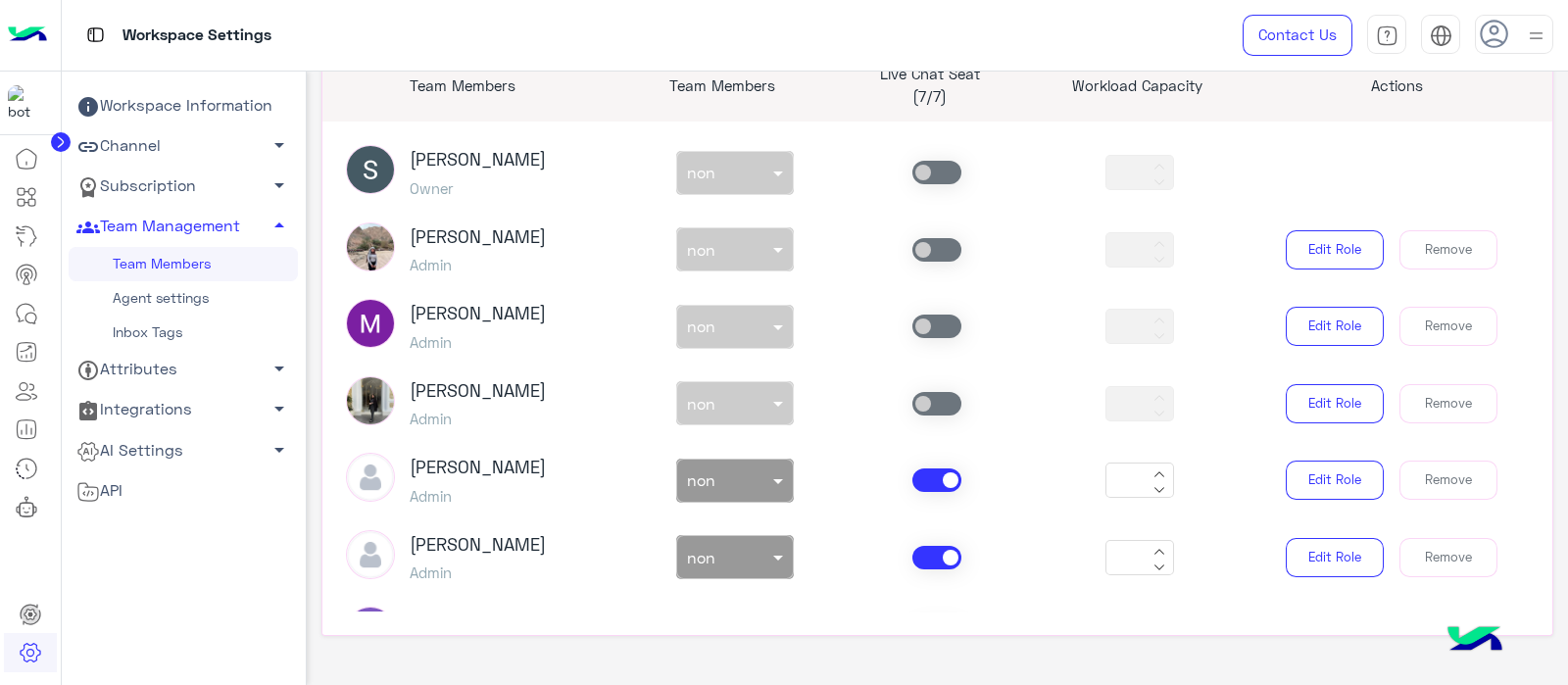
click at [696, 467] on input "text" at bounding box center [711, 476] width 51 height 21
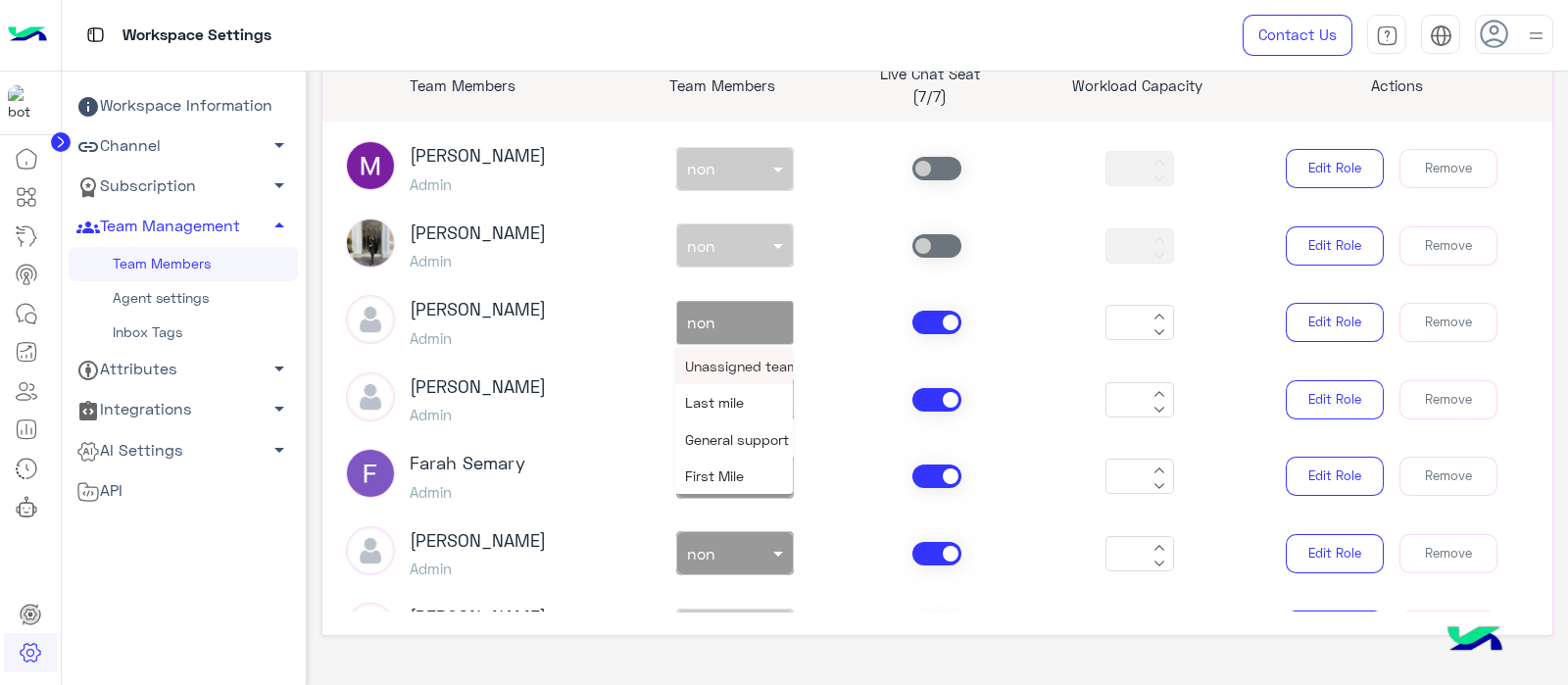
scroll to position [162, 0]
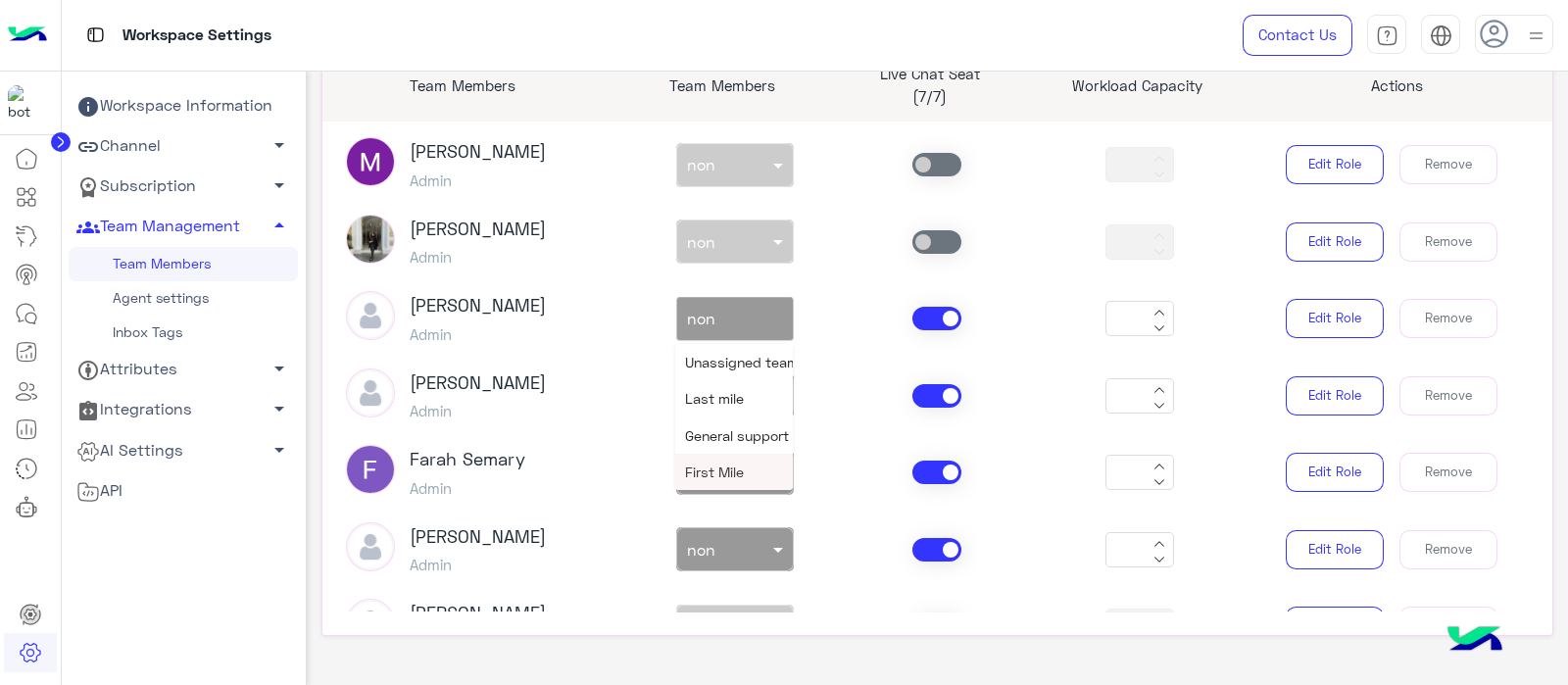
click at [614, 518] on article "[PERSON_NAME] Owner non × non * [PERSON_NAME] Admin non × non * Edit Role Remov…" at bounding box center [937, 366] width 1231 height 490
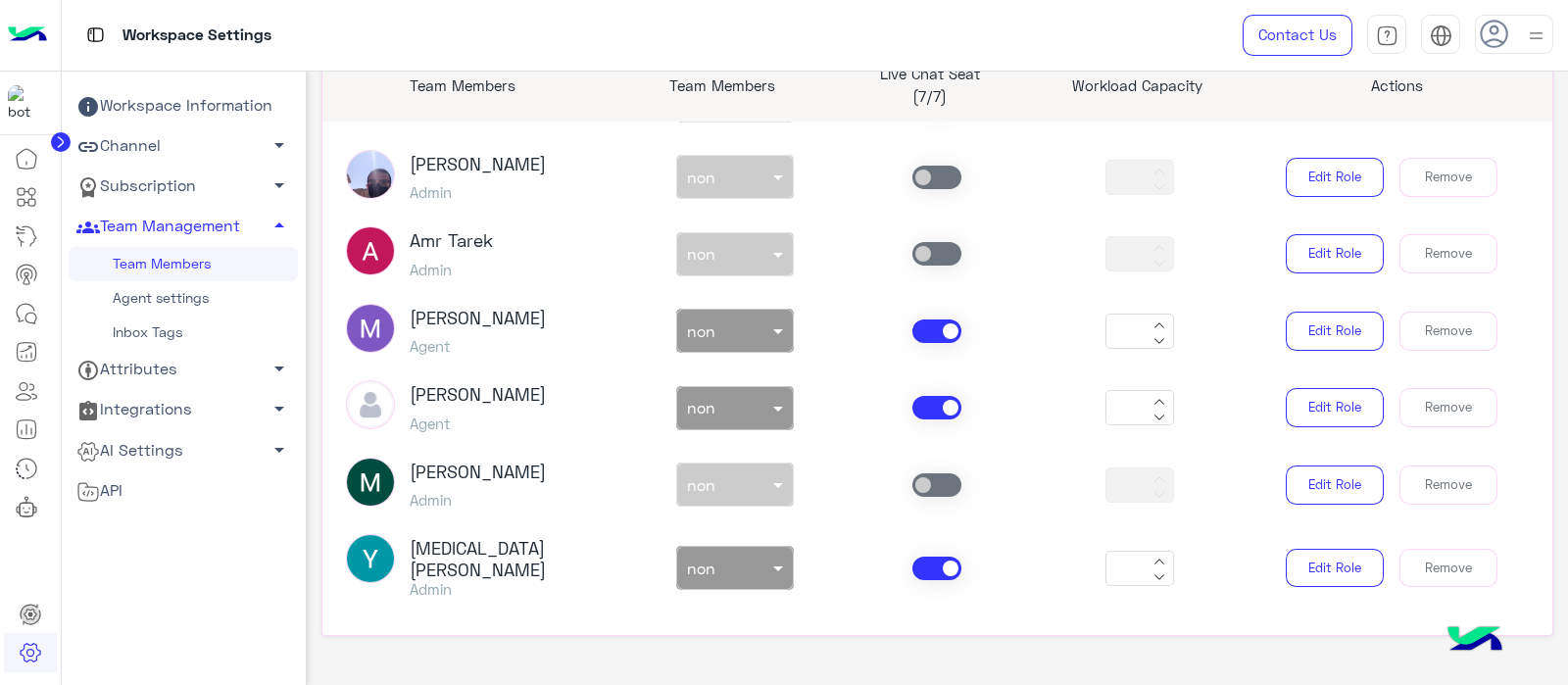
scroll to position [277, 0]
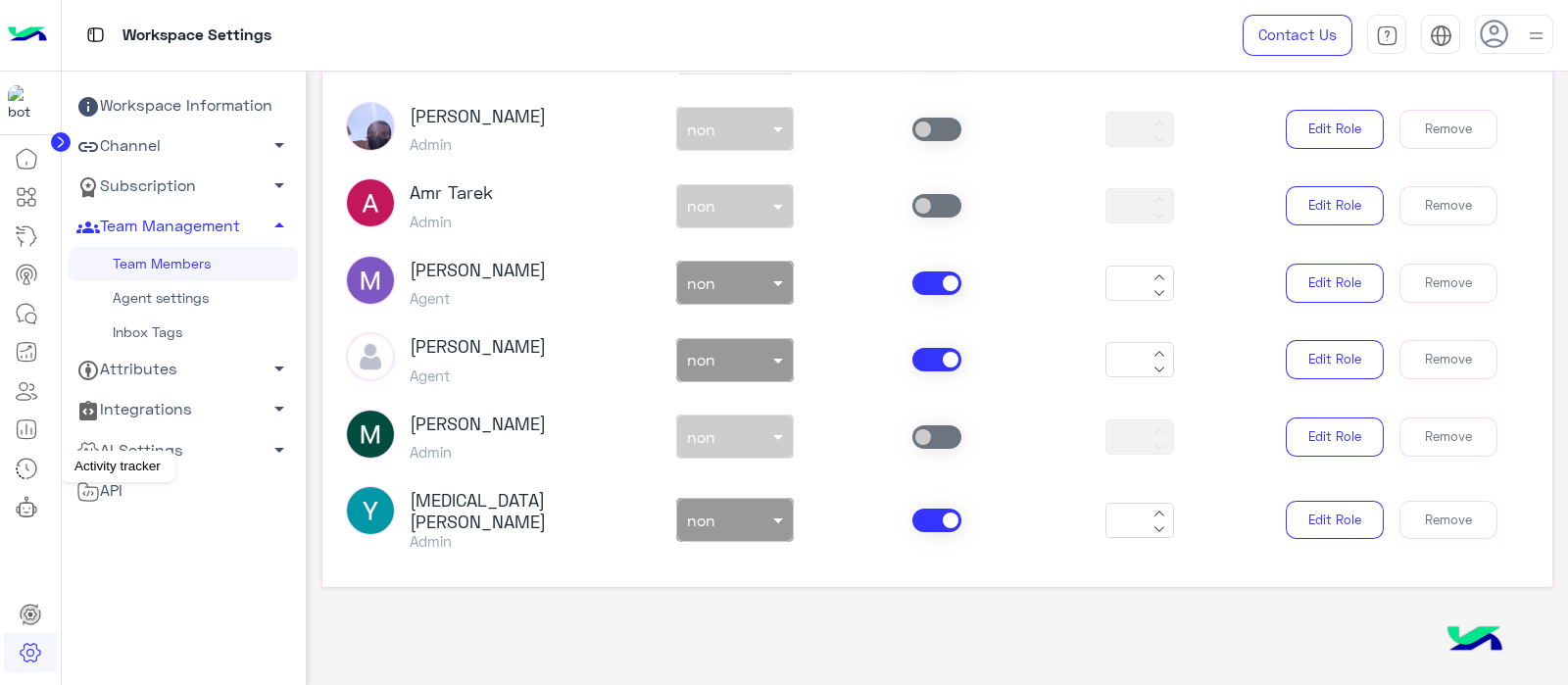
click at [29, 466] on icon at bounding box center [27, 469] width 24 height 24
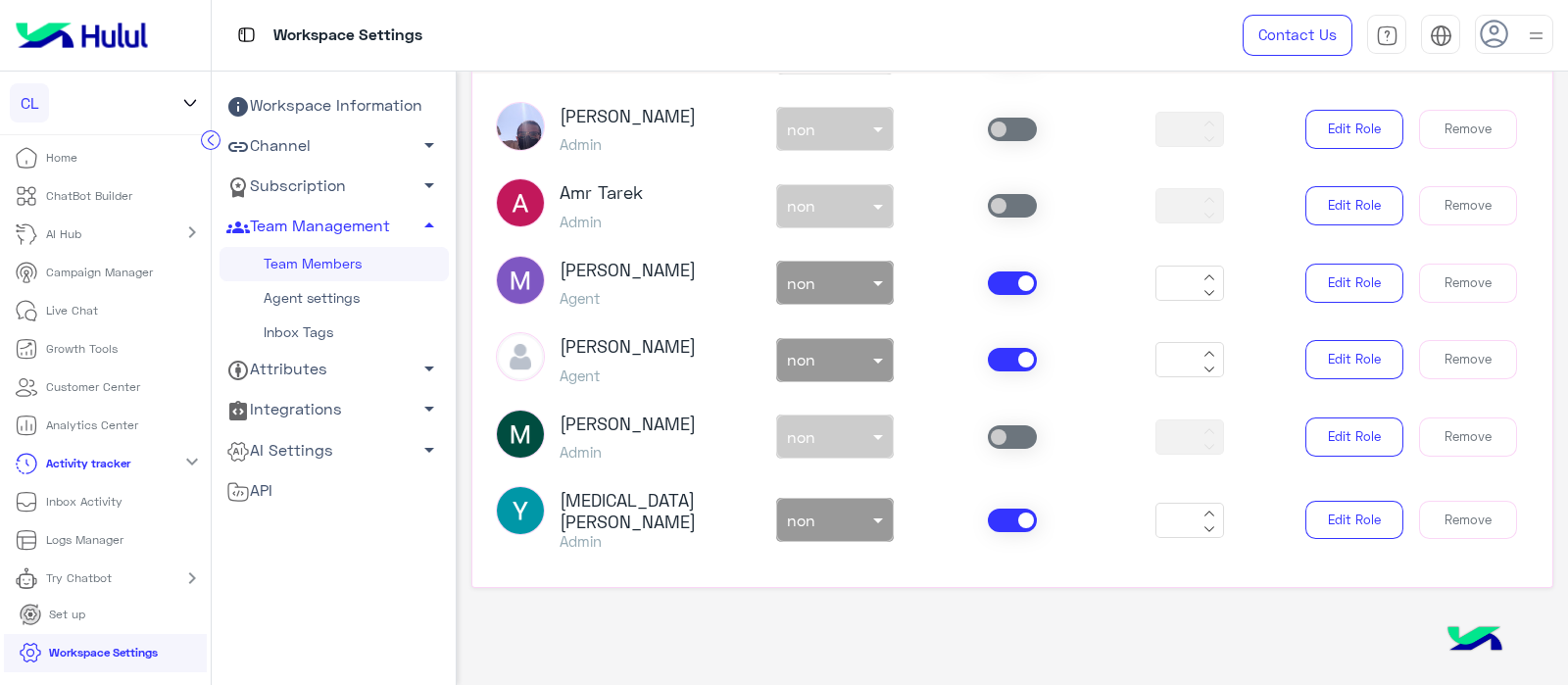
scroll to position [1470, 0]
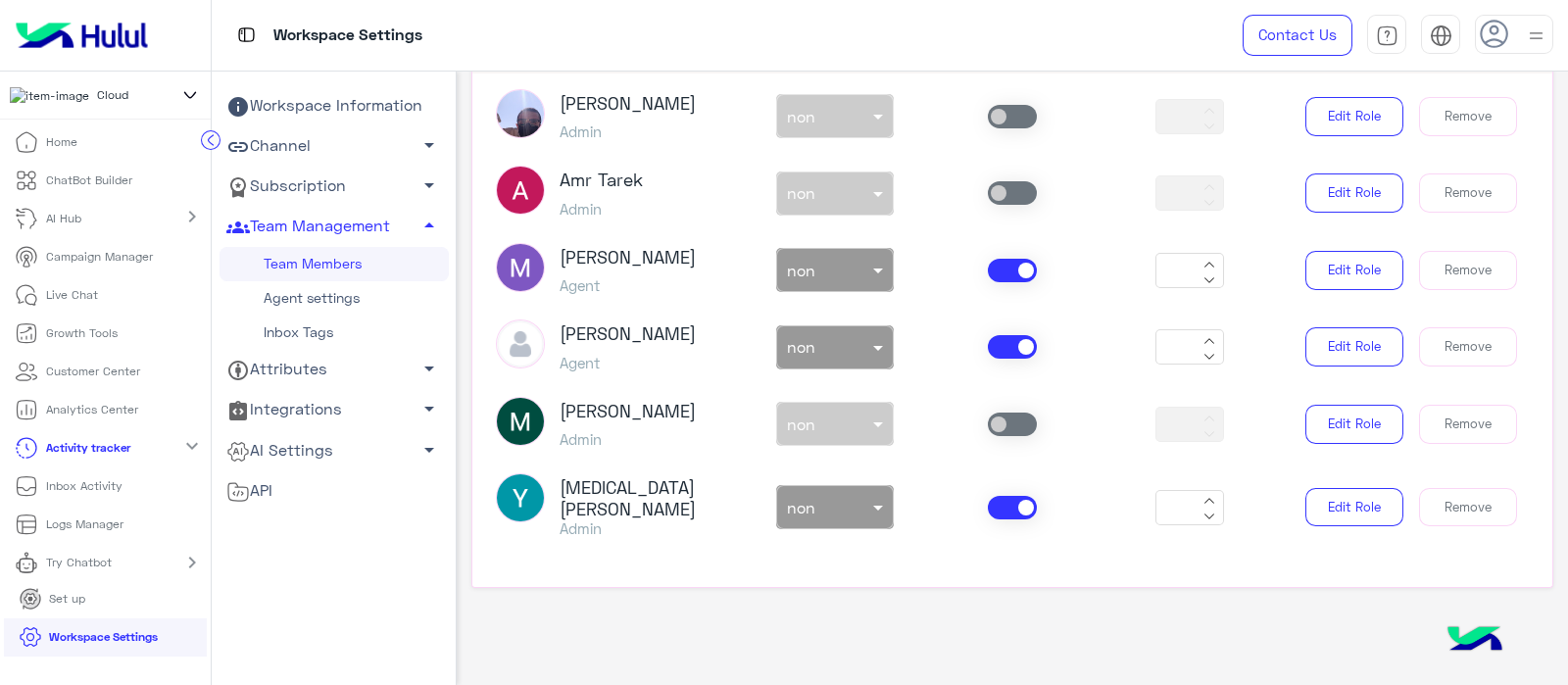
click at [55, 484] on p "Inbox Activity" at bounding box center [83, 486] width 77 height 18
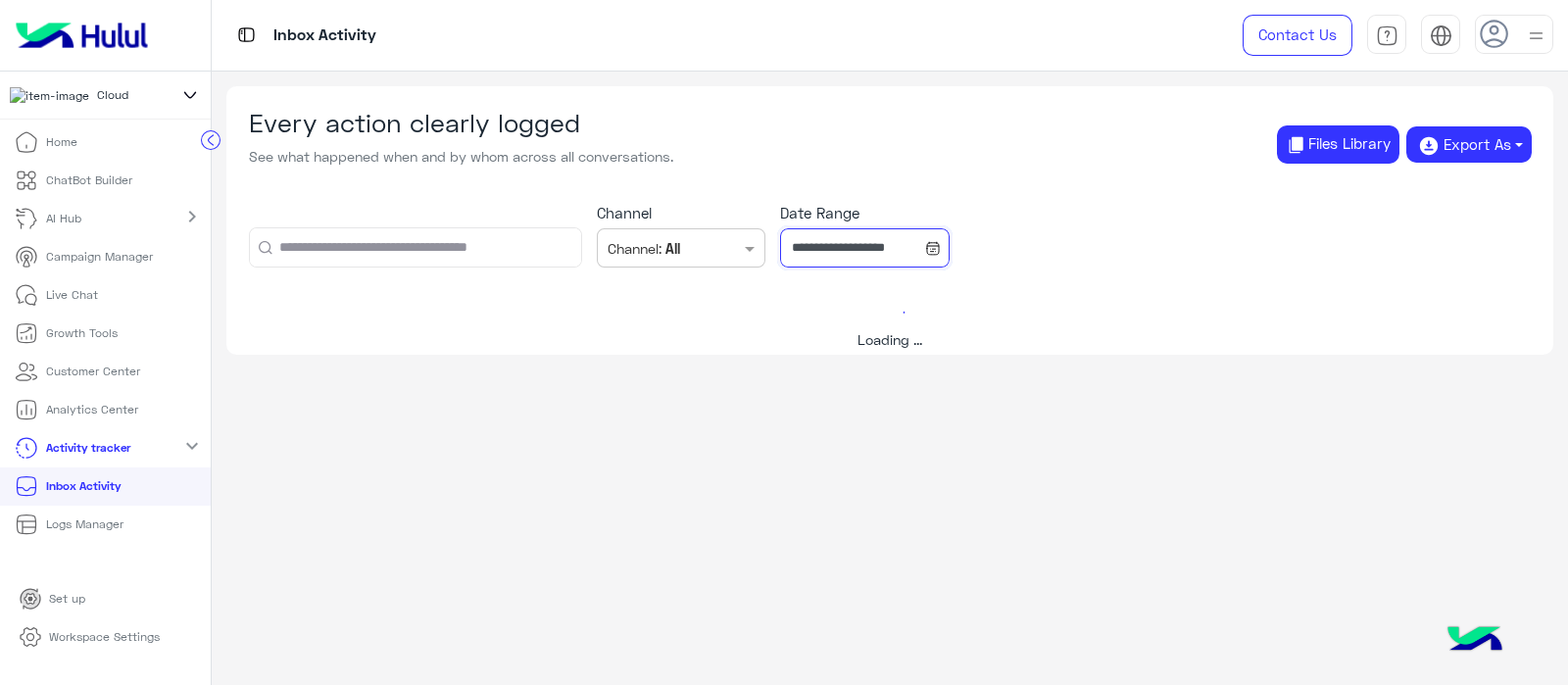
click at [802, 251] on input "**********" at bounding box center [864, 248] width 170 height 39
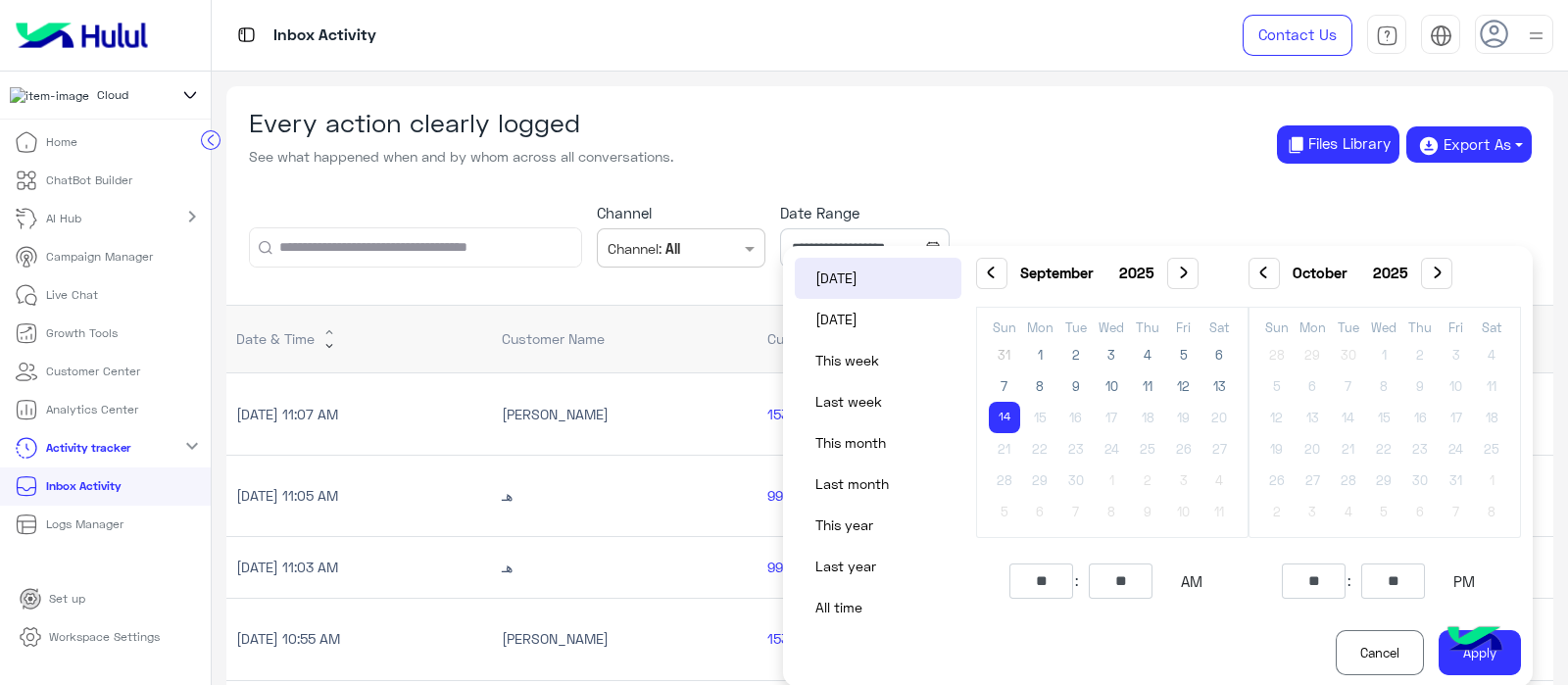
click at [990, 274] on span "‹" at bounding box center [991, 272] width 14 height 14
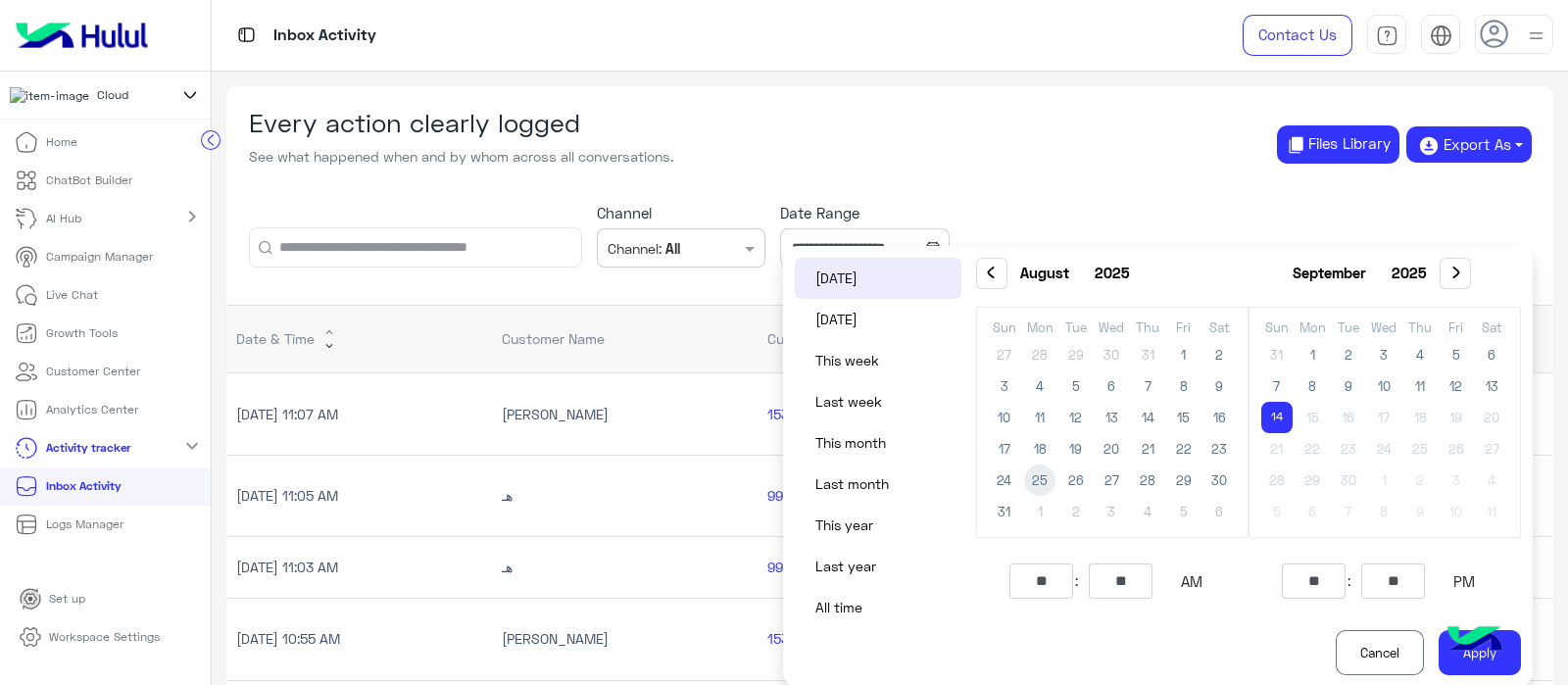
click at [1045, 473] on span "25" at bounding box center [1040, 480] width 32 height 32
click at [1015, 484] on span "24" at bounding box center [1005, 480] width 32 height 32
click at [1005, 471] on span "24" at bounding box center [1005, 480] width 32 height 32
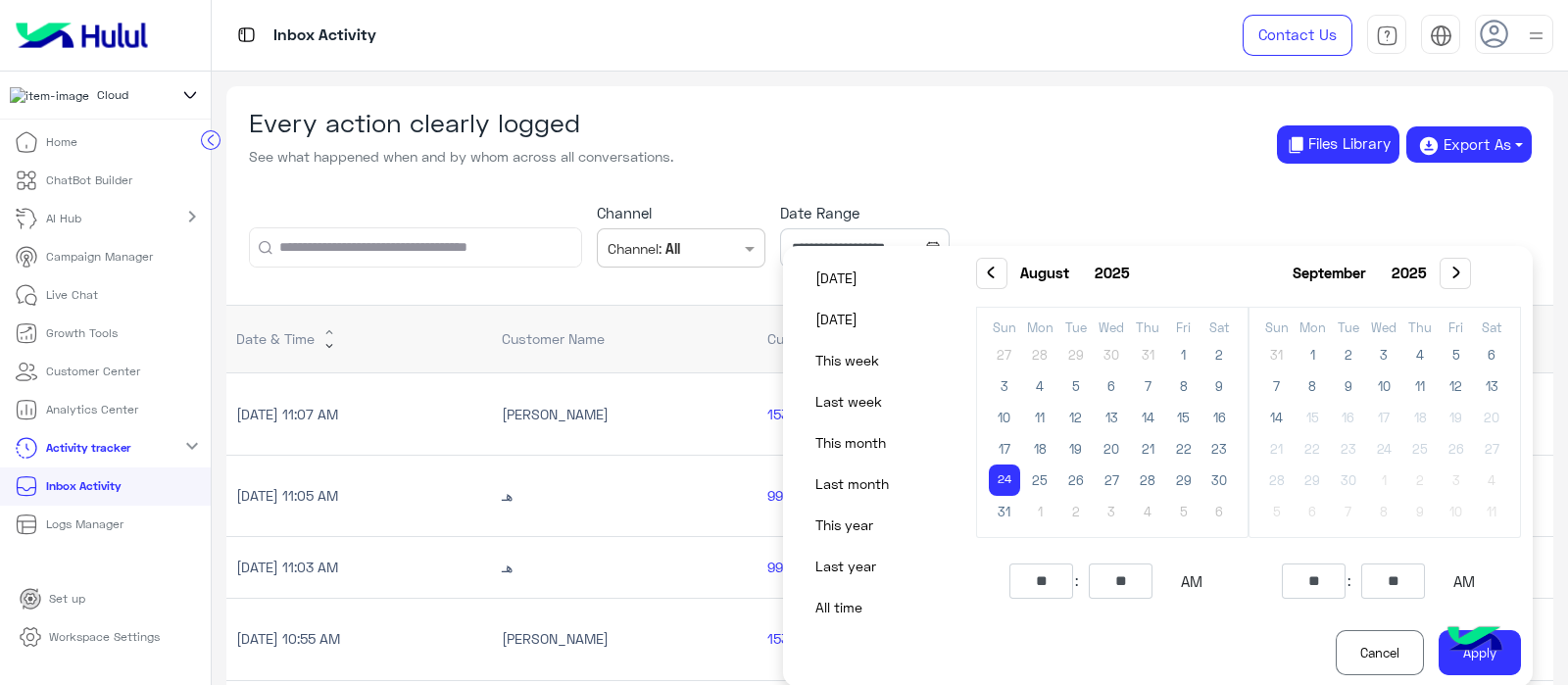
click at [1005, 471] on span "24" at bounding box center [1005, 480] width 32 height 32
click at [1506, 667] on button "Apply" at bounding box center [1480, 652] width 82 height 45
type input "**********"
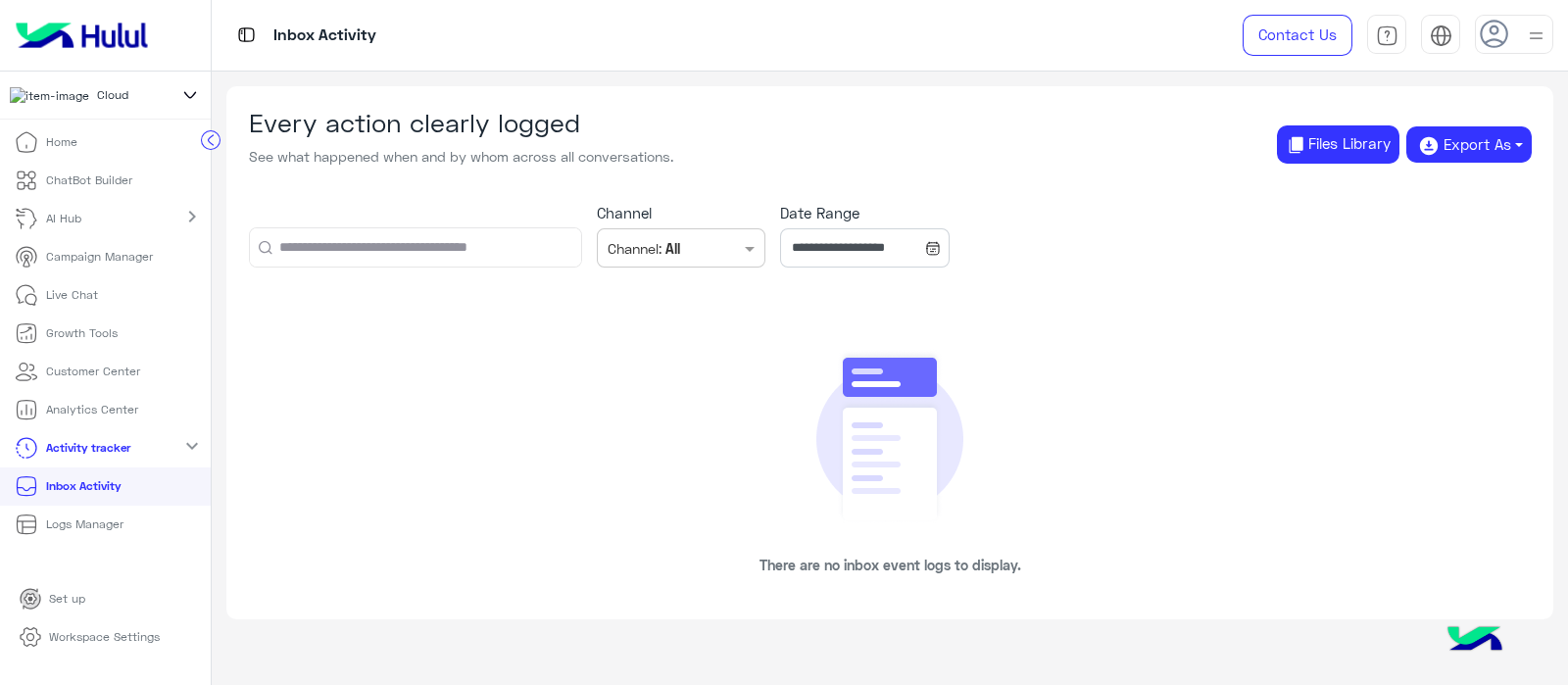
click at [321, 248] on input "text" at bounding box center [414, 248] width 331 height 38
paste input "**********"
type input "**********"
paste input "**********"
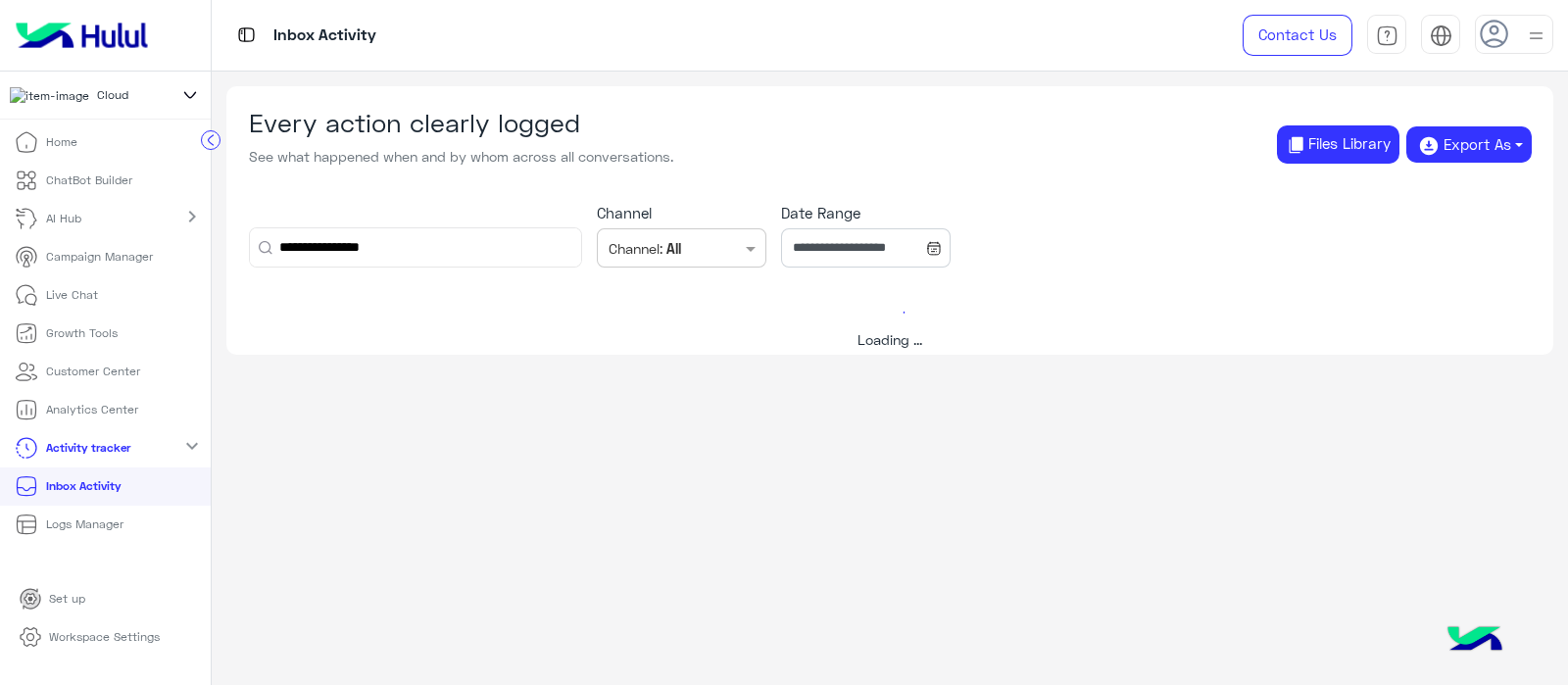
type input "**********"
click at [528, 185] on div "**********" at bounding box center [889, 235] width 1327 height 108
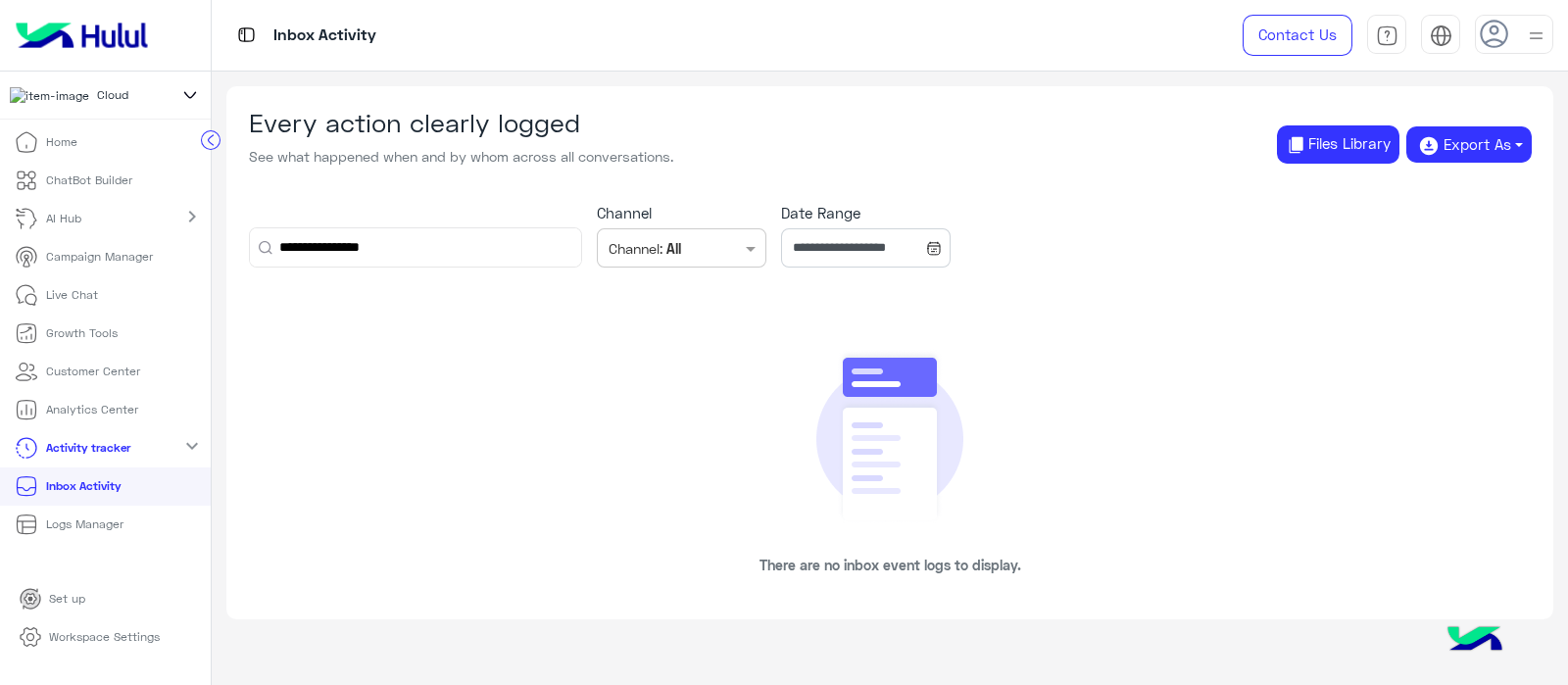
click at [1317, 233] on div "**********" at bounding box center [889, 235] width 1327 height 108
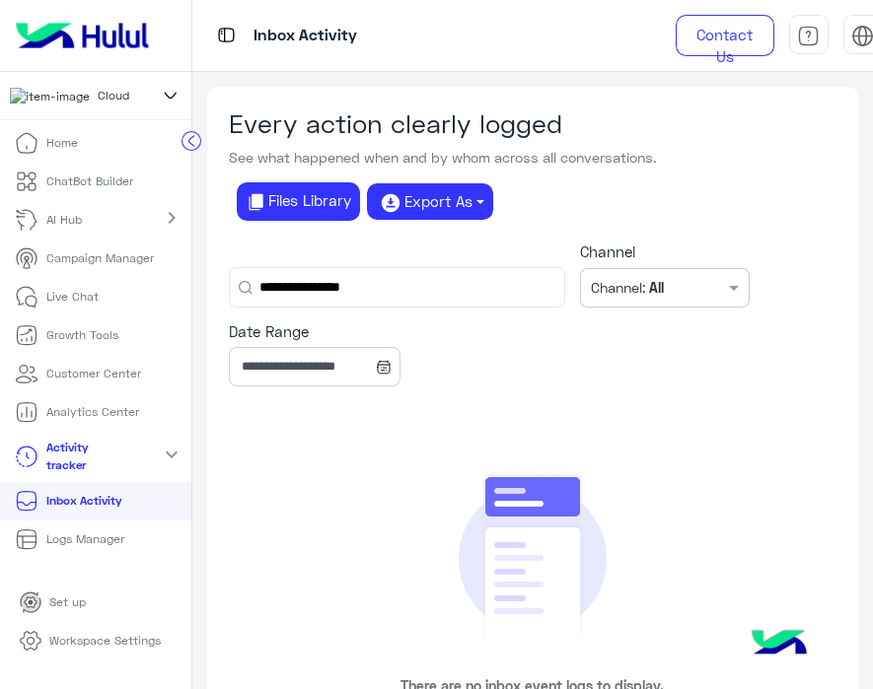
click at [429, 278] on input "**********" at bounding box center [396, 287] width 333 height 38
click at [428, 278] on input "**********" at bounding box center [396, 287] width 333 height 38
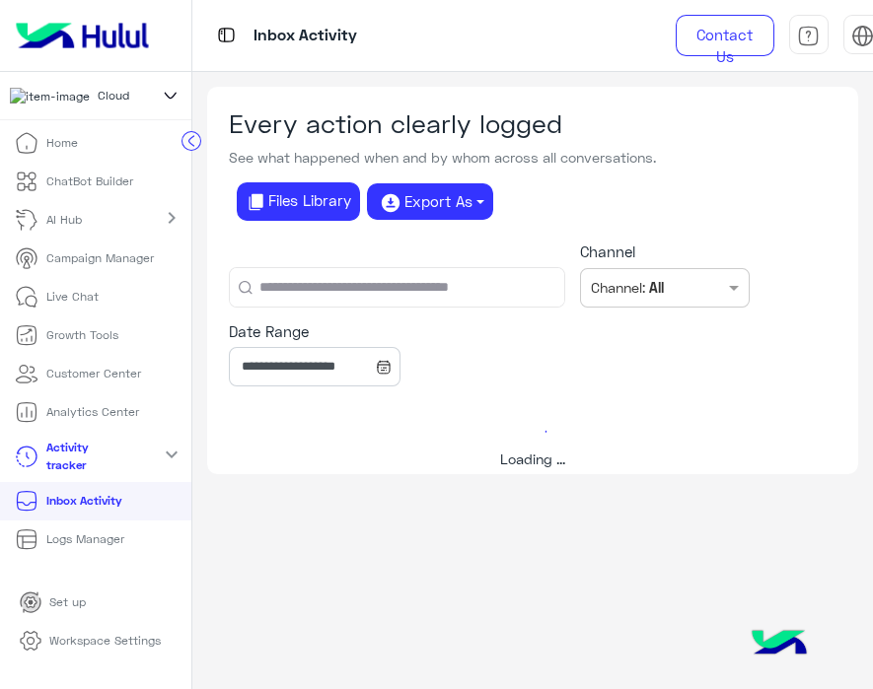
click at [443, 259] on div "**********" at bounding box center [532, 315] width 651 height 188
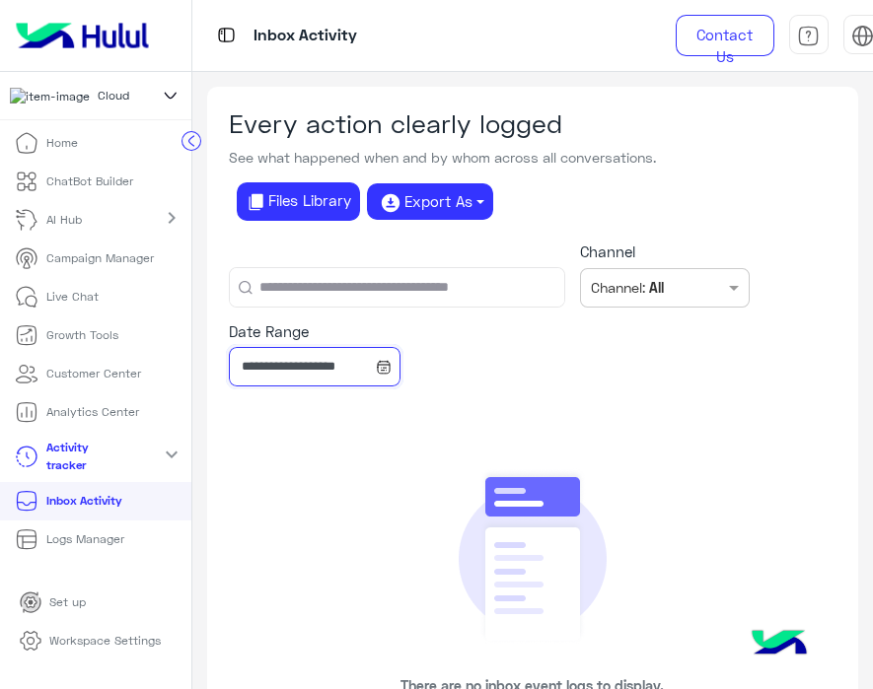
click at [268, 369] on input "**********" at bounding box center [314, 366] width 171 height 39
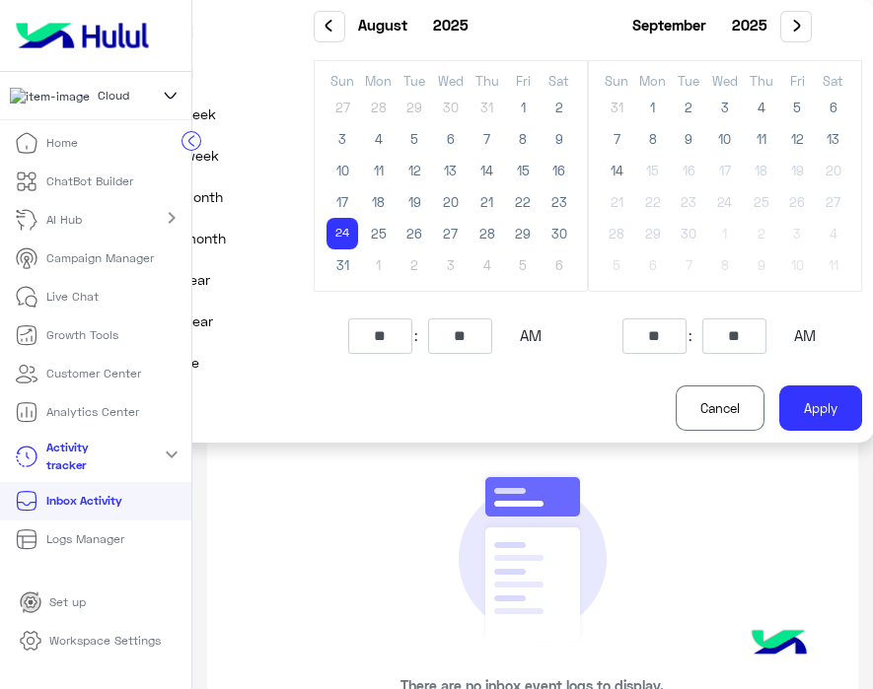
click at [205, 234] on button "Last month" at bounding box center [215, 238] width 168 height 41
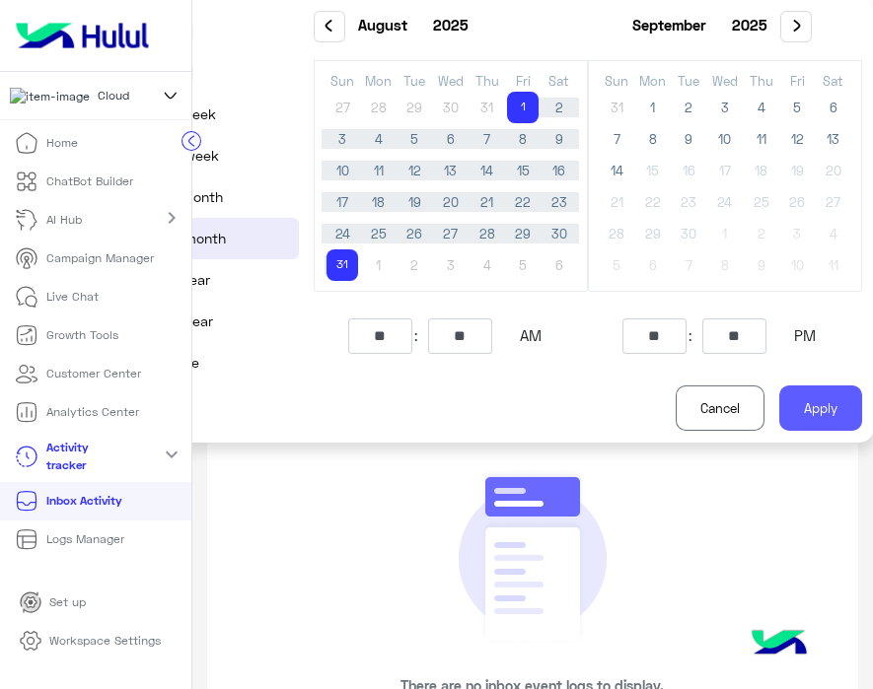
click at [816, 395] on button "Apply" at bounding box center [820, 408] width 83 height 45
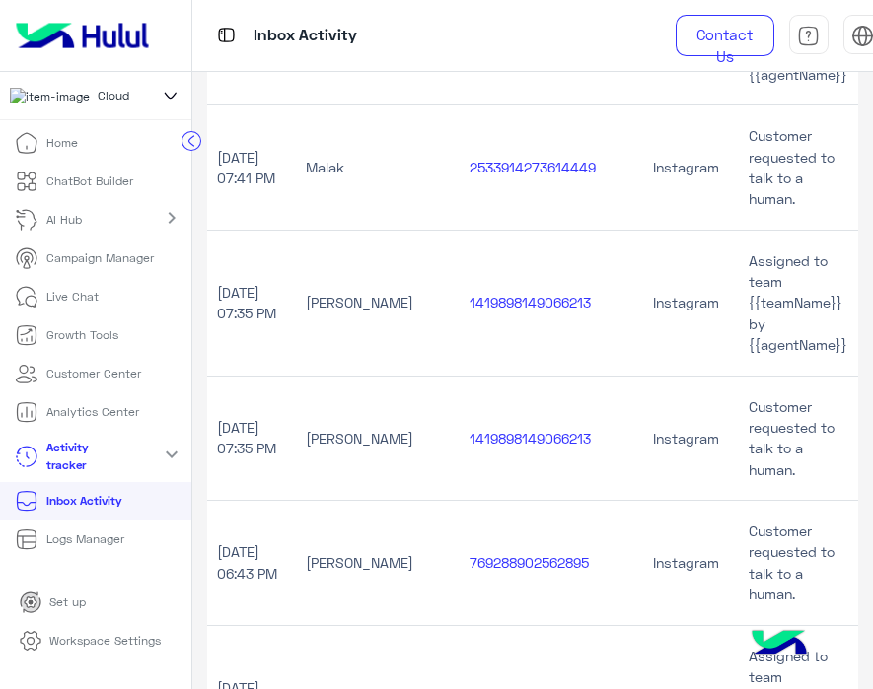
scroll to position [2579, 0]
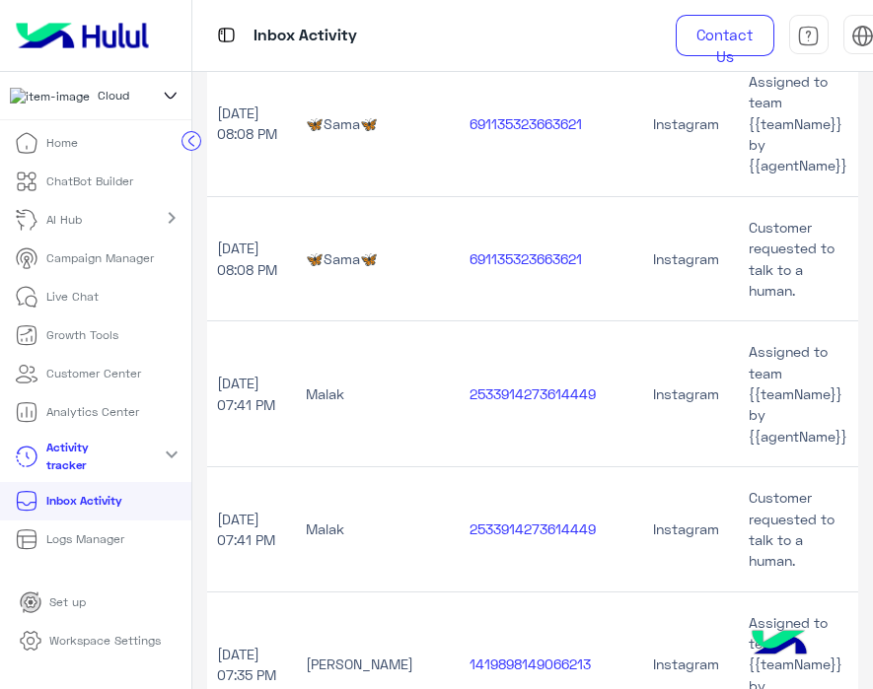
click at [192, 146] on circle at bounding box center [190, 140] width 19 height 19
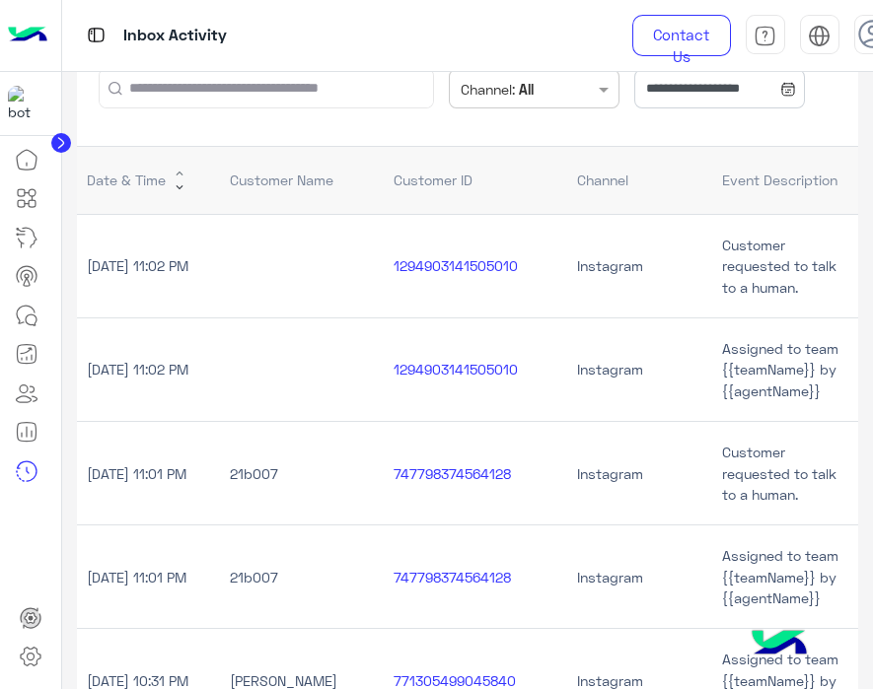
scroll to position [0, 0]
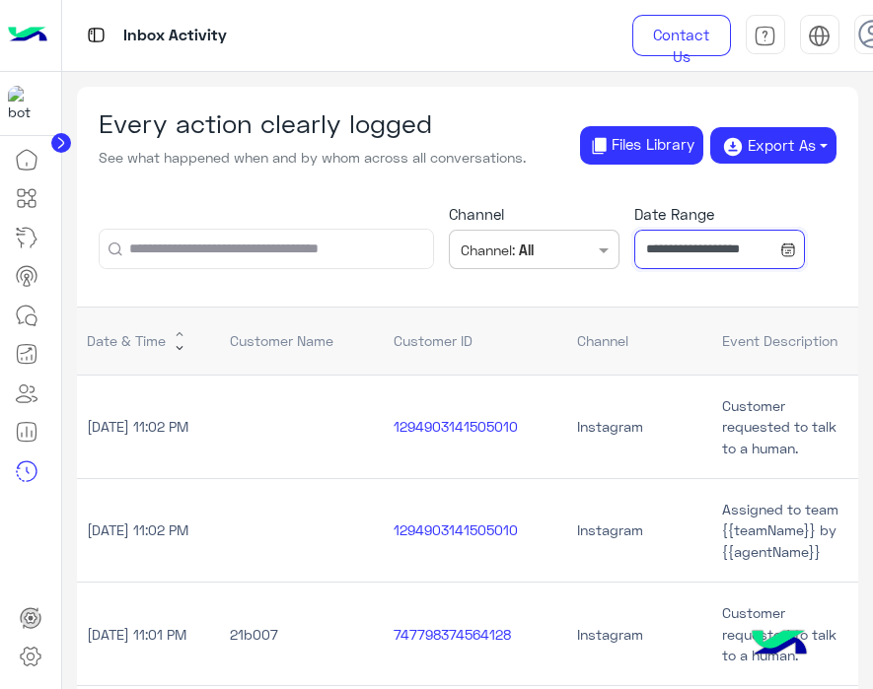
click at [667, 255] on input "**********" at bounding box center [719, 249] width 171 height 39
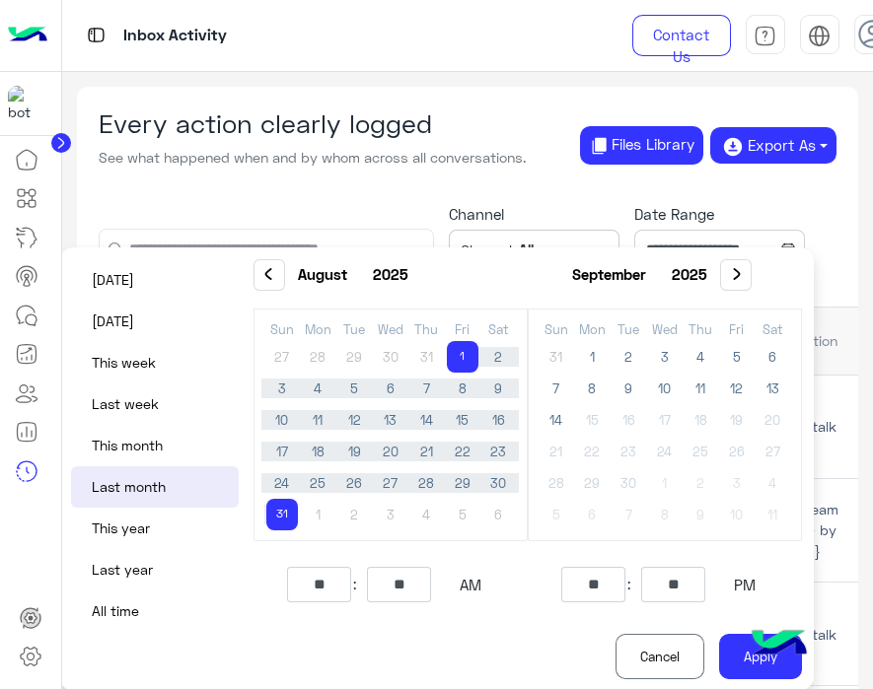
click at [451, 350] on span "1" at bounding box center [463, 357] width 32 height 32
click at [271, 487] on span "24" at bounding box center [282, 483] width 32 height 32
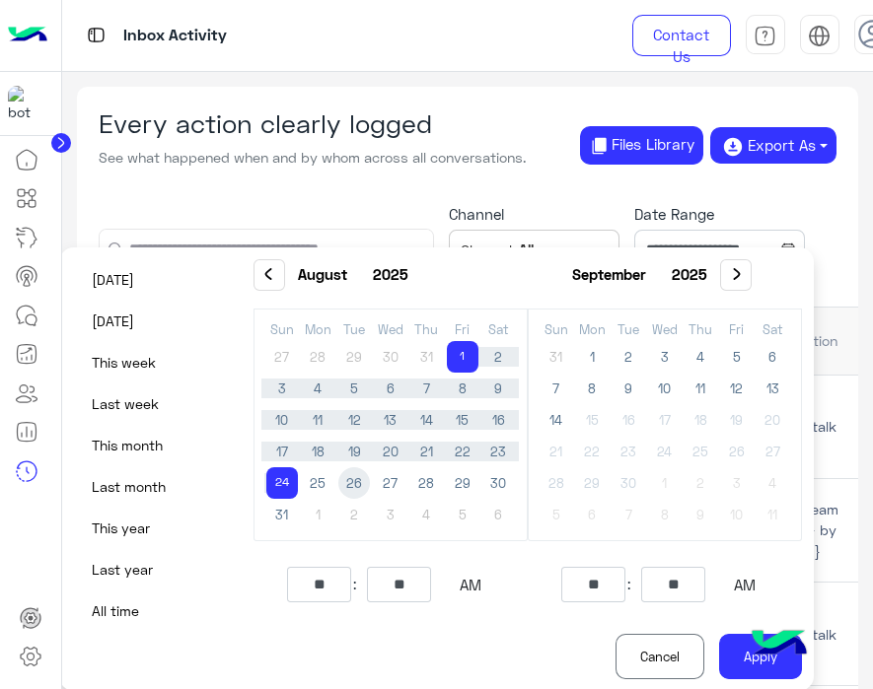
click at [763, 661] on img at bounding box center [779, 644] width 69 height 69
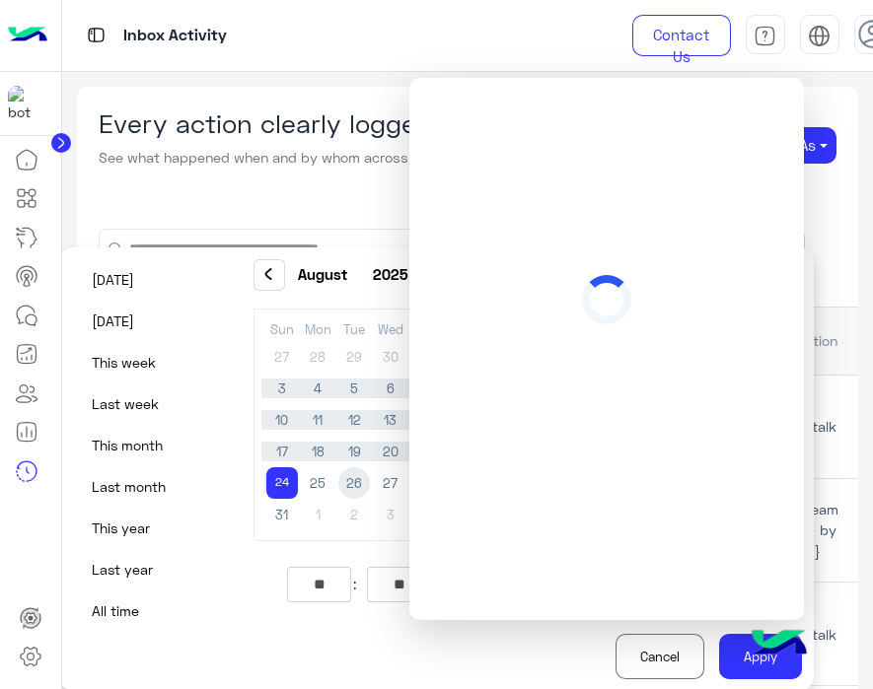
click at [763, 663] on img at bounding box center [779, 644] width 69 height 69
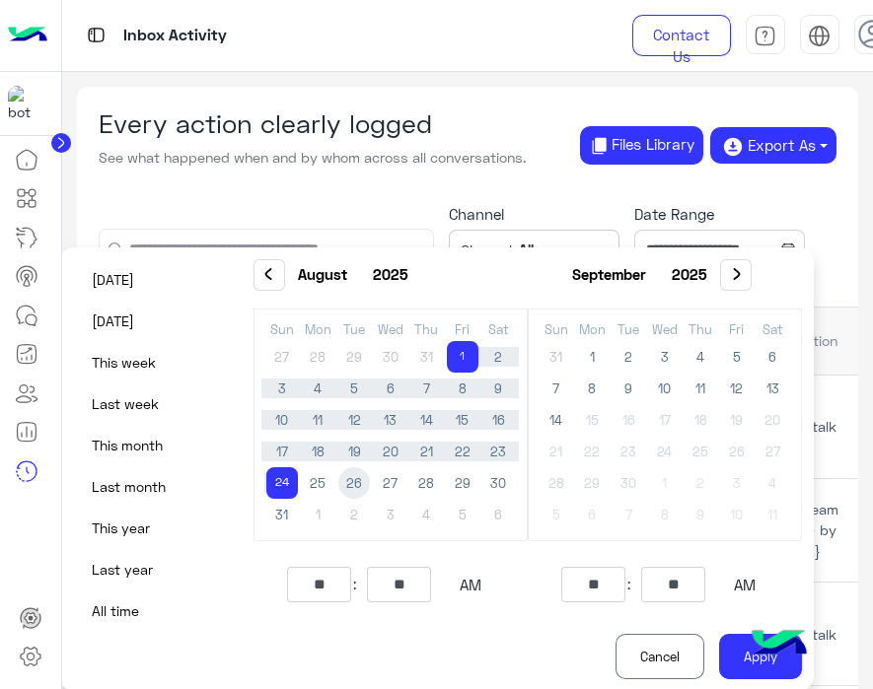
click at [763, 673] on img at bounding box center [779, 644] width 69 height 69
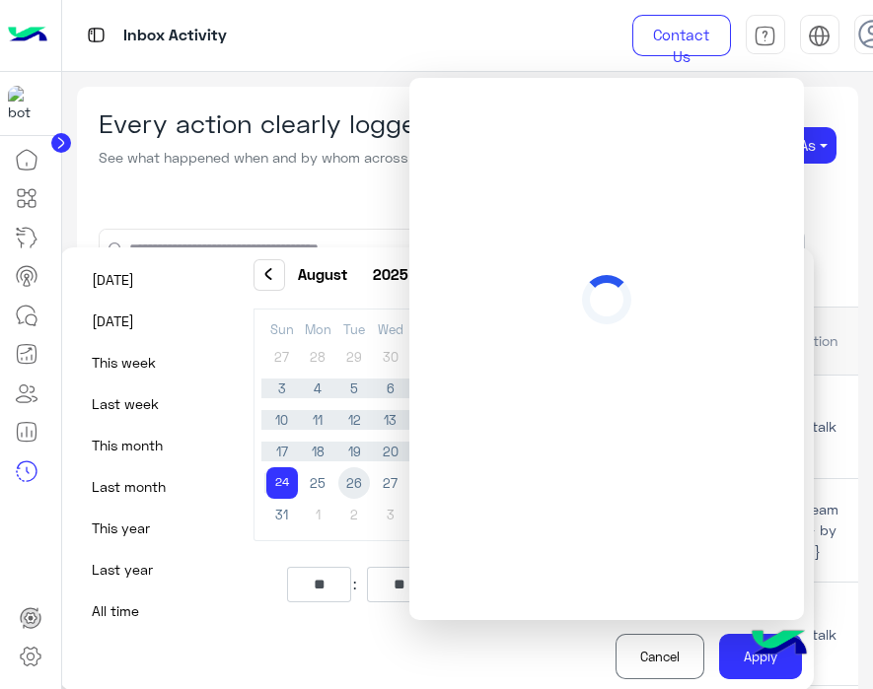
click at [763, 673] on img at bounding box center [779, 644] width 69 height 69
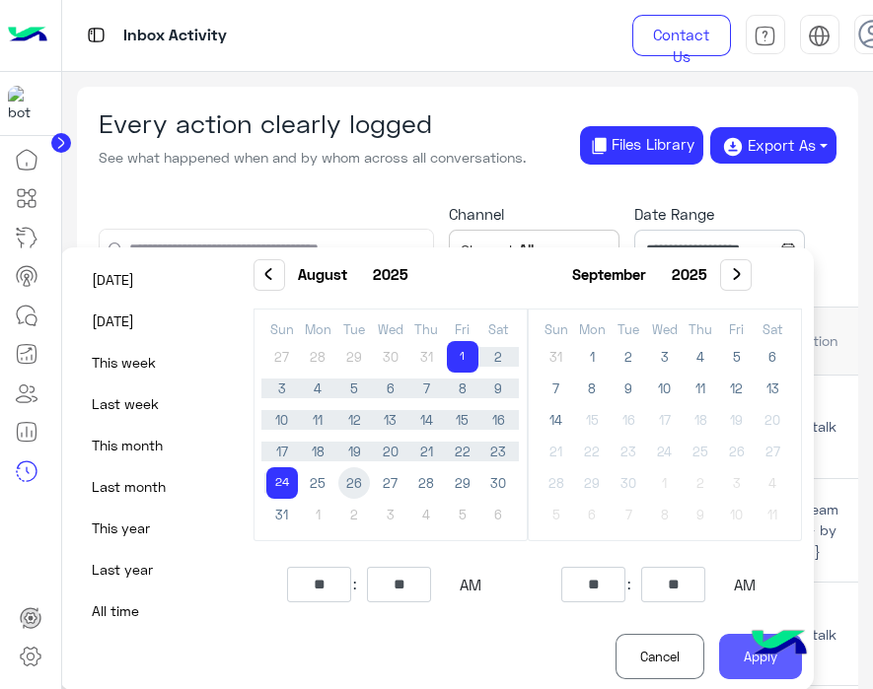
click at [734, 674] on button "Apply" at bounding box center [760, 656] width 83 height 45
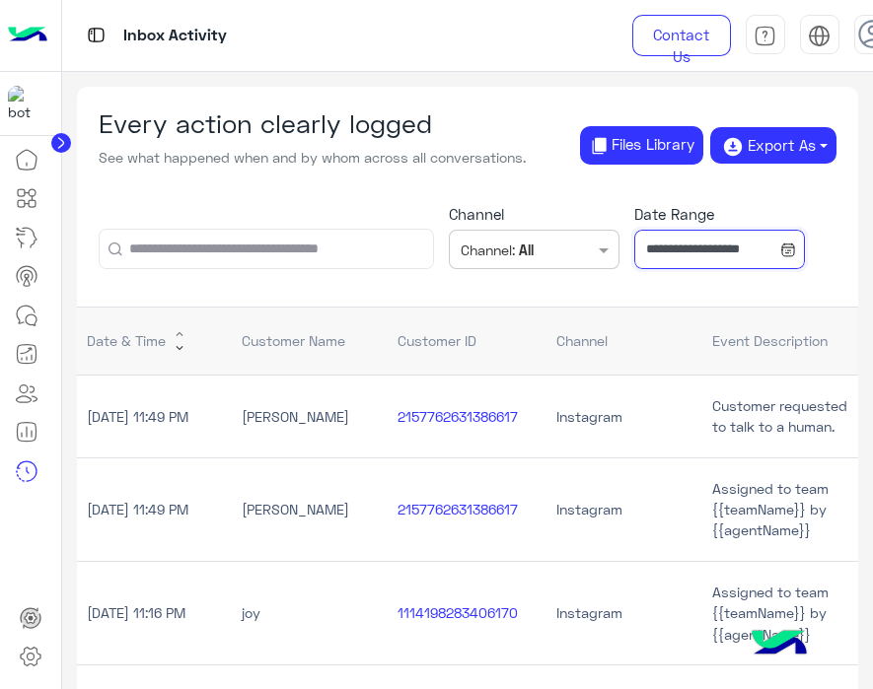
click at [702, 254] on input "**********" at bounding box center [719, 249] width 171 height 39
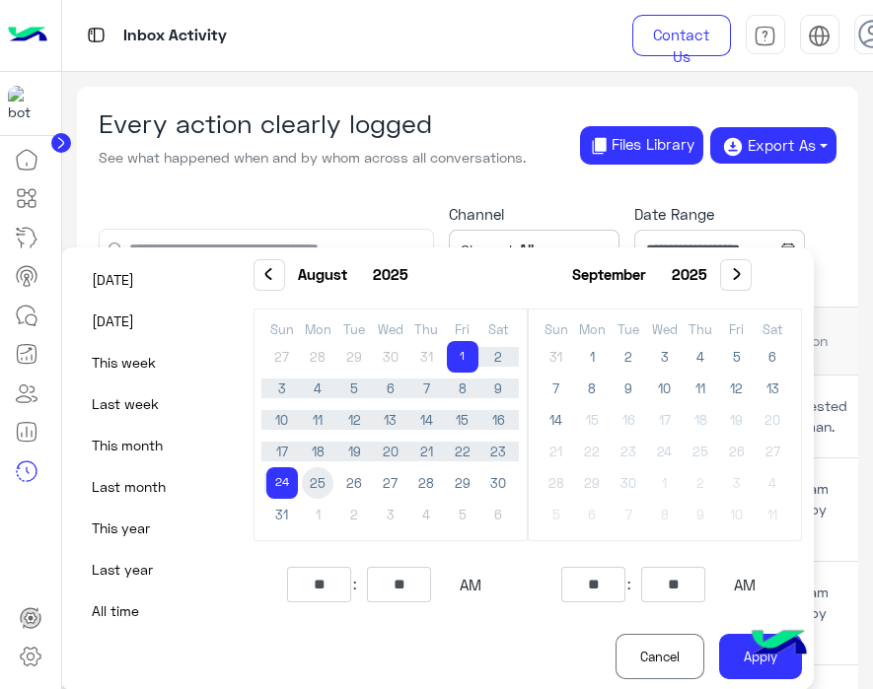
click at [316, 478] on span "25" at bounding box center [318, 483] width 32 height 32
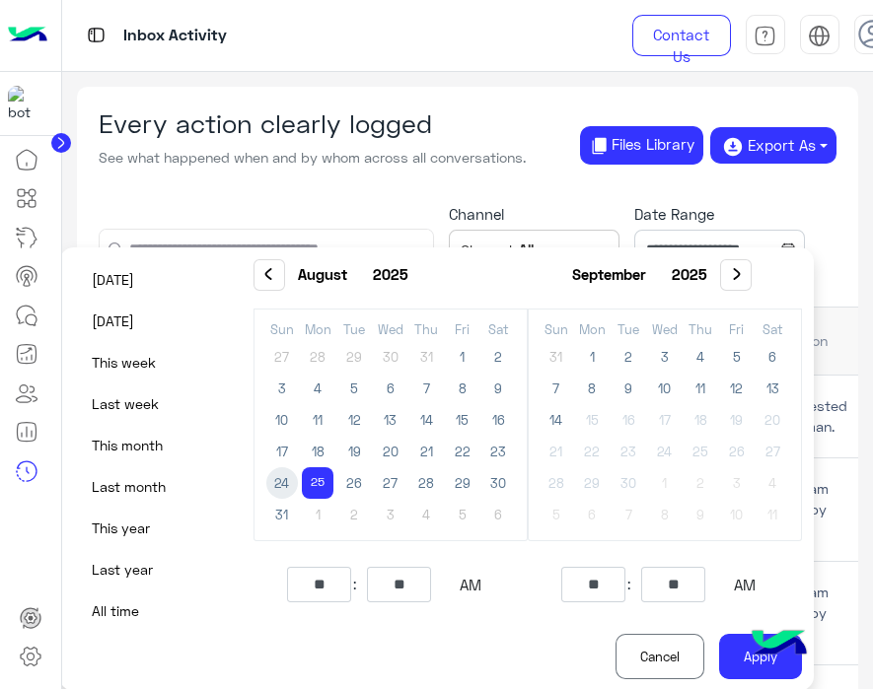
click at [289, 487] on span "24" at bounding box center [282, 483] width 32 height 32
click at [324, 491] on span "25" at bounding box center [318, 483] width 32 height 32
click at [746, 669] on button "Apply" at bounding box center [760, 656] width 83 height 45
type input "**********"
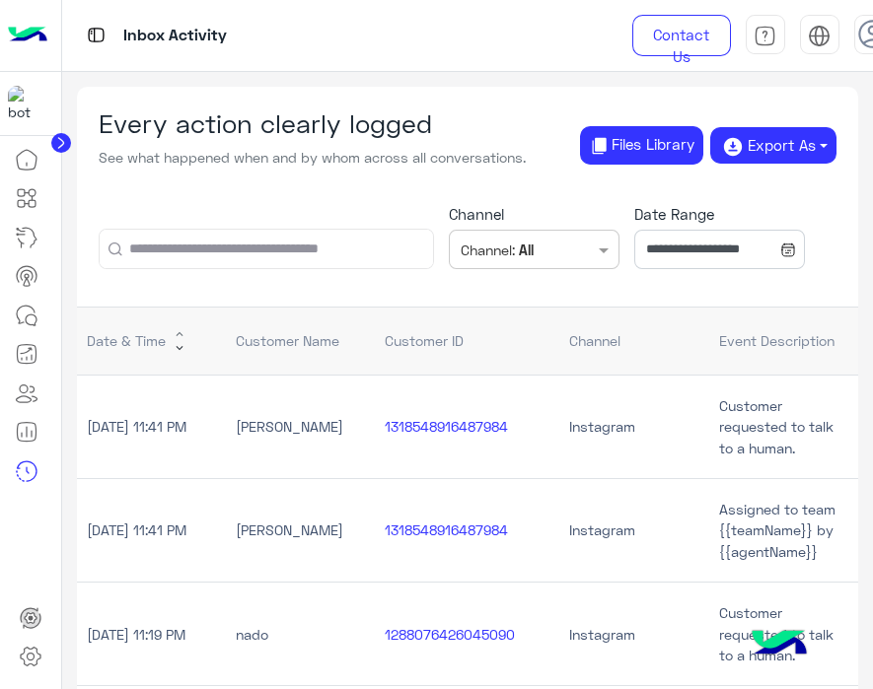
drag, startPoint x: 251, startPoint y: 434, endPoint x: 289, endPoint y: 436, distance: 37.5
click at [289, 436] on td "[PERSON_NAME]" at bounding box center [300, 427] width 149 height 104
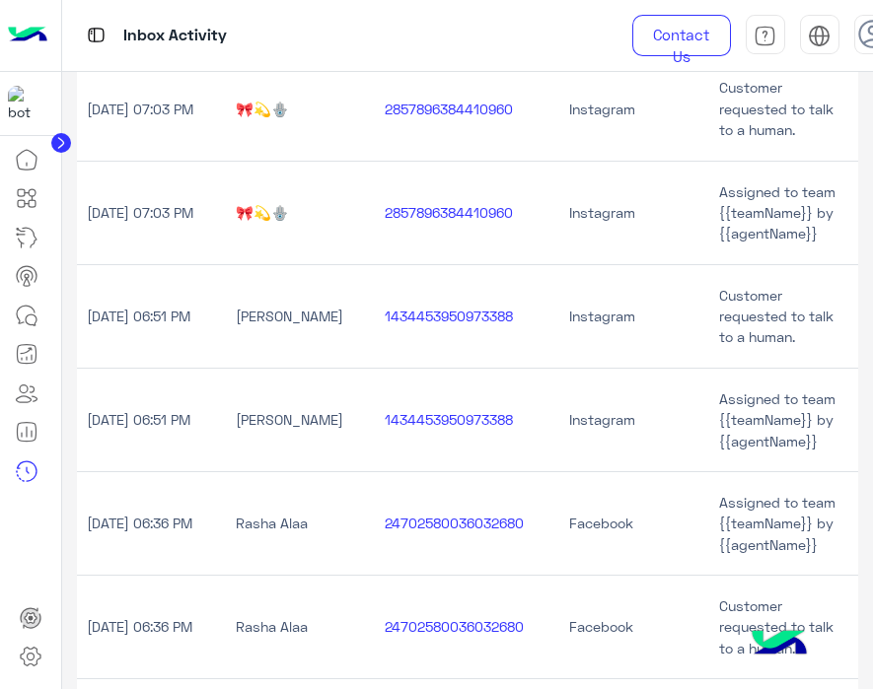
scroll to position [1564, 0]
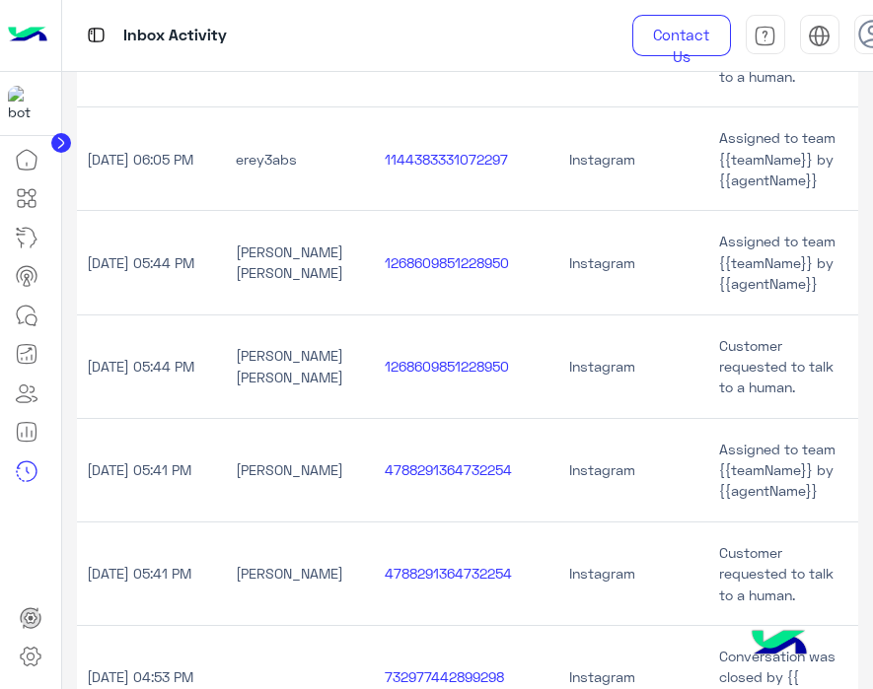
click at [386, 272] on td "1268609851228950" at bounding box center [467, 262] width 184 height 104
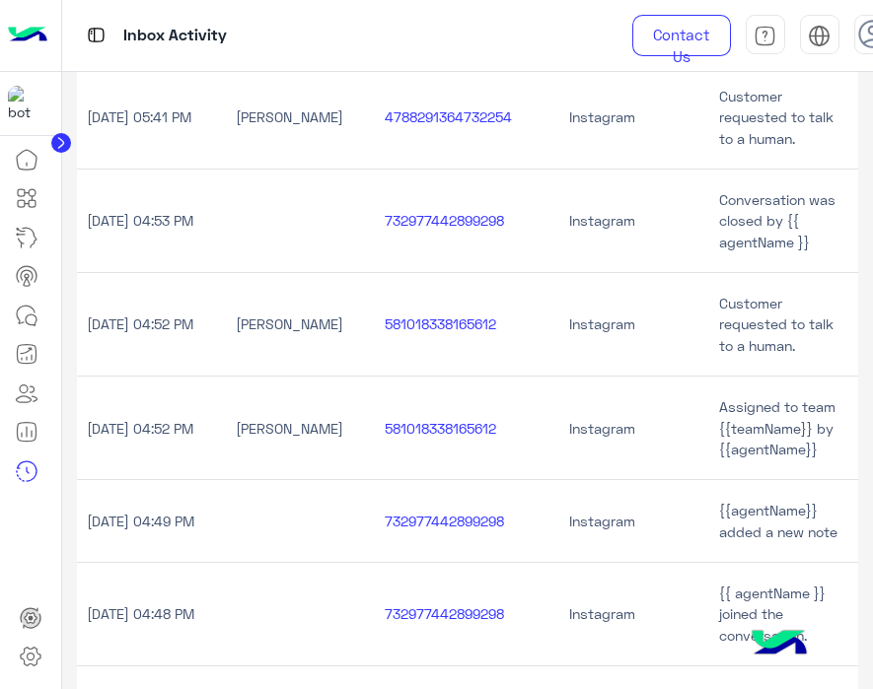
click at [386, 272] on td "581018338165612" at bounding box center [467, 324] width 184 height 104
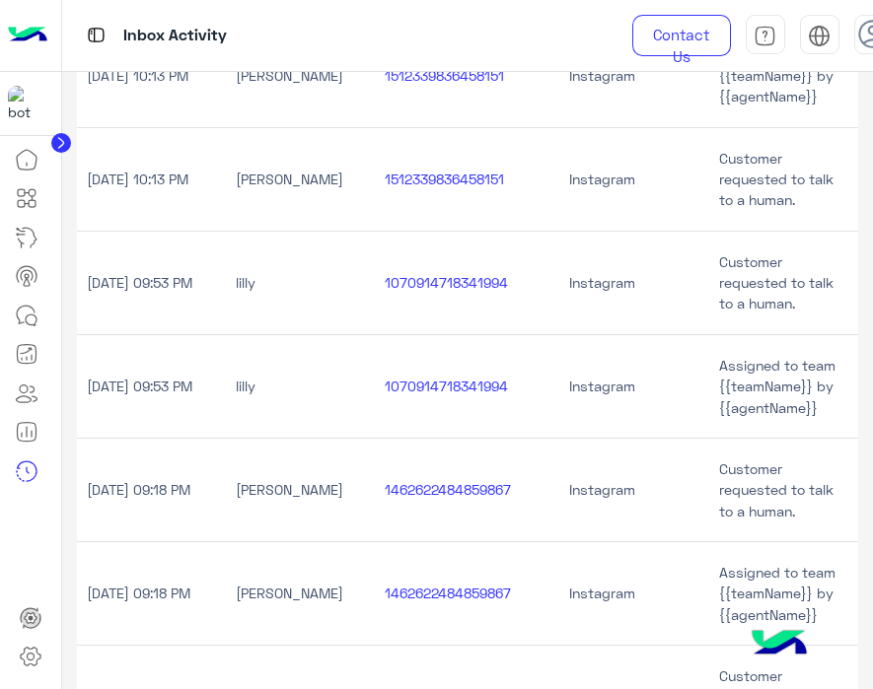
scroll to position [0, 0]
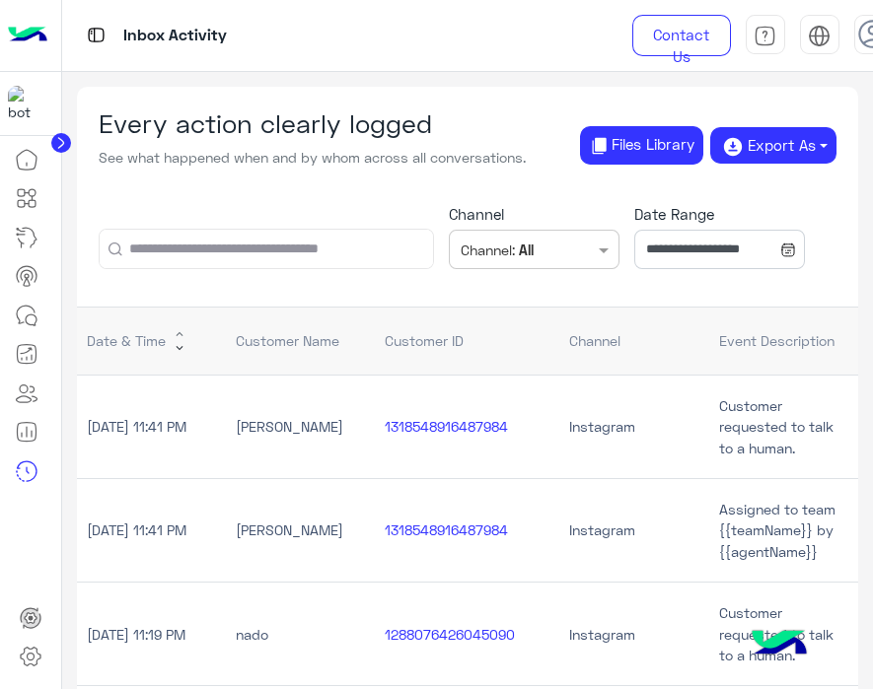
click at [304, 243] on input "text" at bounding box center [266, 249] width 333 height 38
paste input "**********"
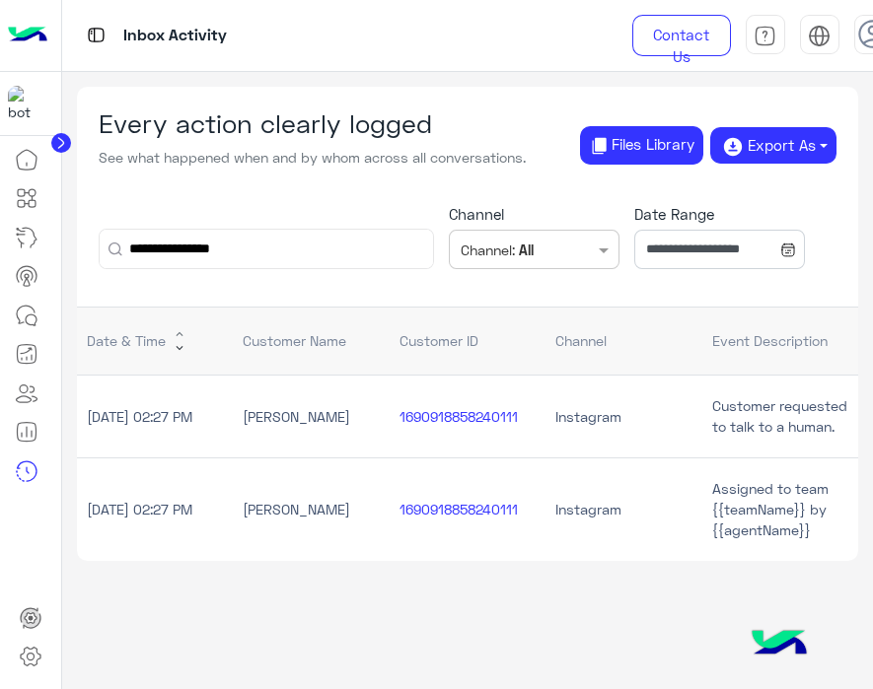
type input "**********"
click at [360, 222] on div "**********" at bounding box center [468, 236] width 782 height 109
drag, startPoint x: 715, startPoint y: 515, endPoint x: 778, endPoint y: 515, distance: 63.1
click at [777, 515] on td "Assigned to team {{teamName}} by {{agentName}}" at bounding box center [780, 510] width 157 height 104
click at [778, 515] on td "Assigned to team {{teamName}} by {{agentName}}" at bounding box center [780, 510] width 157 height 104
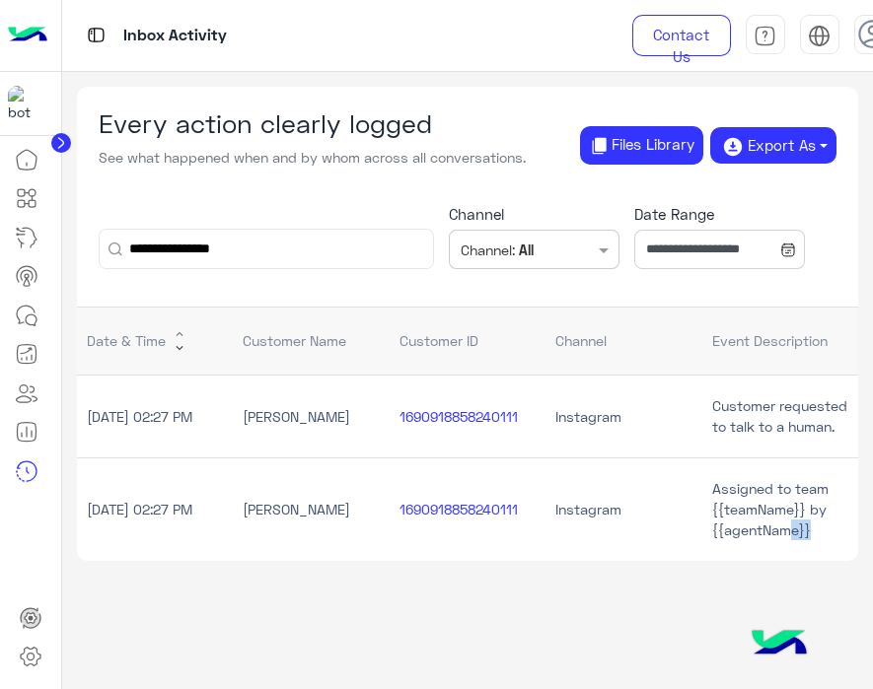
click at [801, 529] on td "Assigned to team {{teamName}} by {{agentName}}" at bounding box center [780, 510] width 157 height 104
click at [243, 268] on form "**********" at bounding box center [266, 249] width 335 height 40
click at [244, 268] on form "**********" at bounding box center [266, 249] width 335 height 40
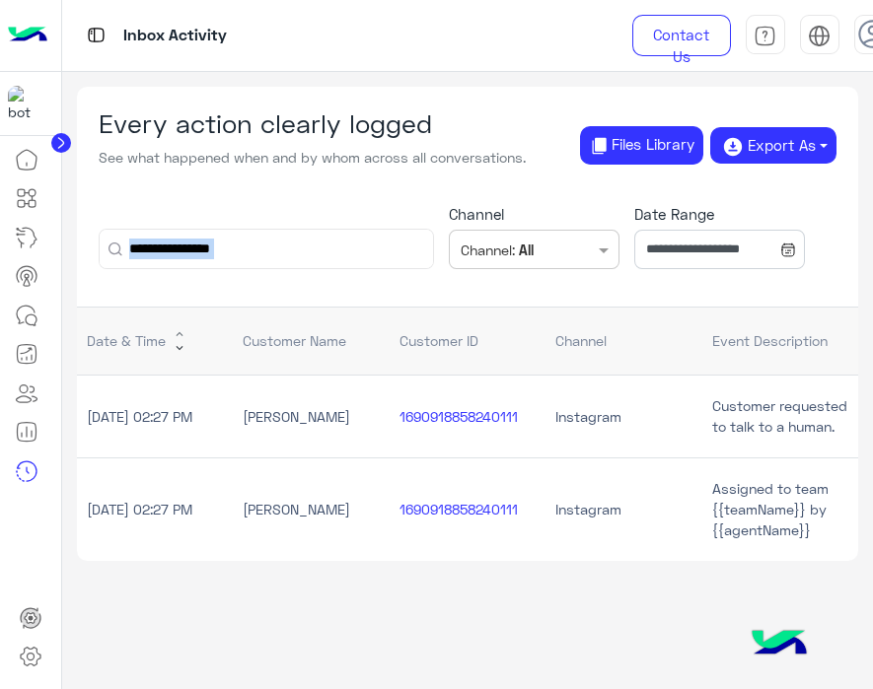
click at [247, 268] on form "**********" at bounding box center [266, 249] width 335 height 40
click at [277, 255] on input "**********" at bounding box center [266, 249] width 333 height 38
click at [712, 244] on input "**********" at bounding box center [719, 249] width 171 height 39
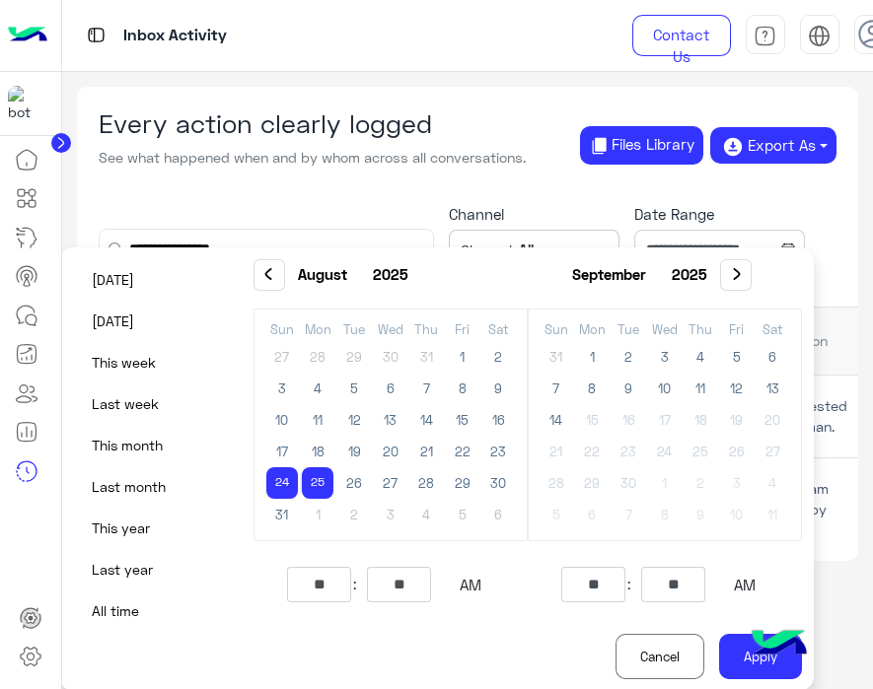
click at [312, 491] on span "25" at bounding box center [318, 483] width 32 height 32
click at [725, 676] on button "Apply" at bounding box center [760, 656] width 83 height 45
type input "**********"
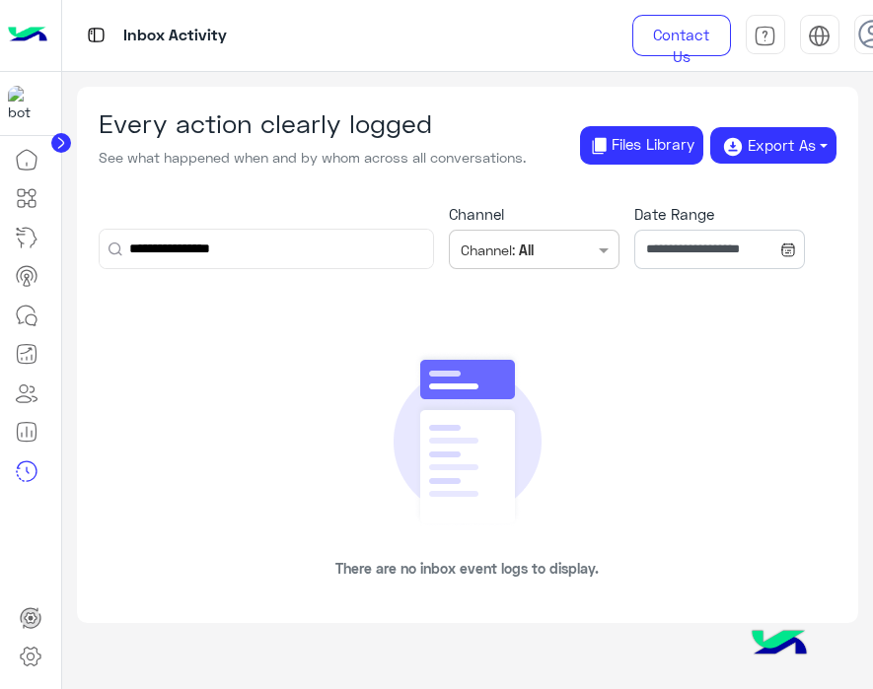
click at [230, 236] on input "**********" at bounding box center [266, 249] width 333 height 38
click at [108, 243] on button at bounding box center [115, 250] width 14 height 14
click at [559, 374] on div "There are no inbox event logs to display." at bounding box center [468, 465] width 782 height 317
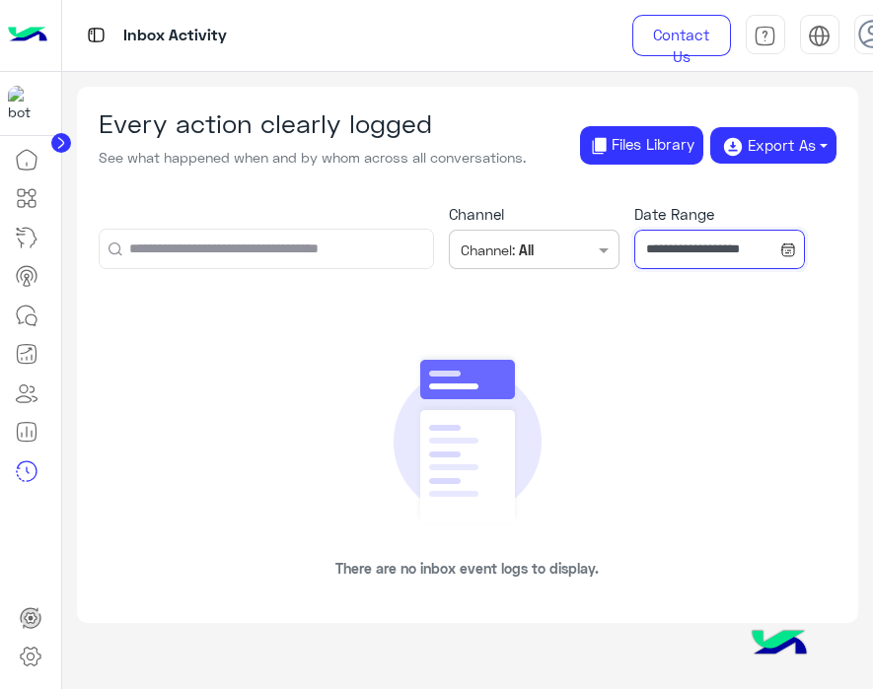
click at [685, 260] on input "**********" at bounding box center [719, 249] width 171 height 39
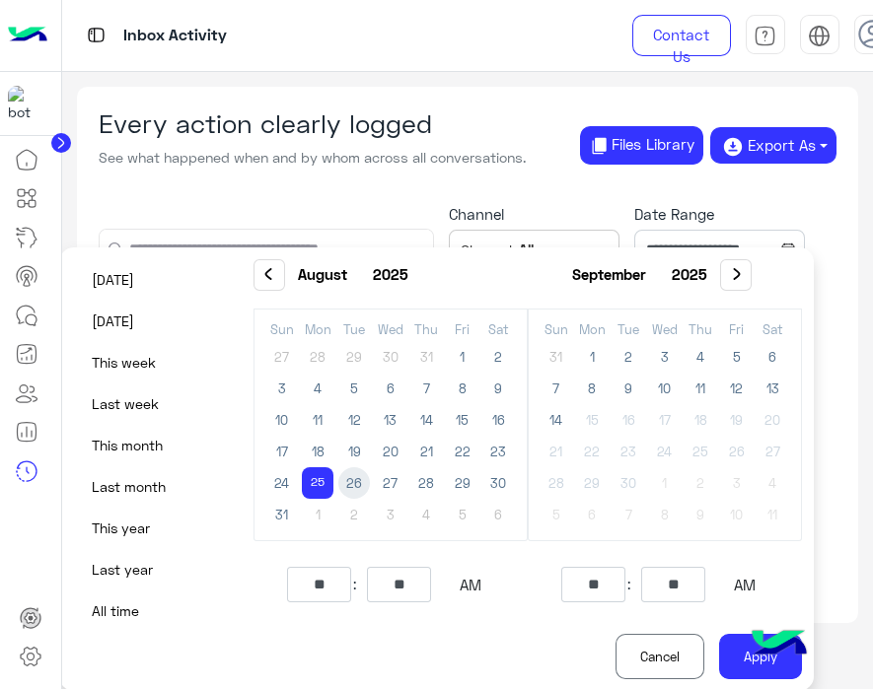
click at [349, 475] on span "26" at bounding box center [354, 483] width 32 height 32
click at [751, 663] on img at bounding box center [779, 644] width 69 height 69
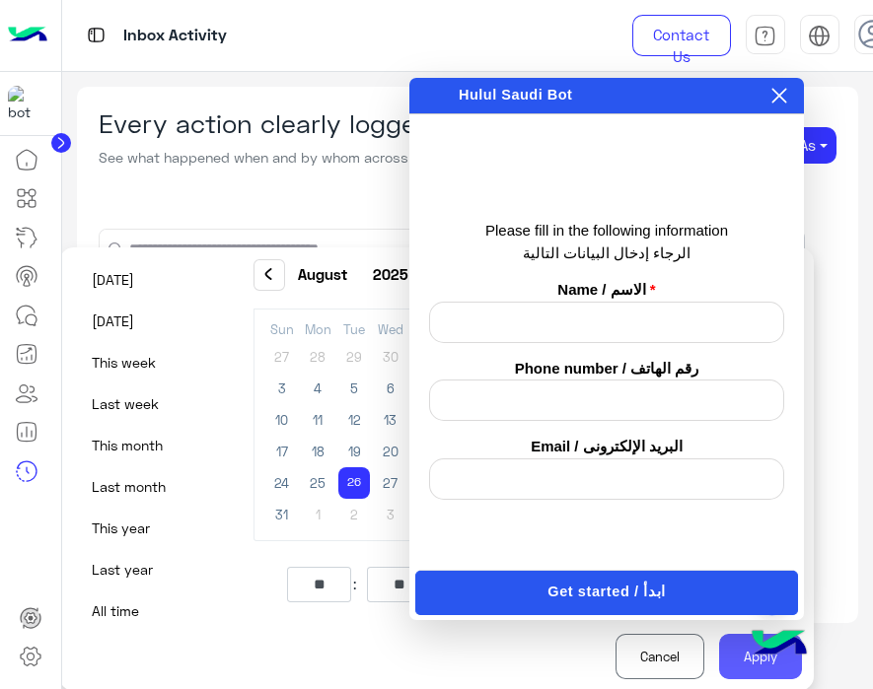
click at [751, 671] on button "Apply" at bounding box center [760, 656] width 83 height 45
type input "**********"
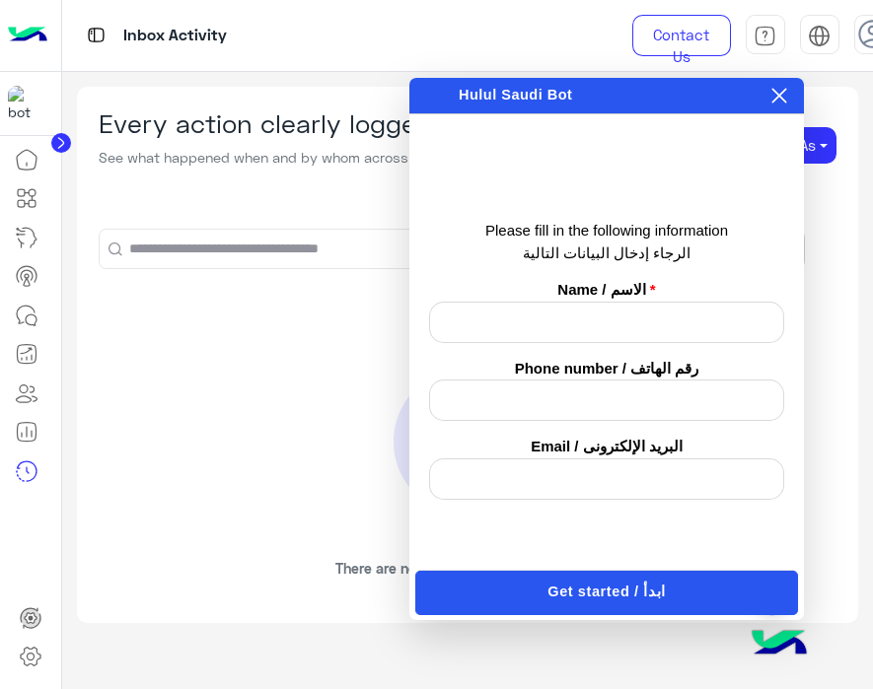
click at [773, 103] on icon at bounding box center [779, 96] width 16 height 16
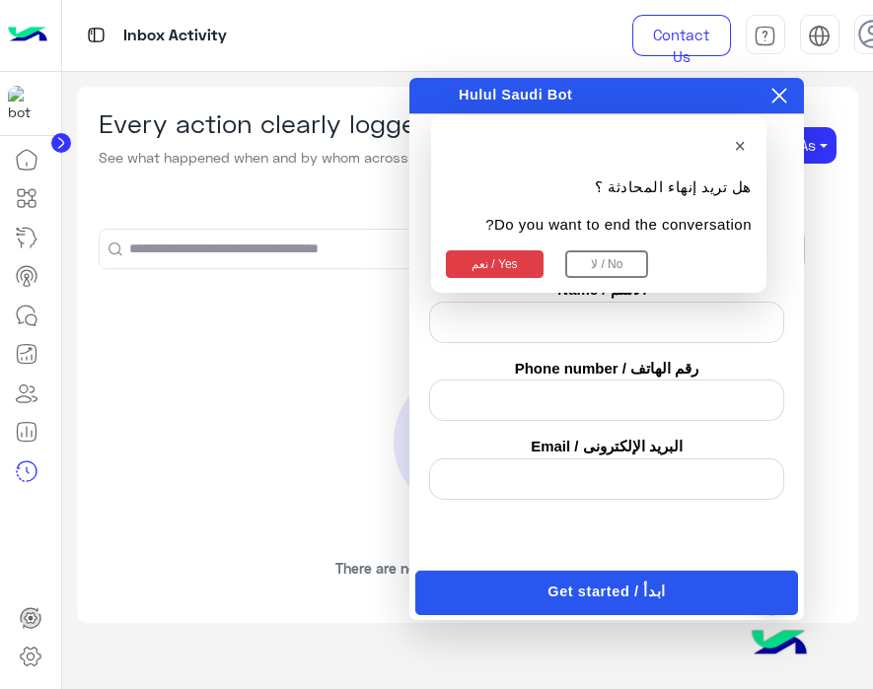
click at [474, 268] on button "نعم / Yes" at bounding box center [495, 264] width 98 height 28
